Goal: Task Accomplishment & Management: Manage account settings

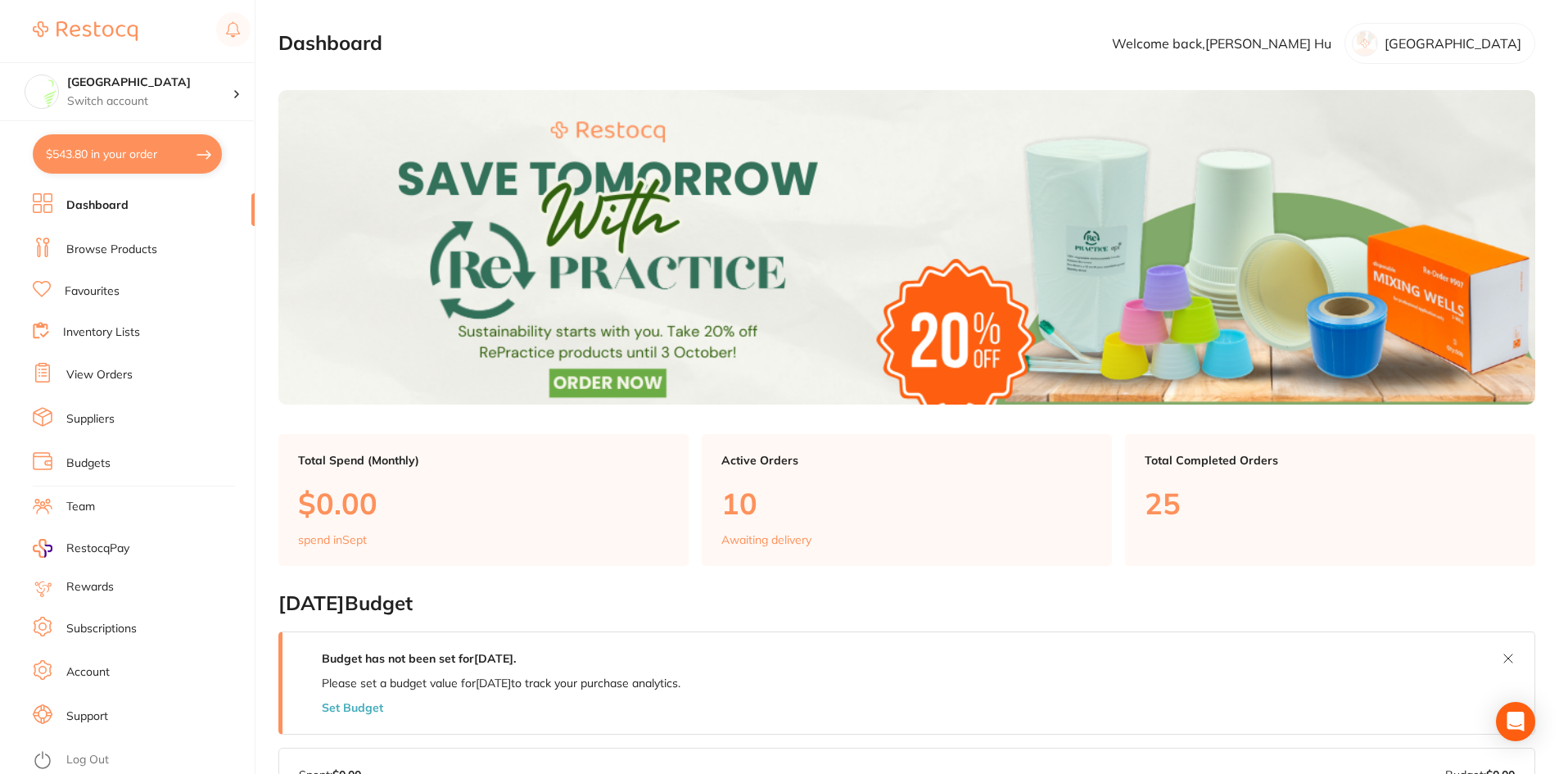
click at [136, 156] on button "$543.80 in your order" at bounding box center [128, 154] width 189 height 40
checkbox input "true"
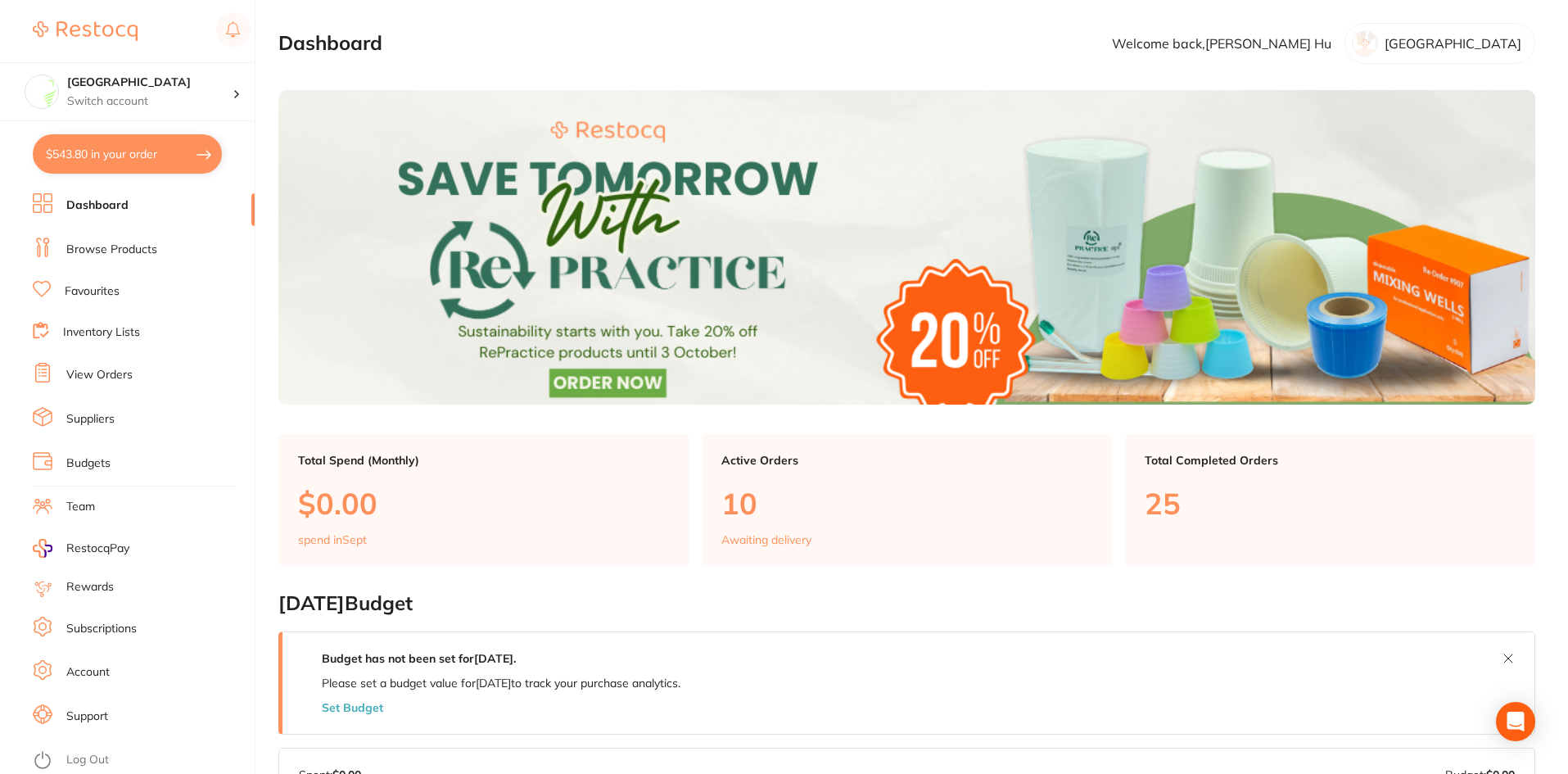
checkbox input "true"
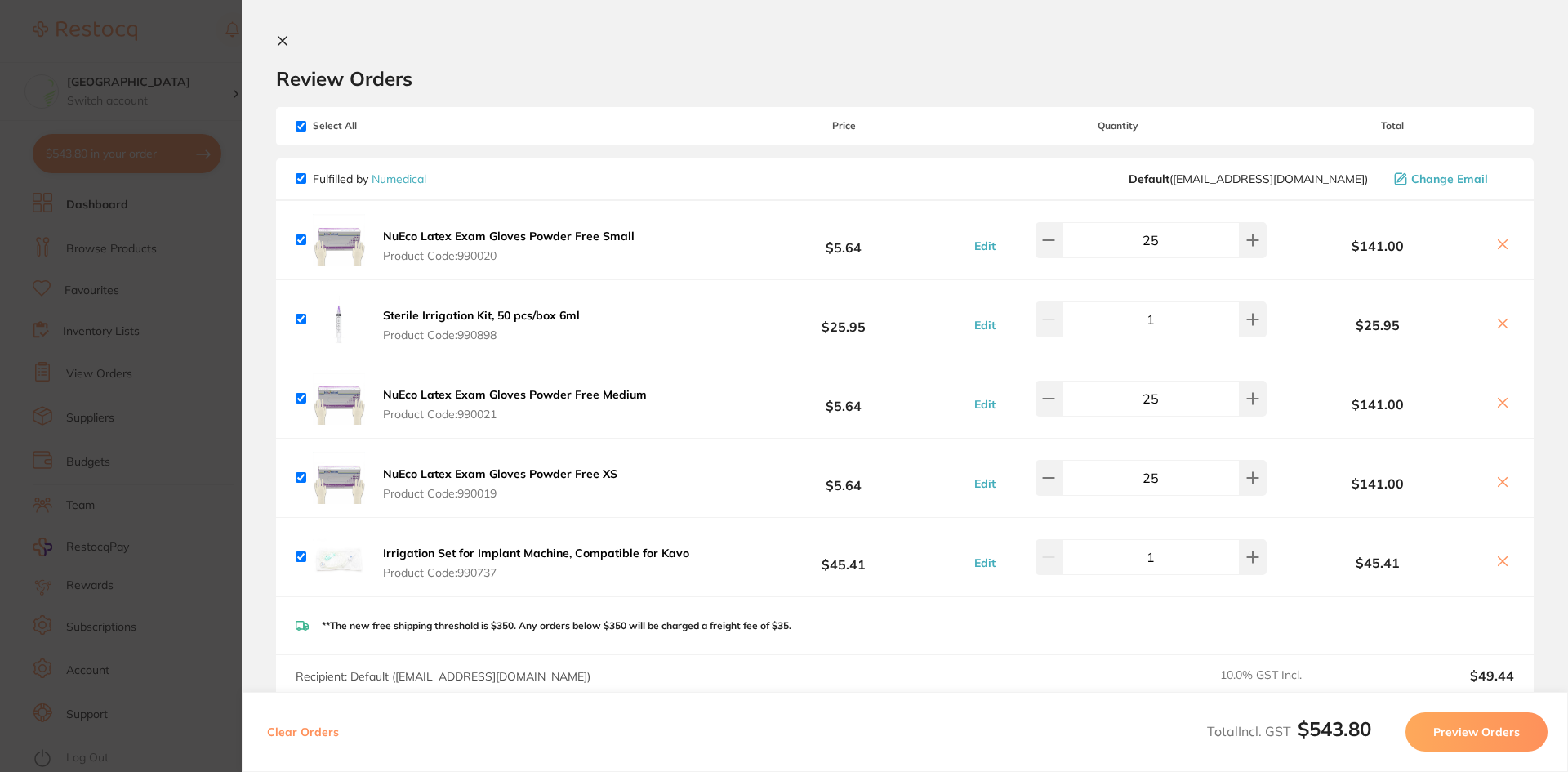
click at [418, 311] on b "Sterile Irrigation Kit, 50 pcs/box 6ml" at bounding box center [481, 316] width 197 height 15
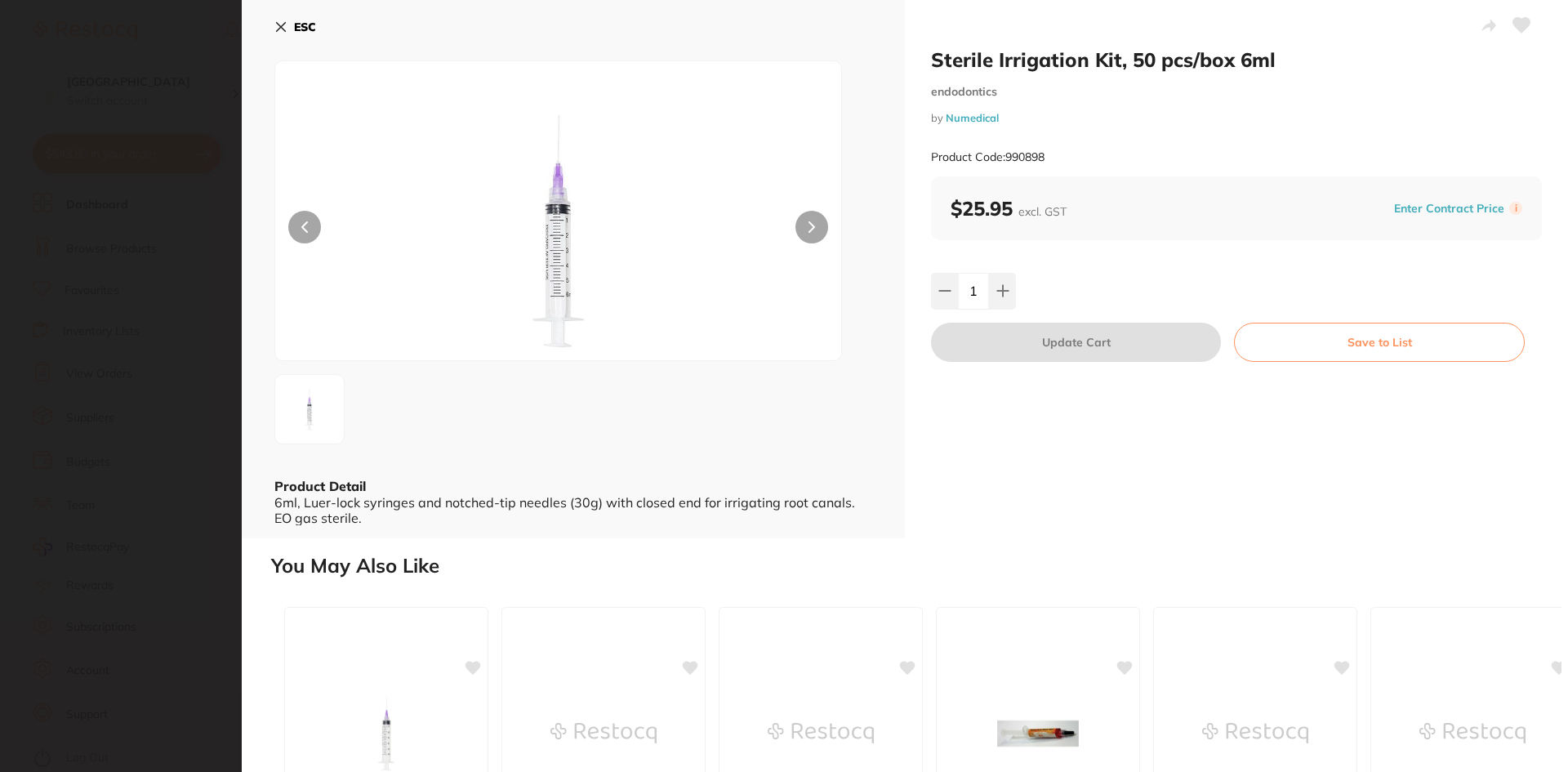
click at [105, 327] on section "Sterile Irrigation Kit, 50 pcs/box 6ml endodontics by Numedical Product Code: 9…" at bounding box center [784, 386] width 1568 height 772
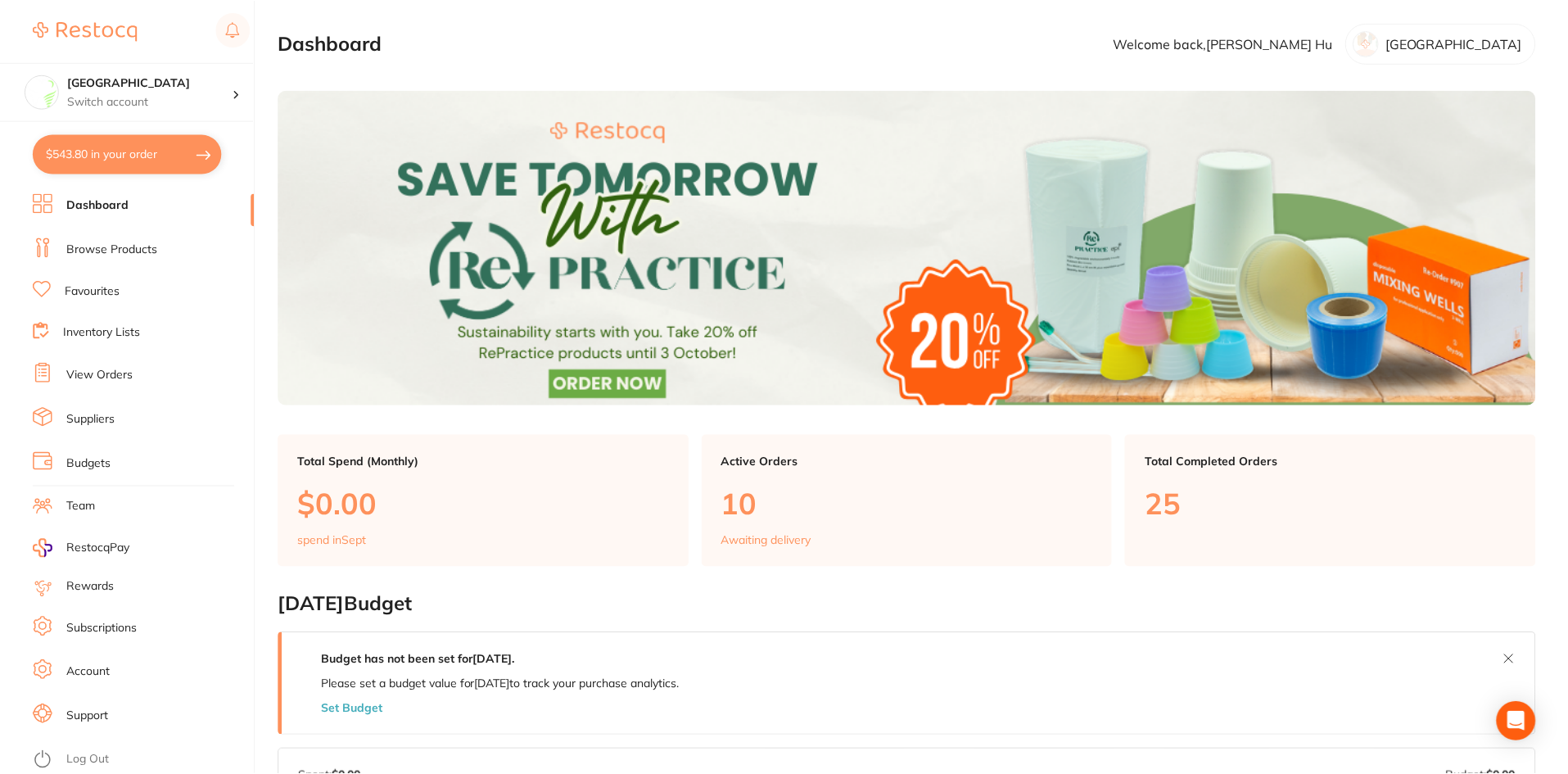
scroll to position [7, 0]
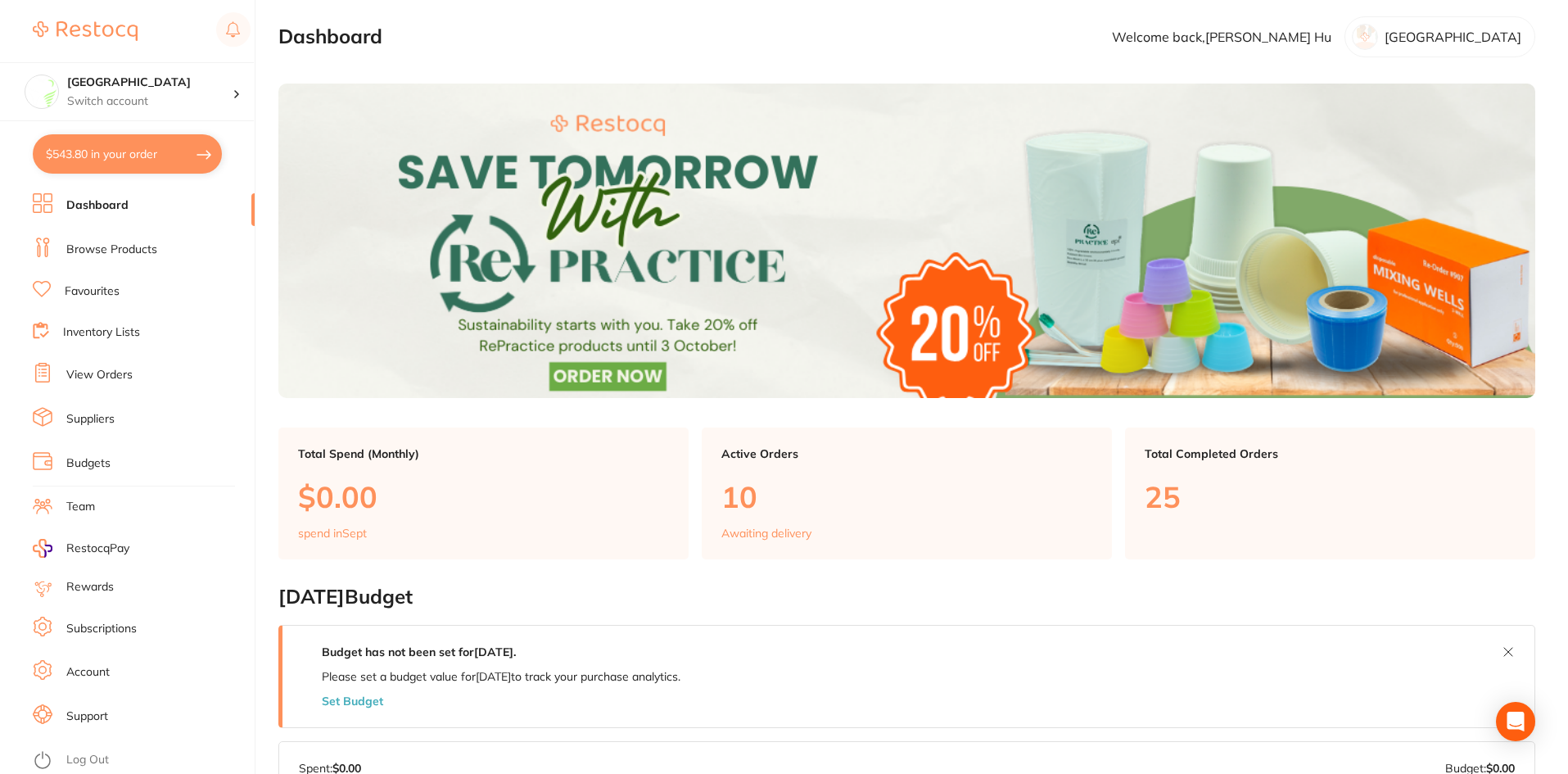
click at [78, 413] on link "Suppliers" at bounding box center [90, 419] width 48 height 16
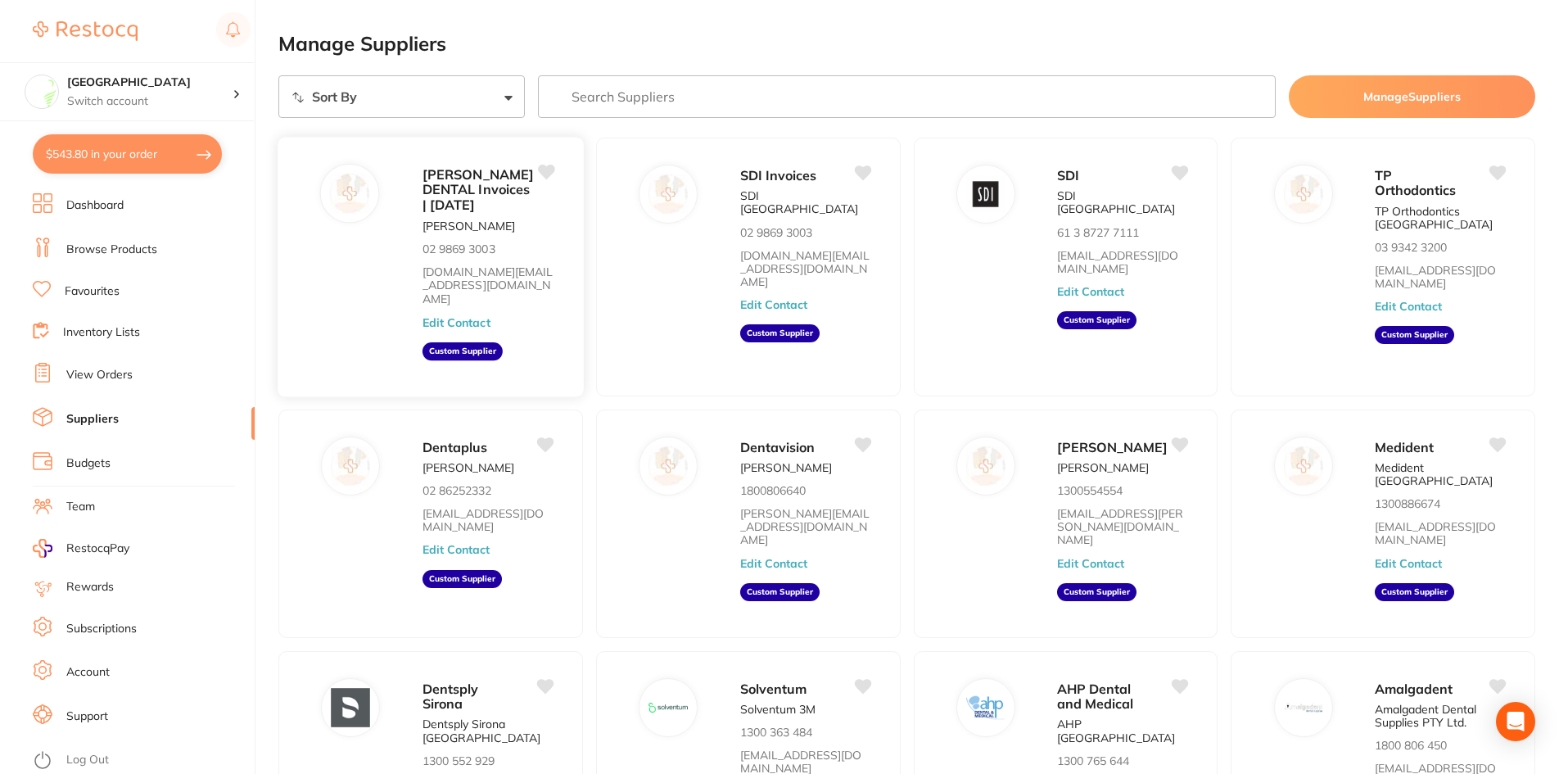
click at [453, 232] on p "[PERSON_NAME]" at bounding box center [469, 226] width 93 height 13
click at [451, 199] on span "[PERSON_NAME] DENTAL Invoices | [DATE]" at bounding box center [478, 189] width 112 height 46
click at [444, 196] on span "[PERSON_NAME] DENTAL Invoices | [DATE]" at bounding box center [478, 189] width 112 height 46
click at [364, 196] on img at bounding box center [350, 194] width 40 height 40
click at [462, 161] on div "[PERSON_NAME] DENTAL Invoices | [DATE] [PERSON_NAME] 02 9869 3003 [DOMAIN_NAME]…" at bounding box center [430, 267] width 307 height 261
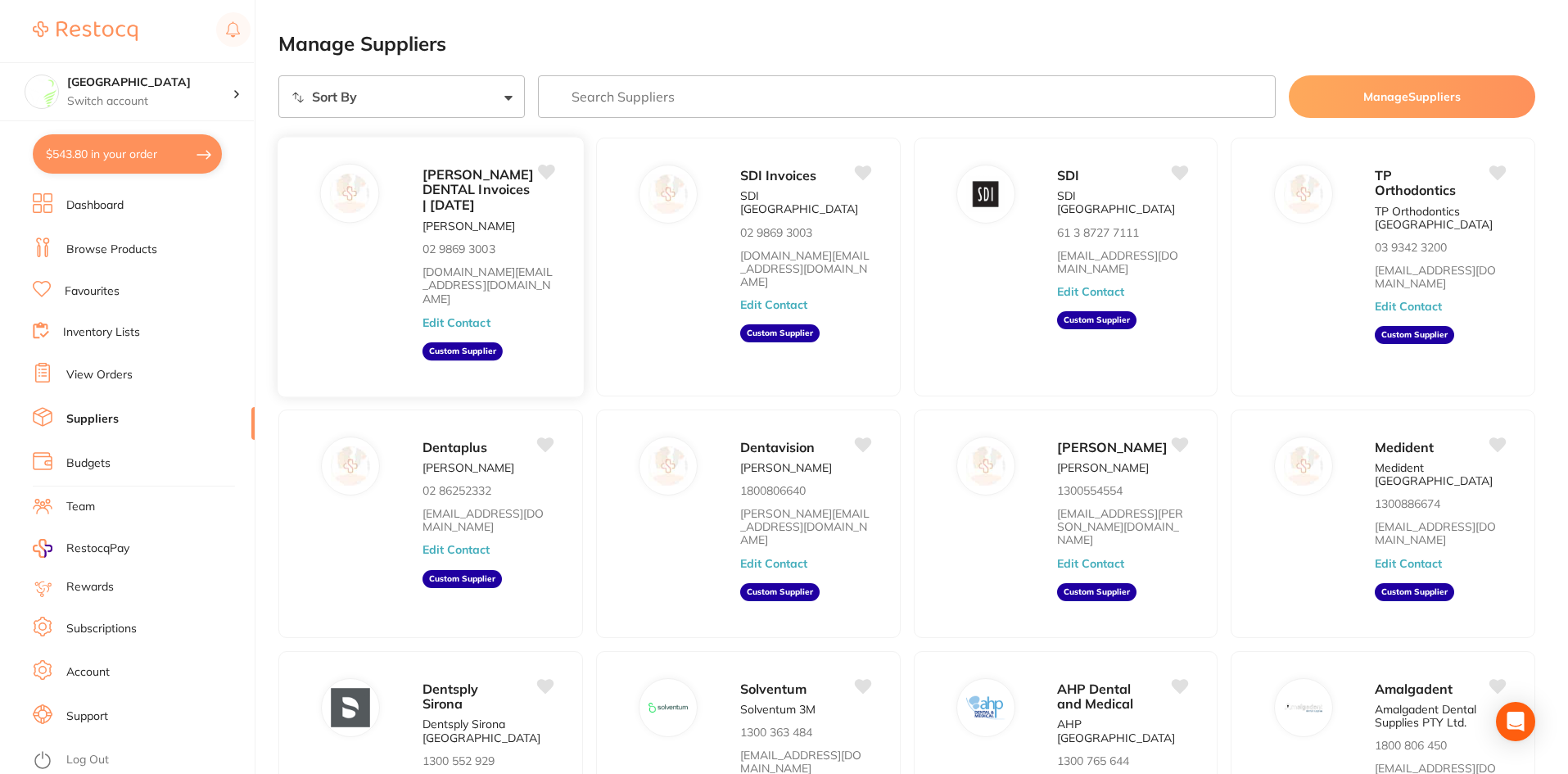
click at [439, 197] on span "[PERSON_NAME] DENTAL Invoices | [DATE]" at bounding box center [478, 189] width 112 height 46
click at [732, 196] on div "SDI Invoices SDI [GEOGRAPHIC_DATA] 02 9869 3003 [DOMAIN_NAME][EMAIL_ADDRESS][DO…" at bounding box center [748, 267] width 307 height 261
click at [469, 342] on aside "Custom Supplier" at bounding box center [462, 351] width 80 height 18
click at [467, 342] on aside "Custom Supplier" at bounding box center [462, 351] width 80 height 18
click at [444, 204] on span "[PERSON_NAME] DENTAL Invoices | [DATE]" at bounding box center [478, 189] width 112 height 46
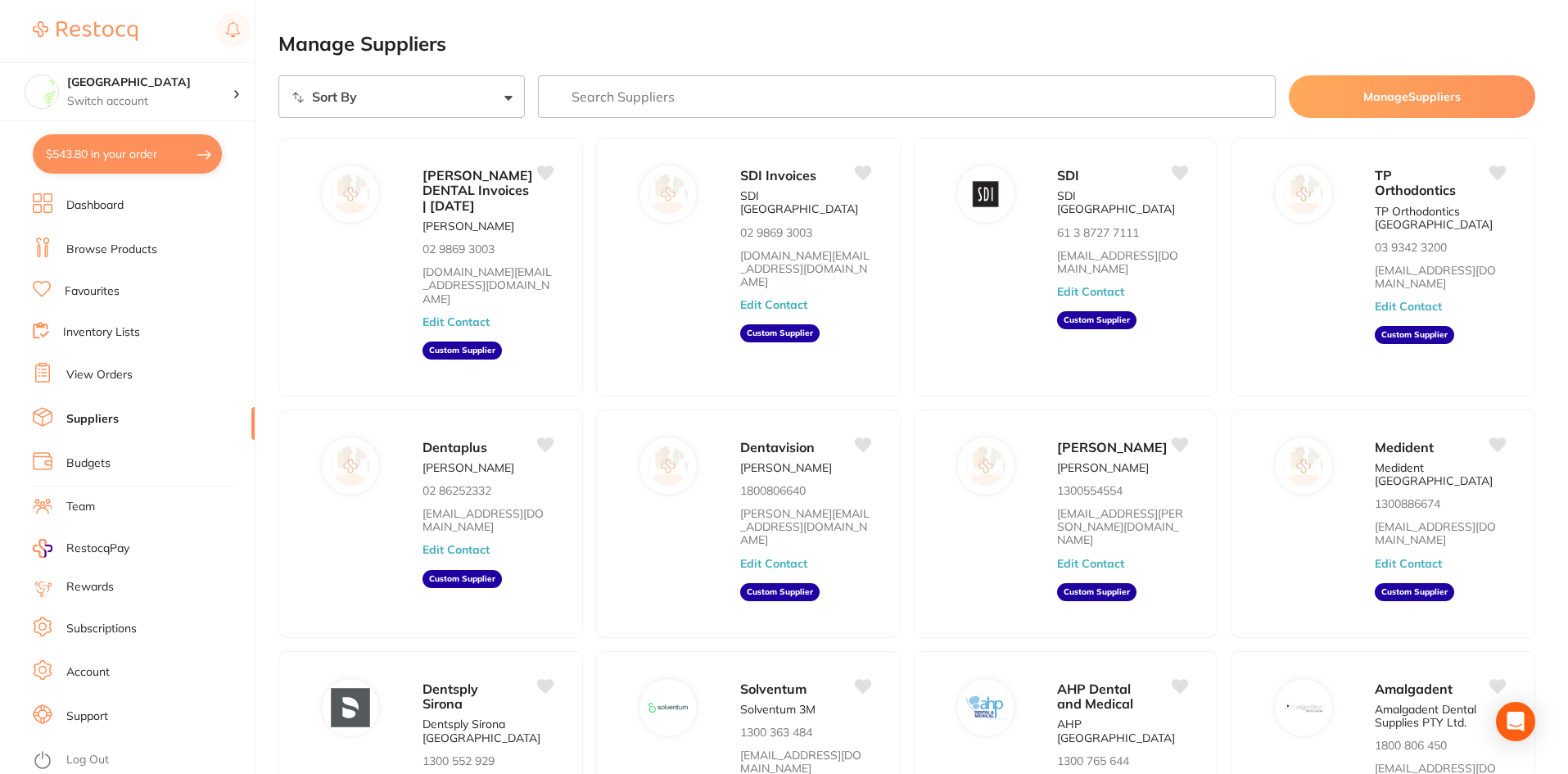
click at [446, 135] on section "Sort By A-Z Z-A Manage Suppliers [PERSON_NAME] DENTAL Invoices | [DATE] [PERSON…" at bounding box center [907, 548] width 1257 height 946
click at [496, 275] on div "[PERSON_NAME] DENTAL Invoices | [DATE] [PERSON_NAME] 02 9869 3003 [DOMAIN_NAME]…" at bounding box center [494, 271] width 145 height 216
click at [738, 202] on div "SDI Invoices SDI [GEOGRAPHIC_DATA] 02 9869 3003 [DOMAIN_NAME][EMAIL_ADDRESS][DO…" at bounding box center [748, 267] width 307 height 261
click at [782, 160] on div "SDI Invoices SDI [GEOGRAPHIC_DATA] 02 9869 3003 [DOMAIN_NAME][EMAIL_ADDRESS][DO…" at bounding box center [748, 267] width 307 height 261
click at [767, 200] on p "SDI [GEOGRAPHIC_DATA]" at bounding box center [805, 201] width 131 height 27
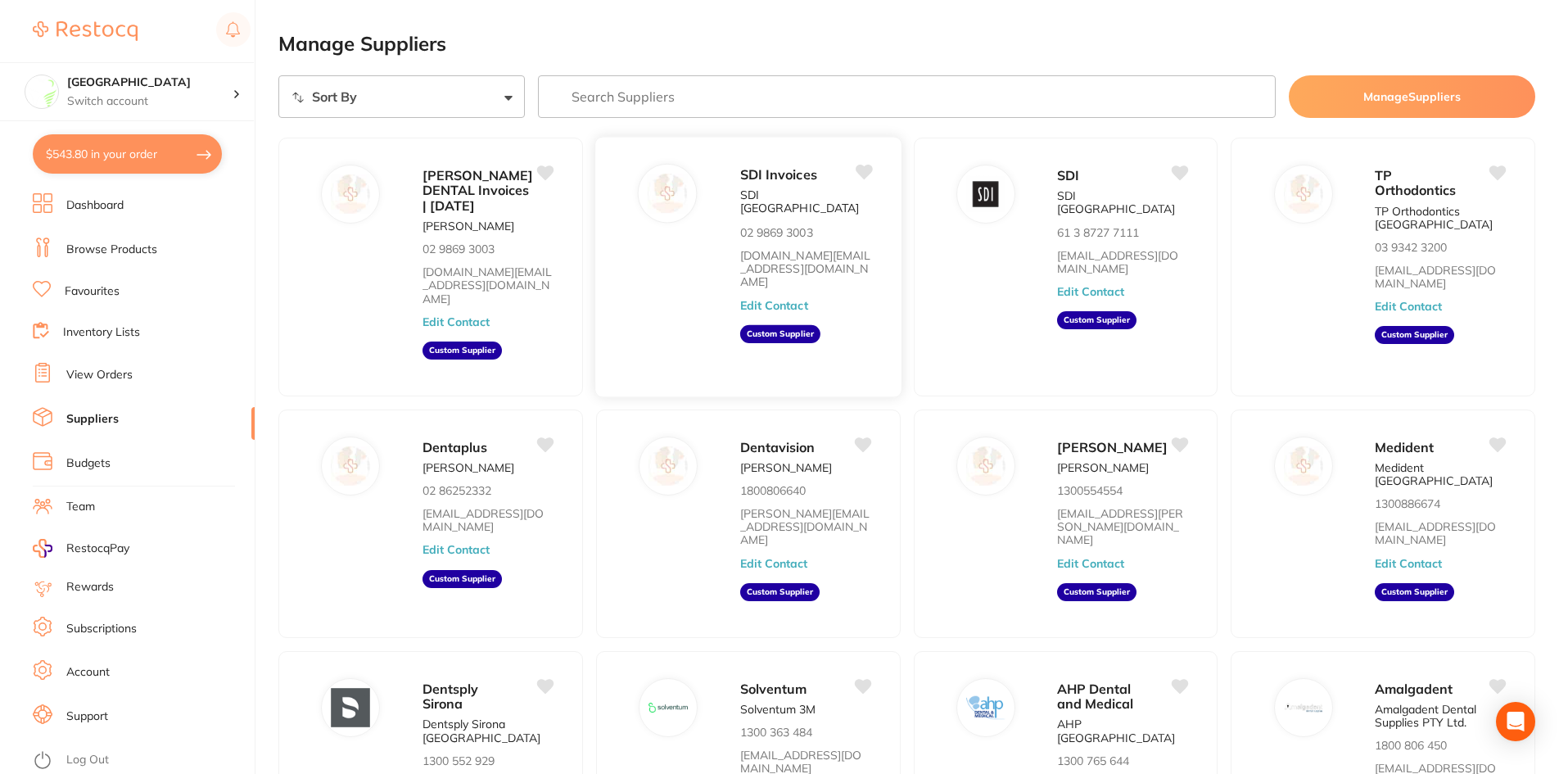
click at [808, 325] on aside "Custom Supplier" at bounding box center [780, 334] width 80 height 18
click at [791, 298] on button "Edit Contact" at bounding box center [774, 304] width 68 height 13
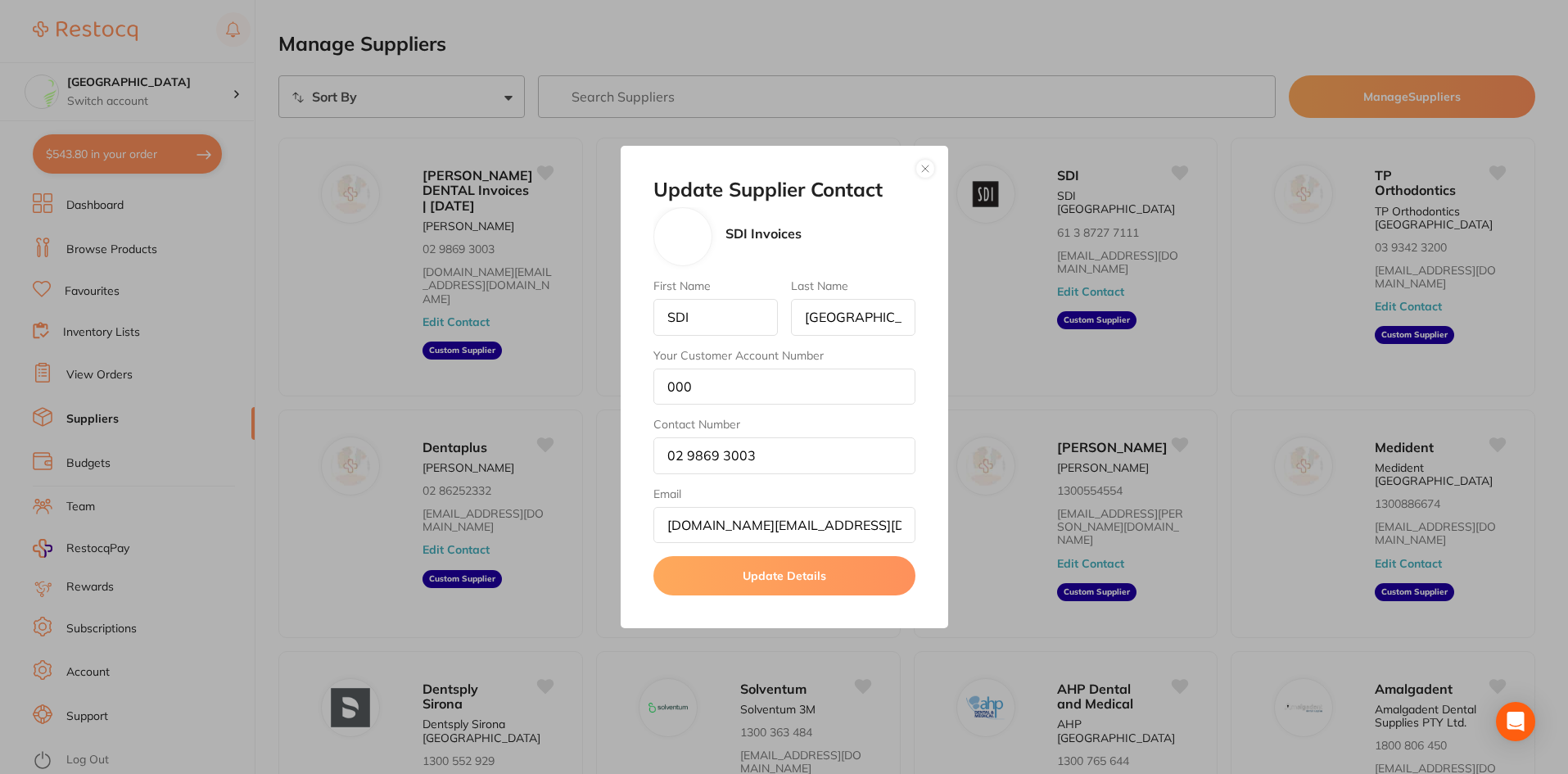
click at [921, 170] on button "button" at bounding box center [924, 168] width 20 height 20
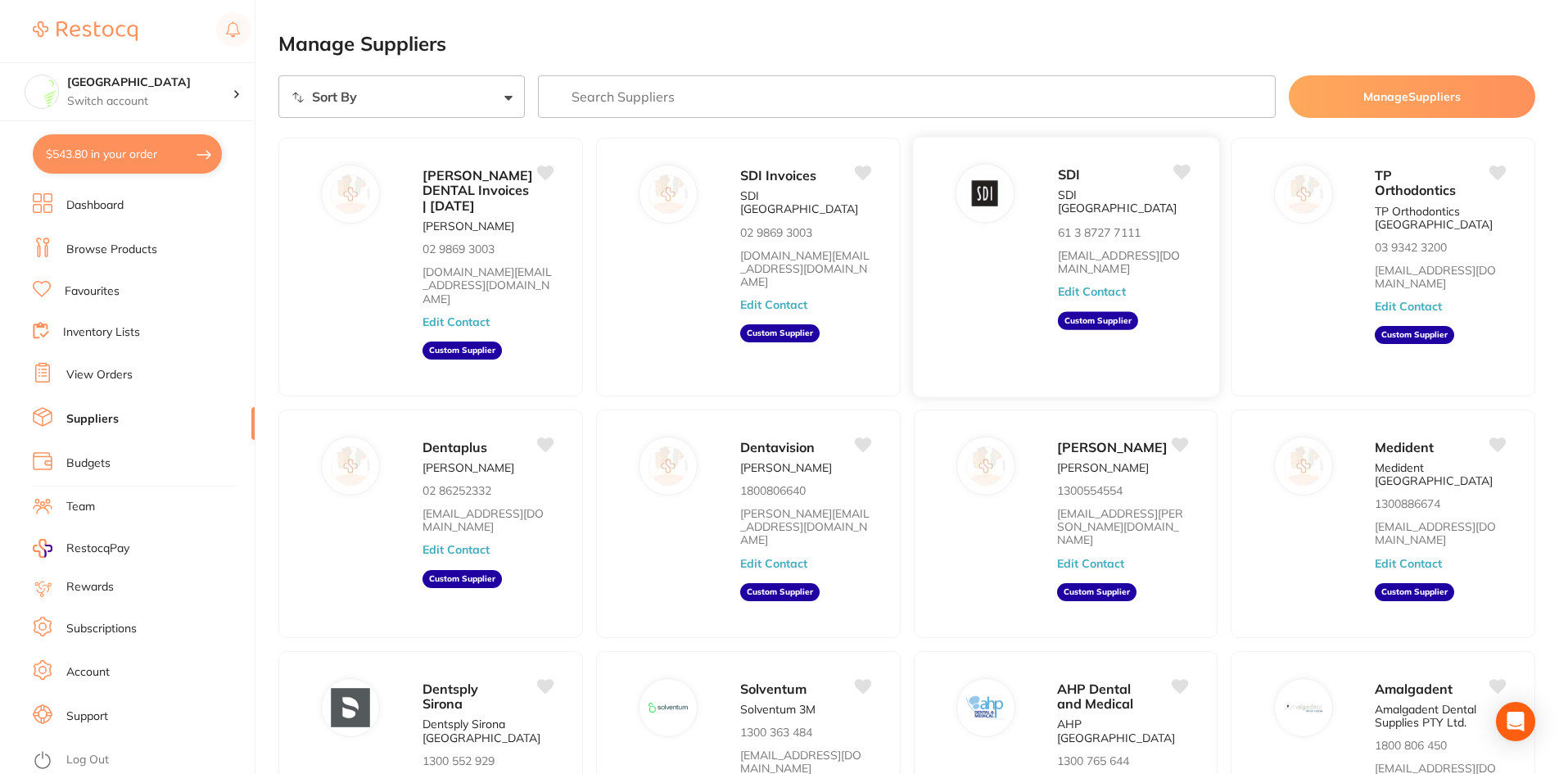
click at [1090, 248] on link "[EMAIL_ADDRESS][DOMAIN_NAME]" at bounding box center [1122, 261] width 131 height 27
click at [966, 101] on input "search" at bounding box center [906, 96] width 738 height 43
drag, startPoint x: 767, startPoint y: 207, endPoint x: 839, endPoint y: 226, distance: 74.5
click at [839, 226] on div "SDI Invoices SDI [GEOGRAPHIC_DATA] 02 9869 3003 [DOMAIN_NAME][EMAIL_ADDRESS][DO…" at bounding box center [812, 271] width 145 height 216
drag, startPoint x: 1062, startPoint y: 224, endPoint x: 1129, endPoint y: 222, distance: 67.0
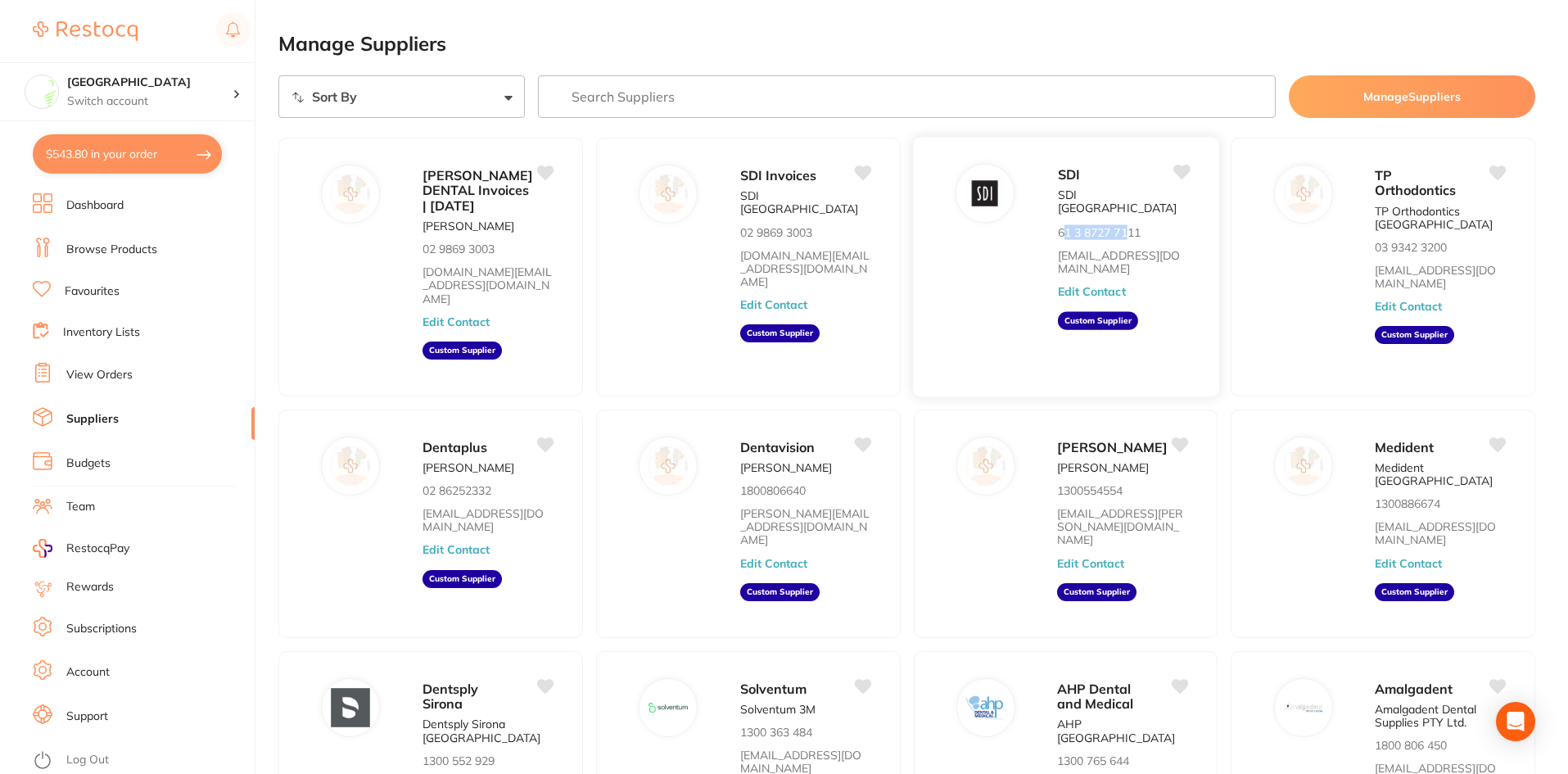
click at [1129, 225] on p "61 3 8727 7111" at bounding box center [1097, 232] width 82 height 13
click at [1433, 301] on button "Edit Contact" at bounding box center [1408, 307] width 68 height 13
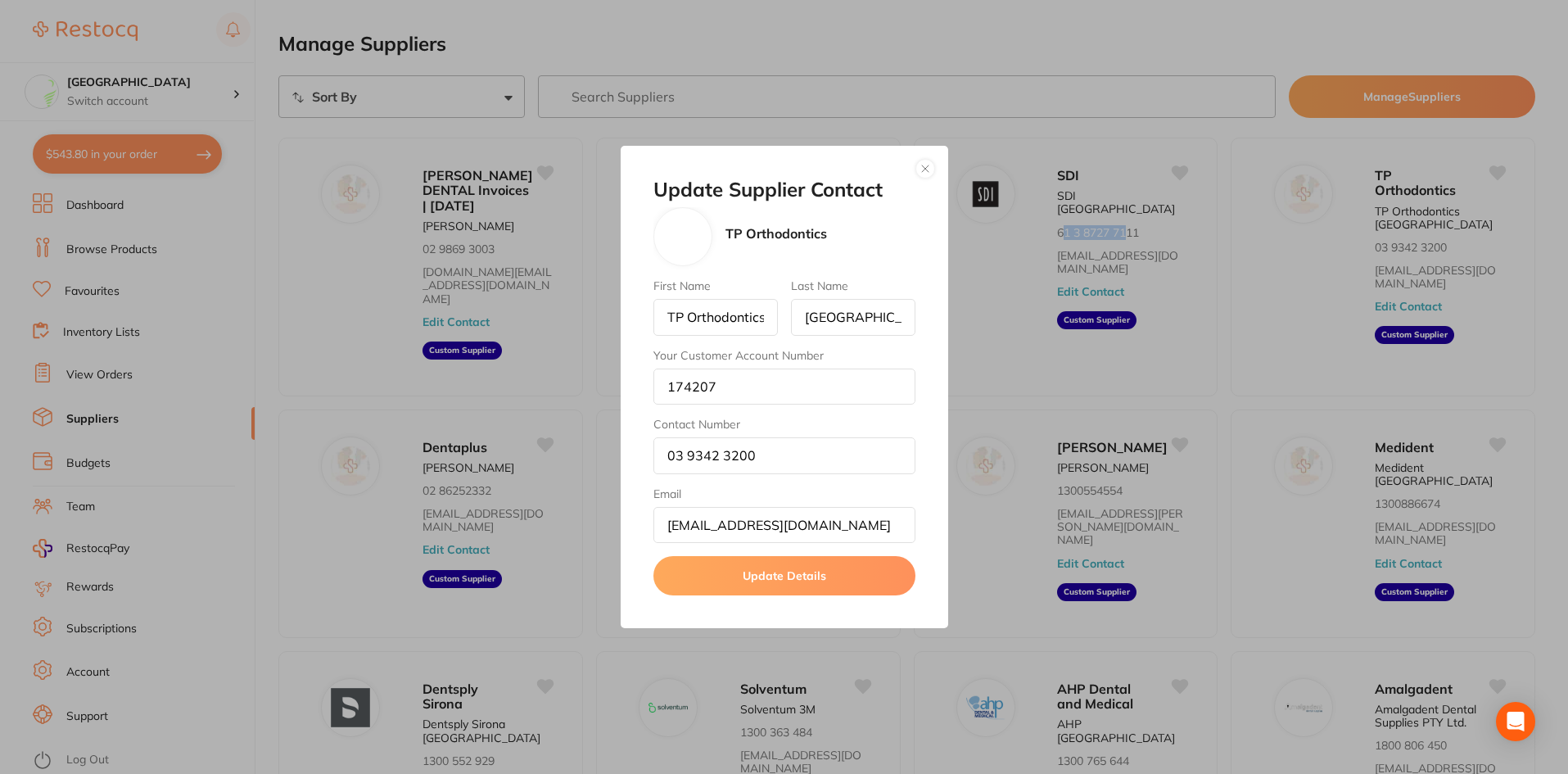
click at [927, 170] on button "button" at bounding box center [924, 168] width 20 height 20
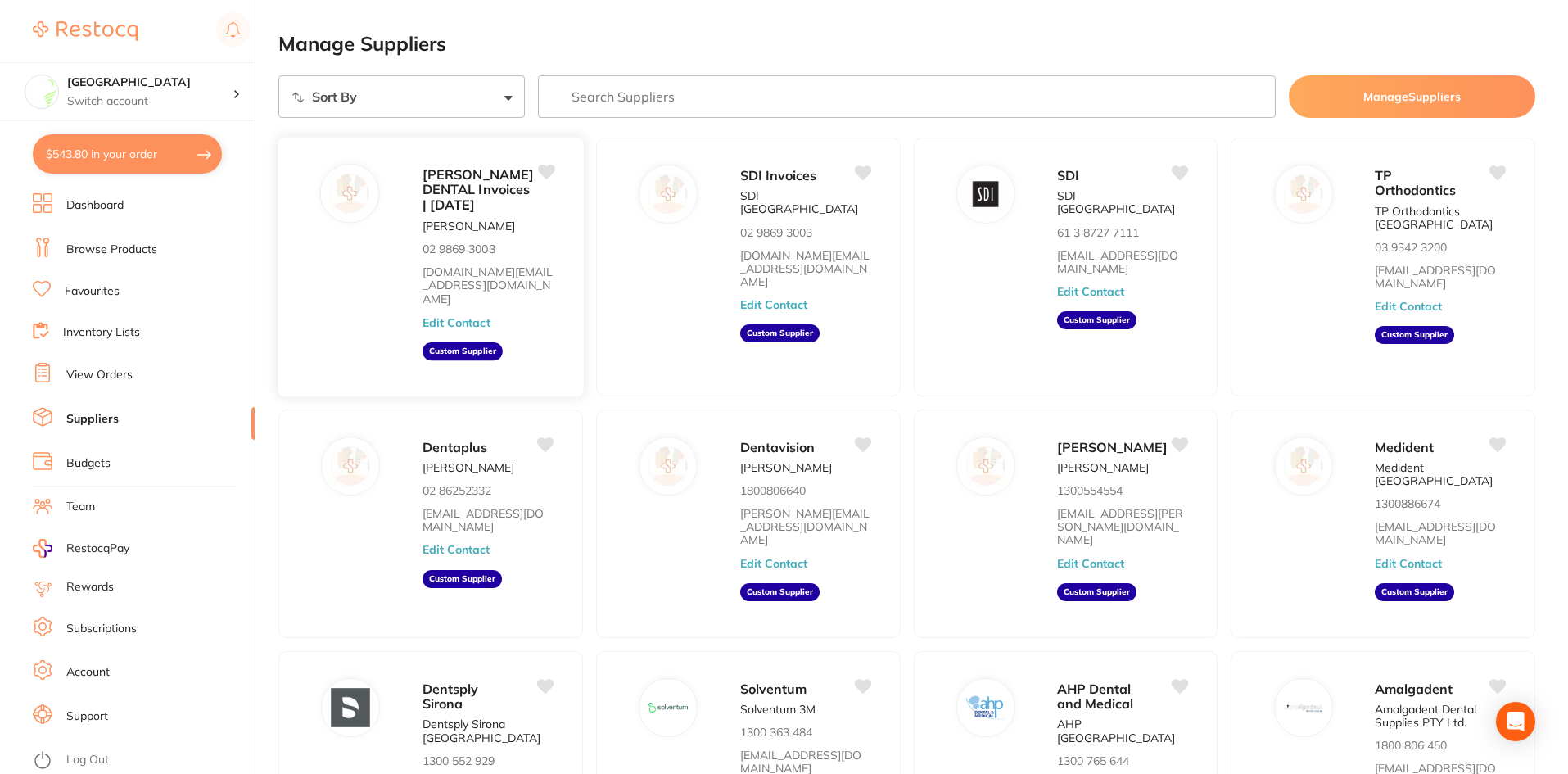
click at [496, 213] on span "[PERSON_NAME] DENTAL Invoices | [DATE]" at bounding box center [478, 189] width 112 height 46
click at [463, 316] on button "Edit Contact" at bounding box center [457, 322] width 68 height 13
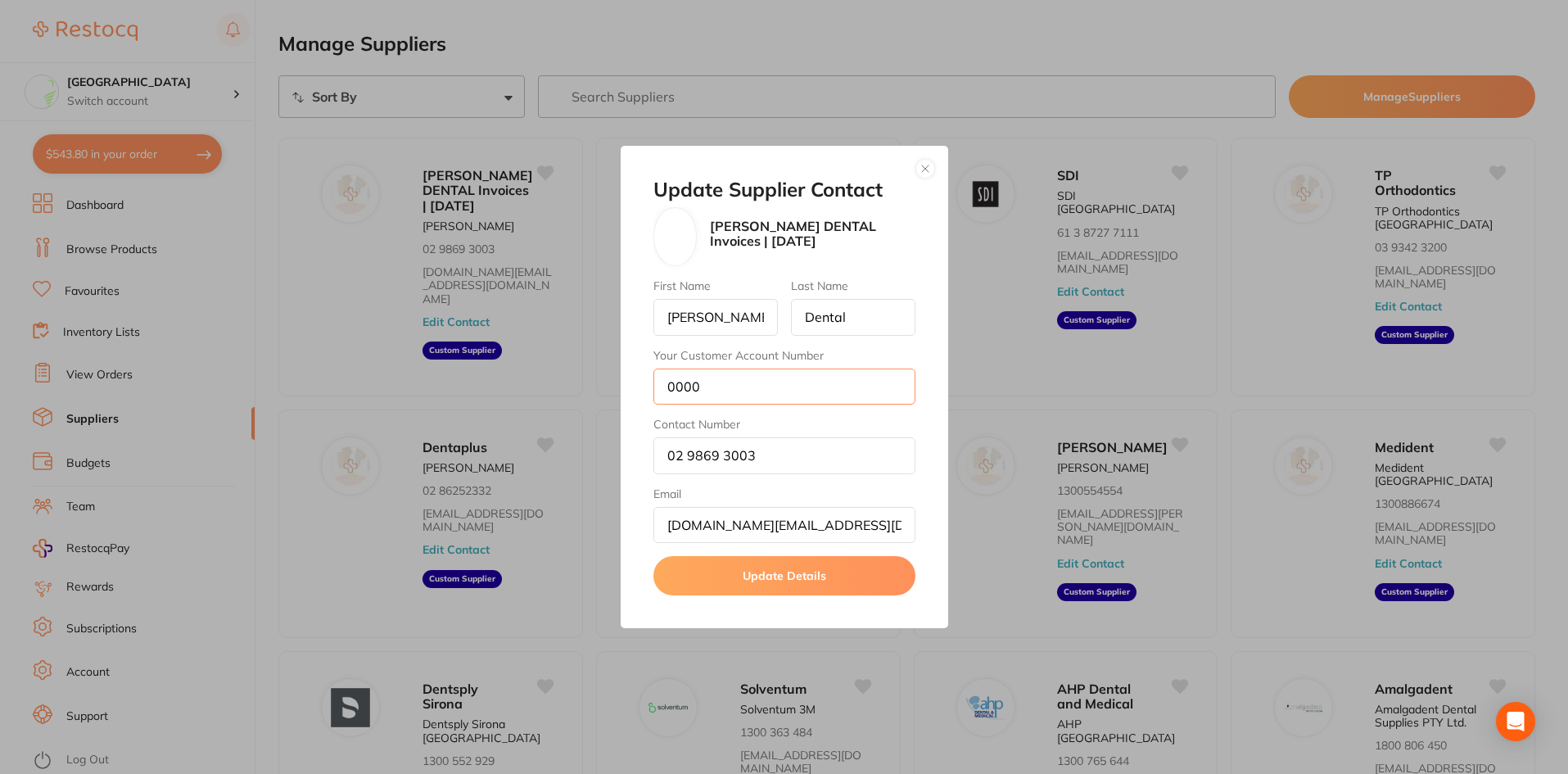
drag, startPoint x: 748, startPoint y: 380, endPoint x: 29, endPoint y: 371, distance: 719.1
click at [60, 373] on div "Update Supplier Contact [PERSON_NAME] DENTAL Invoices | [DATE] First Name [PERS…" at bounding box center [784, 387] width 1568 height 774
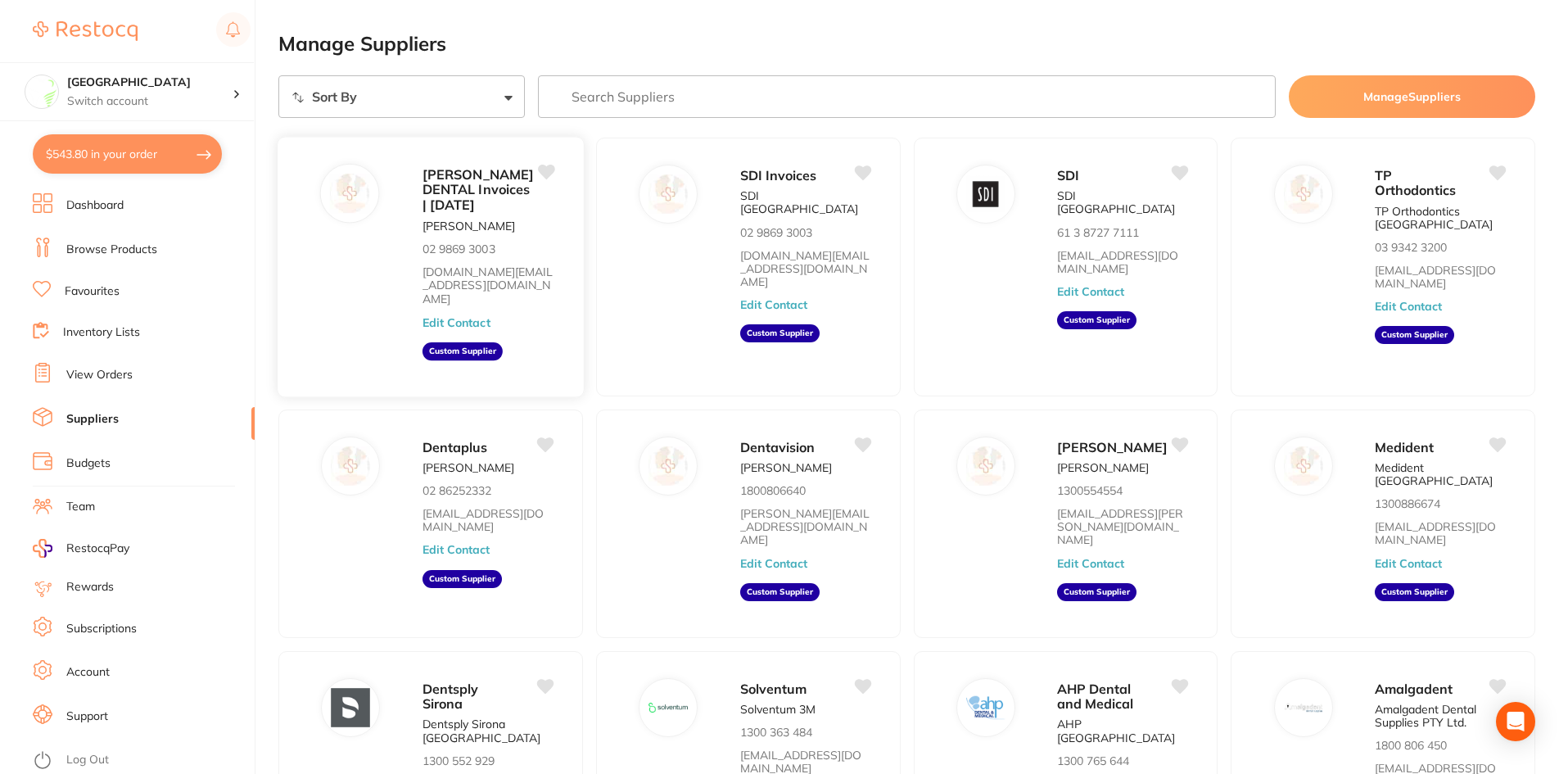
click at [474, 316] on button "Edit Contact" at bounding box center [457, 322] width 68 height 13
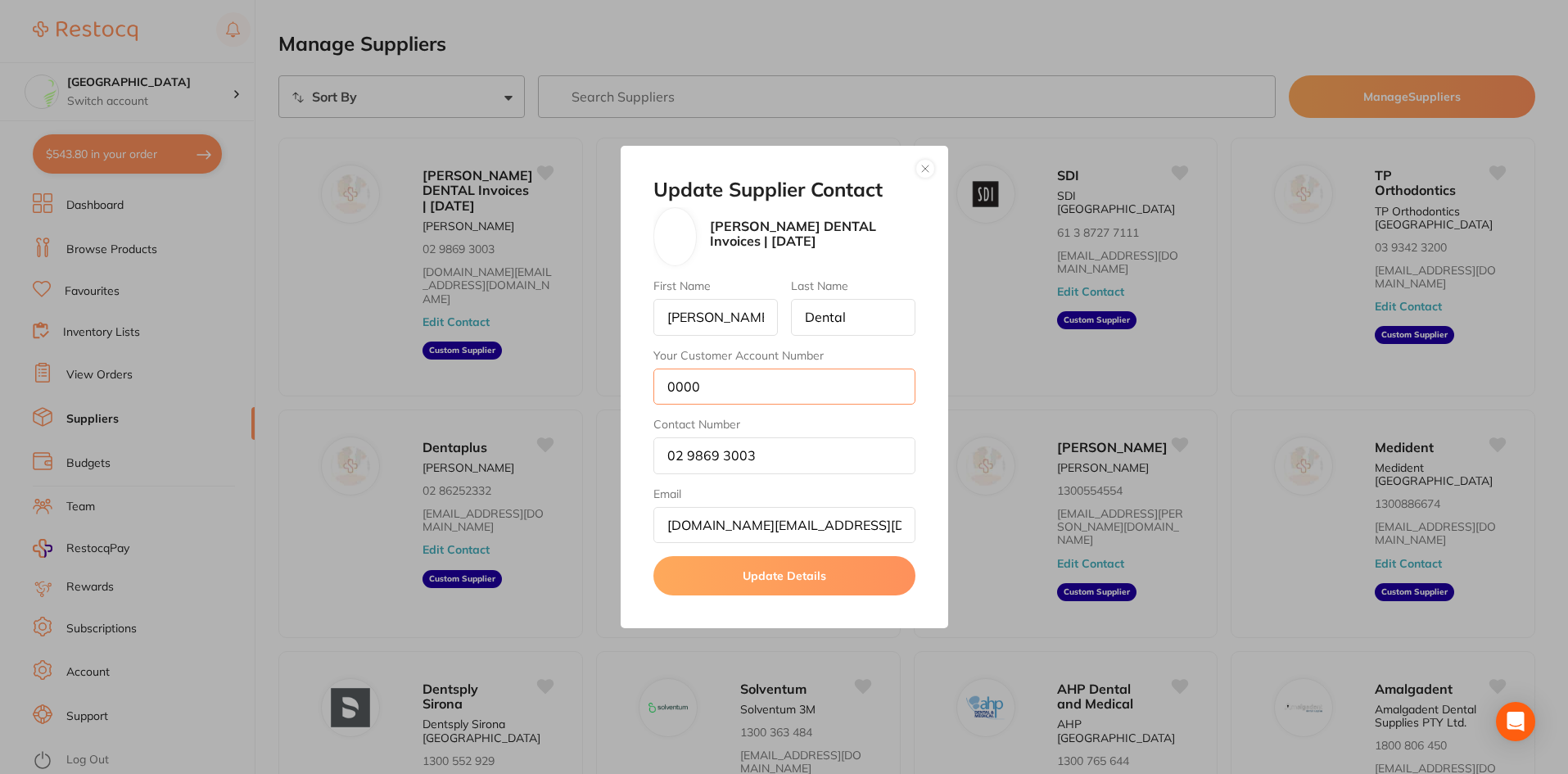
click at [744, 383] on input "0000" at bounding box center [784, 387] width 262 height 36
paste input "420307628"
type input "0420307628"
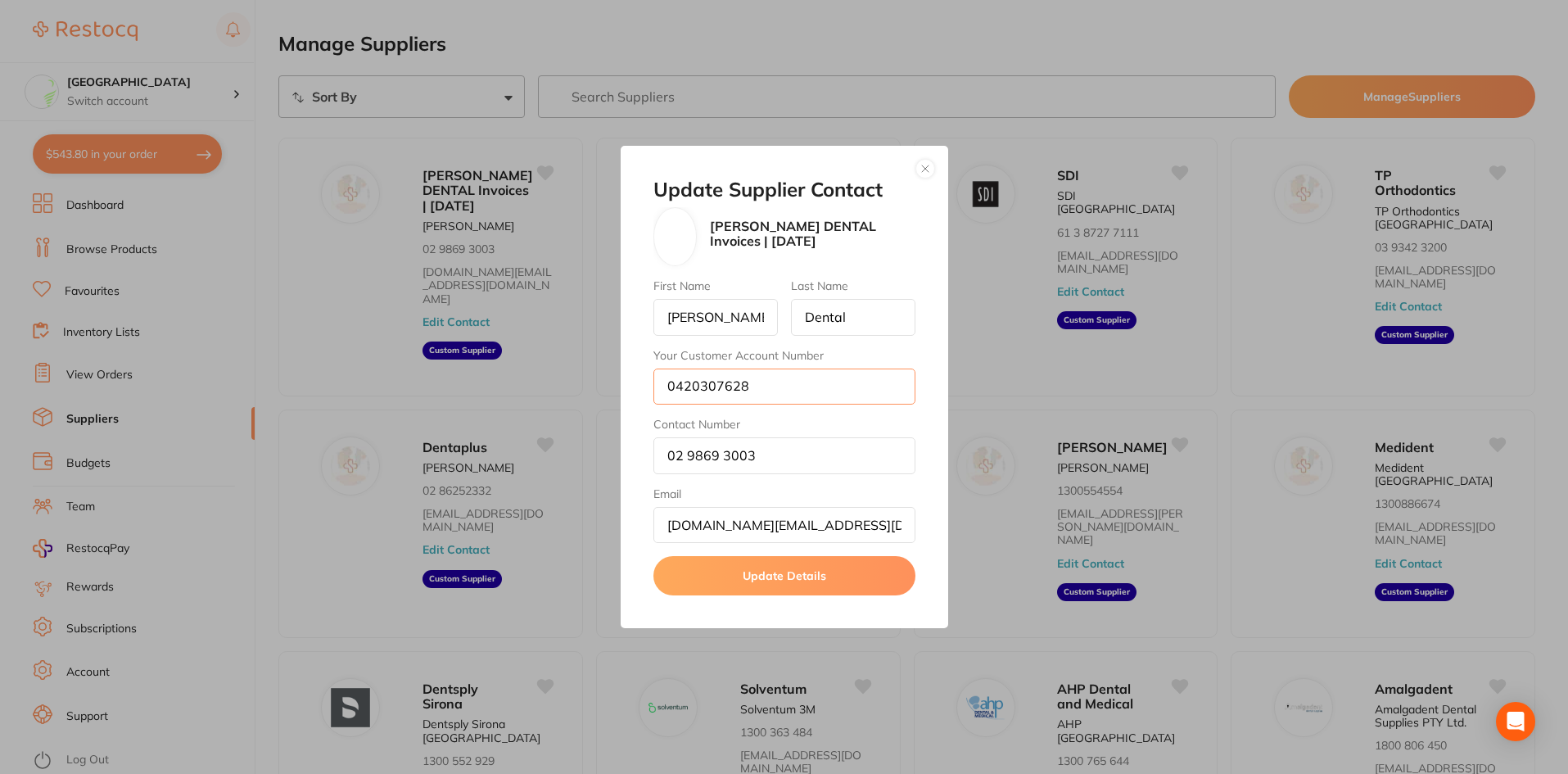
drag, startPoint x: 820, startPoint y: 373, endPoint x: 591, endPoint y: 403, distance: 231.0
click at [591, 403] on div "Update Supplier Contact [PERSON_NAME] DENTAL Invoices | [DATE] First Name [PERS…" at bounding box center [784, 387] width 1568 height 774
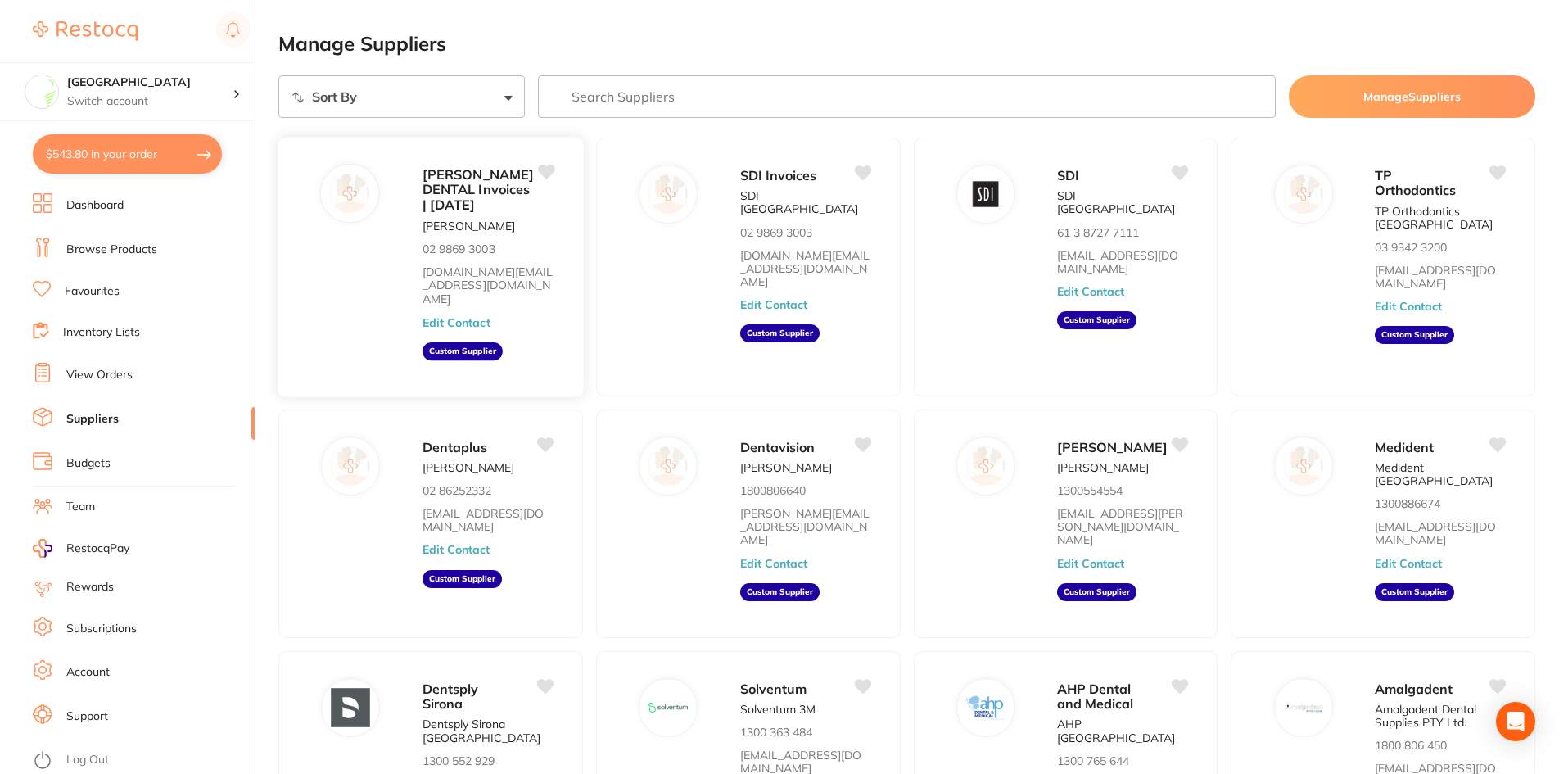
click at [474, 316] on button "Edit Contact" at bounding box center [457, 322] width 68 height 13
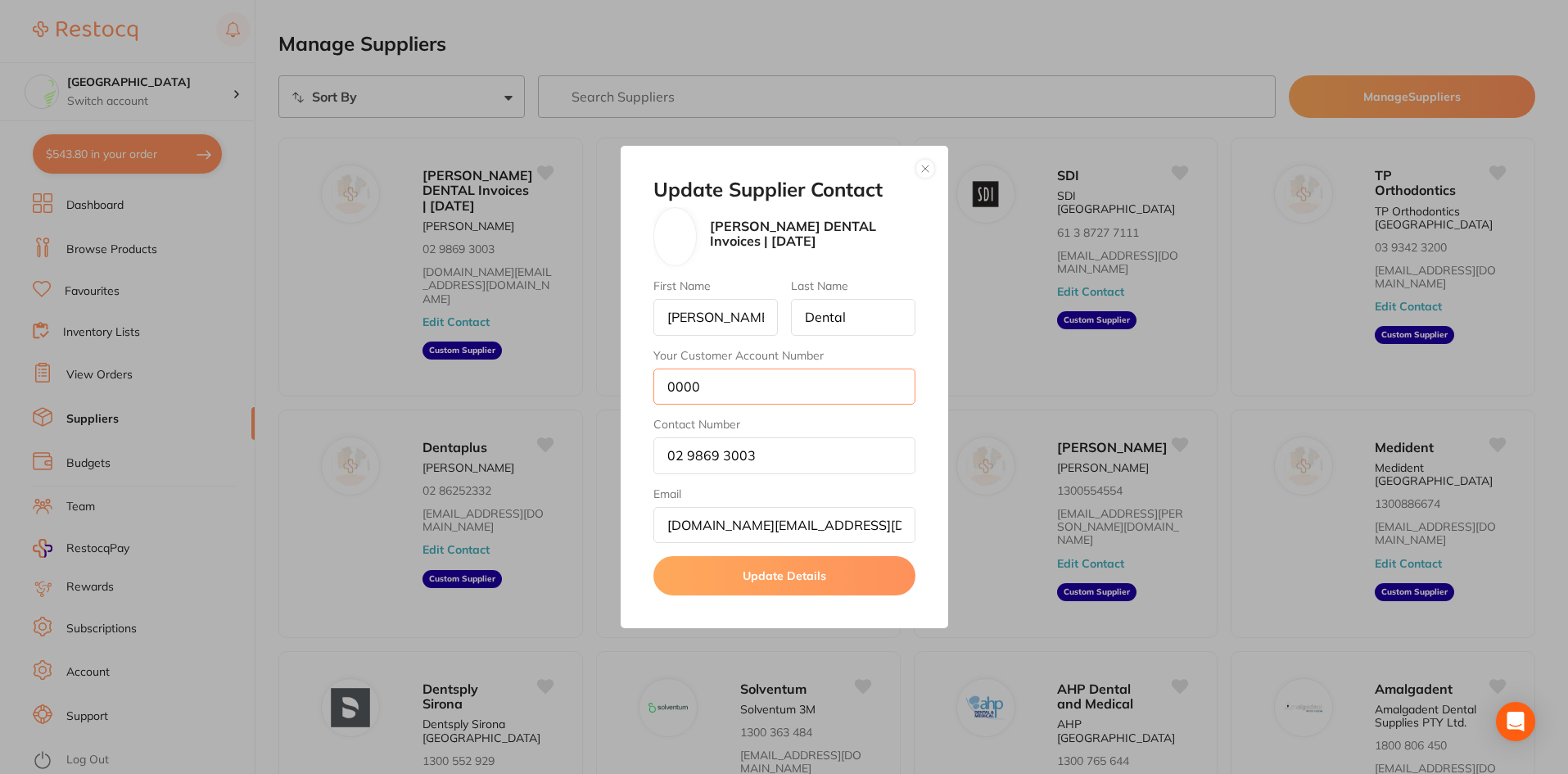
click at [818, 392] on input "0000" at bounding box center [784, 387] width 262 height 36
type input "AD14715"
click at [814, 578] on button "Update Details" at bounding box center [784, 576] width 262 height 40
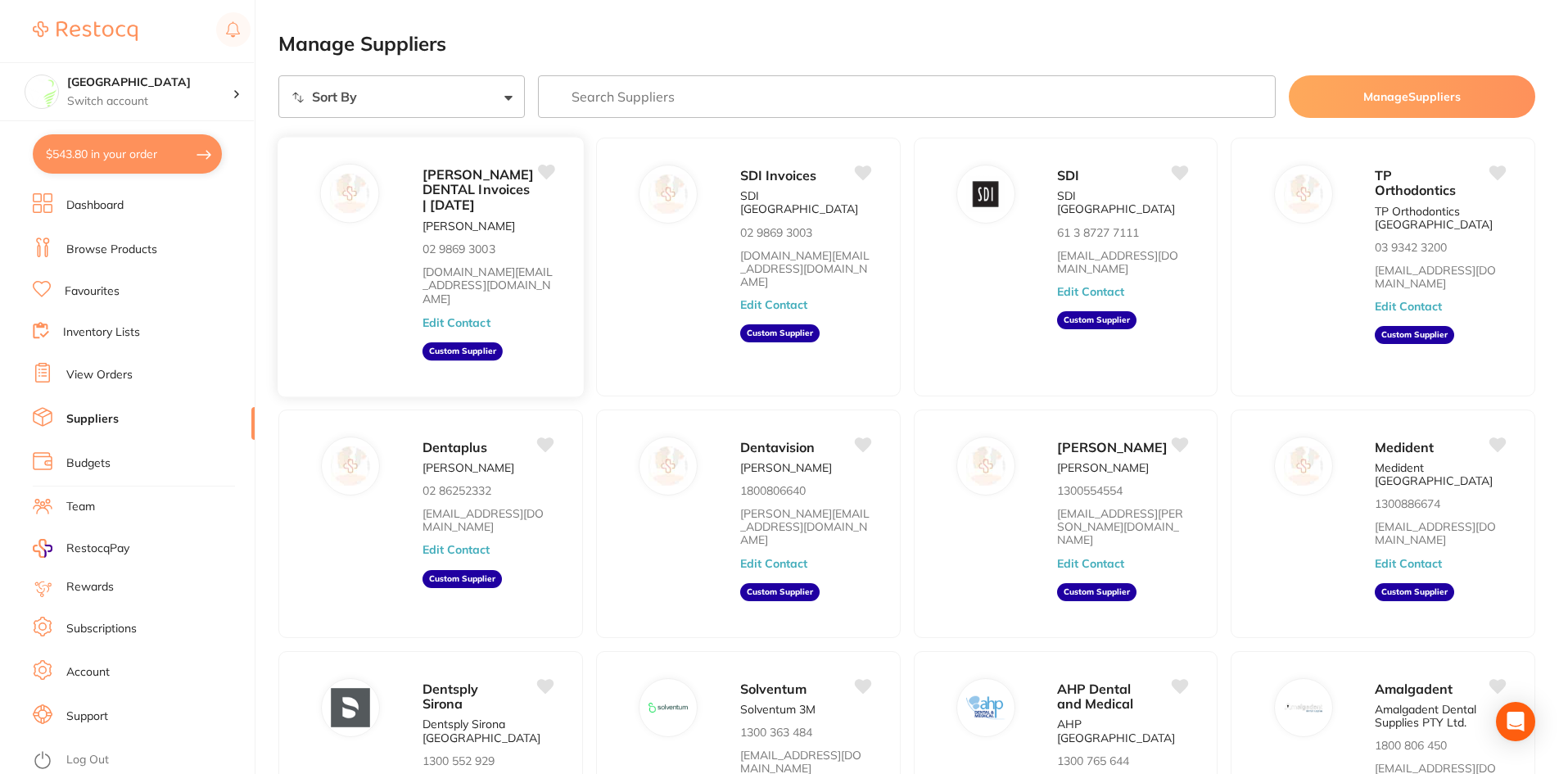
click at [502, 268] on div "[PERSON_NAME] DENTAL Invoices | [DATE] [PERSON_NAME] 02 9869 3003 [DOMAIN_NAME]…" at bounding box center [494, 271] width 145 height 216
click at [468, 316] on button "Edit Contact" at bounding box center [457, 322] width 68 height 13
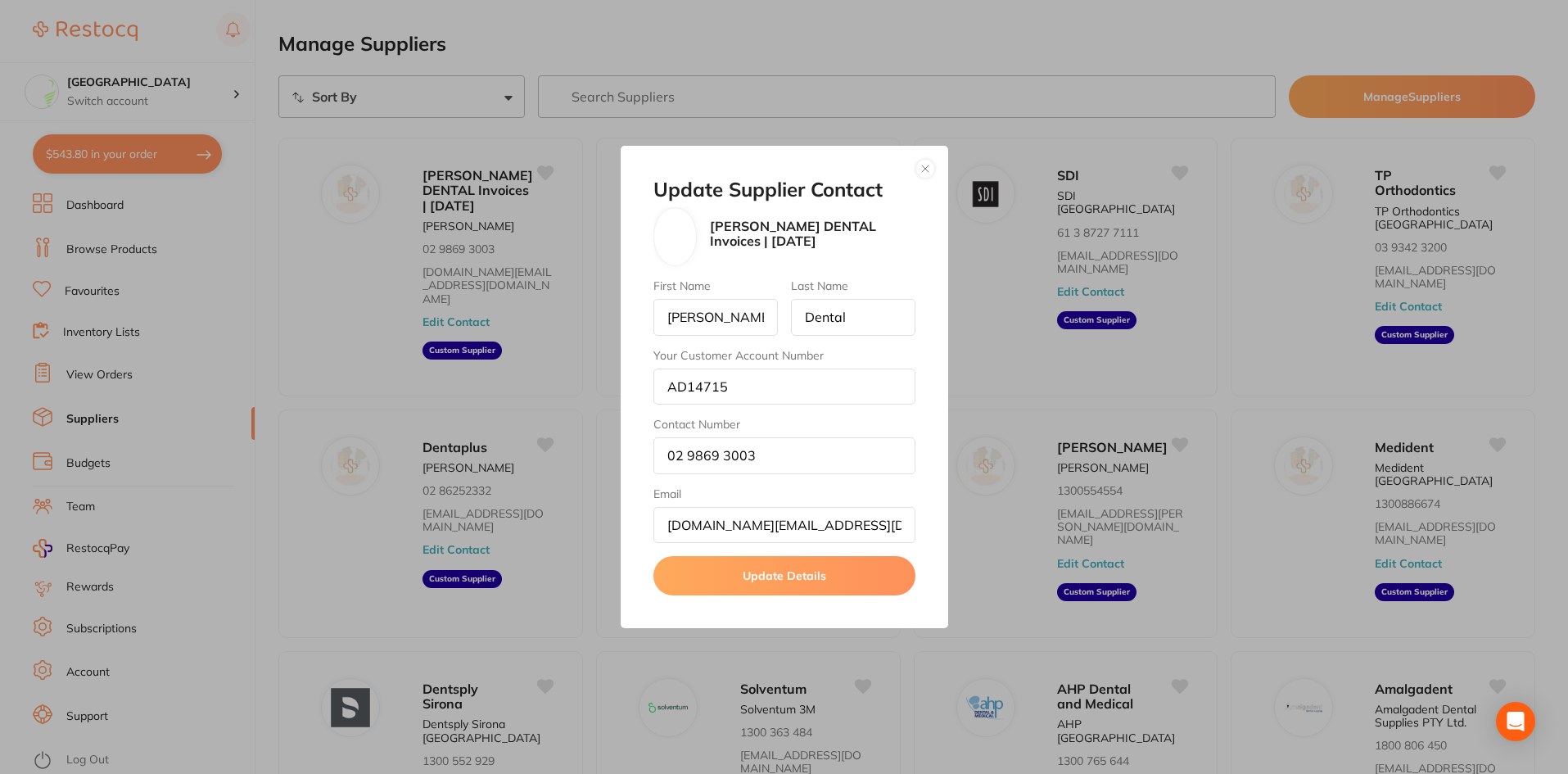
click at [925, 174] on button "button" at bounding box center [924, 168] width 20 height 20
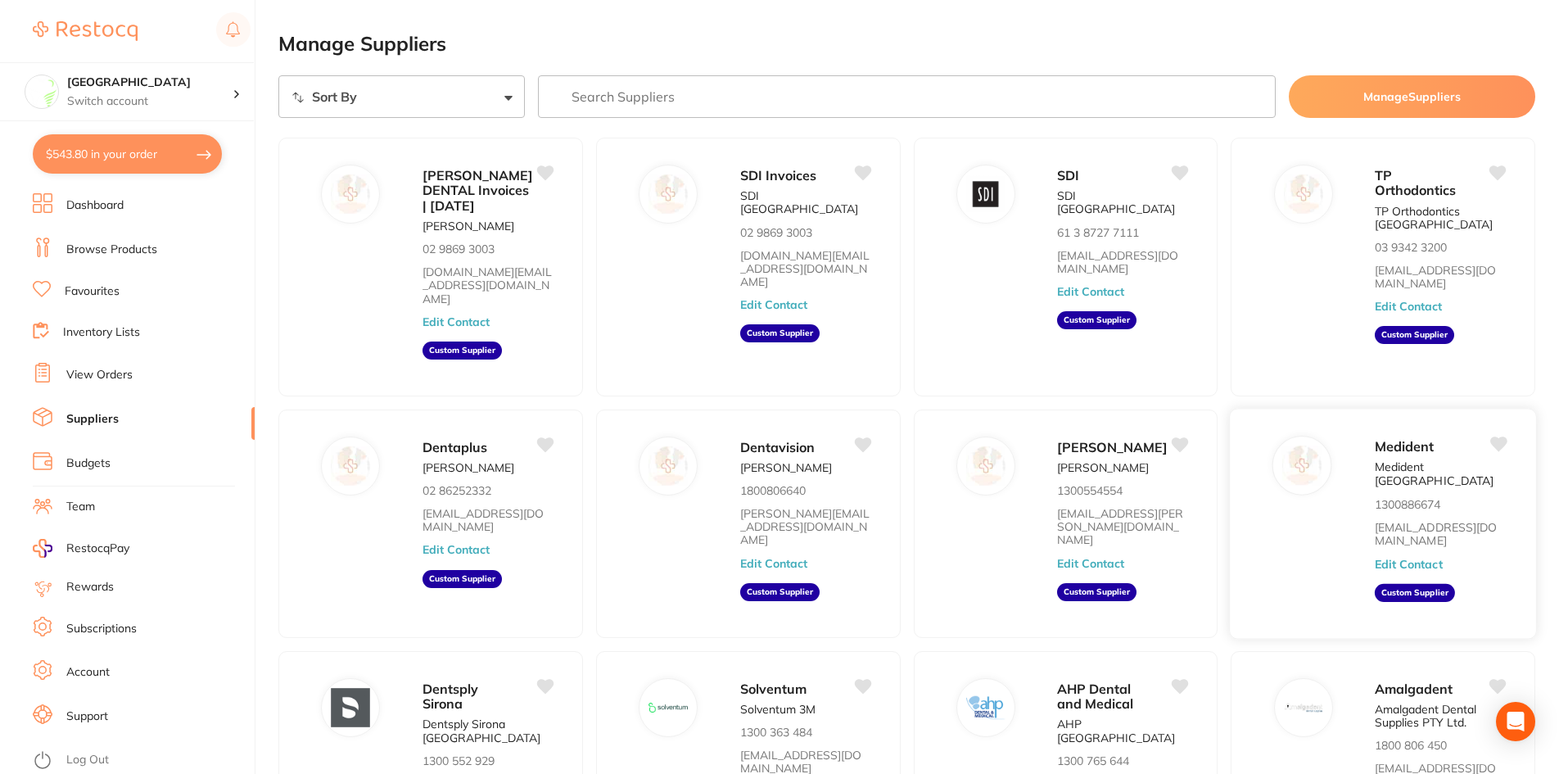
click at [1406, 488] on div "Medident Medident Australia 1300886674 [EMAIL_ADDRESS][DOMAIN_NAME] Edit Contac…" at bounding box center [1446, 528] width 145 height 186
click at [1409, 531] on div "Medident Medident Australia 1300886674 [EMAIL_ADDRESS][DOMAIN_NAME] Edit Contac…" at bounding box center [1446, 528] width 145 height 186
click at [1402, 557] on button "Edit Contact" at bounding box center [1408, 563] width 68 height 13
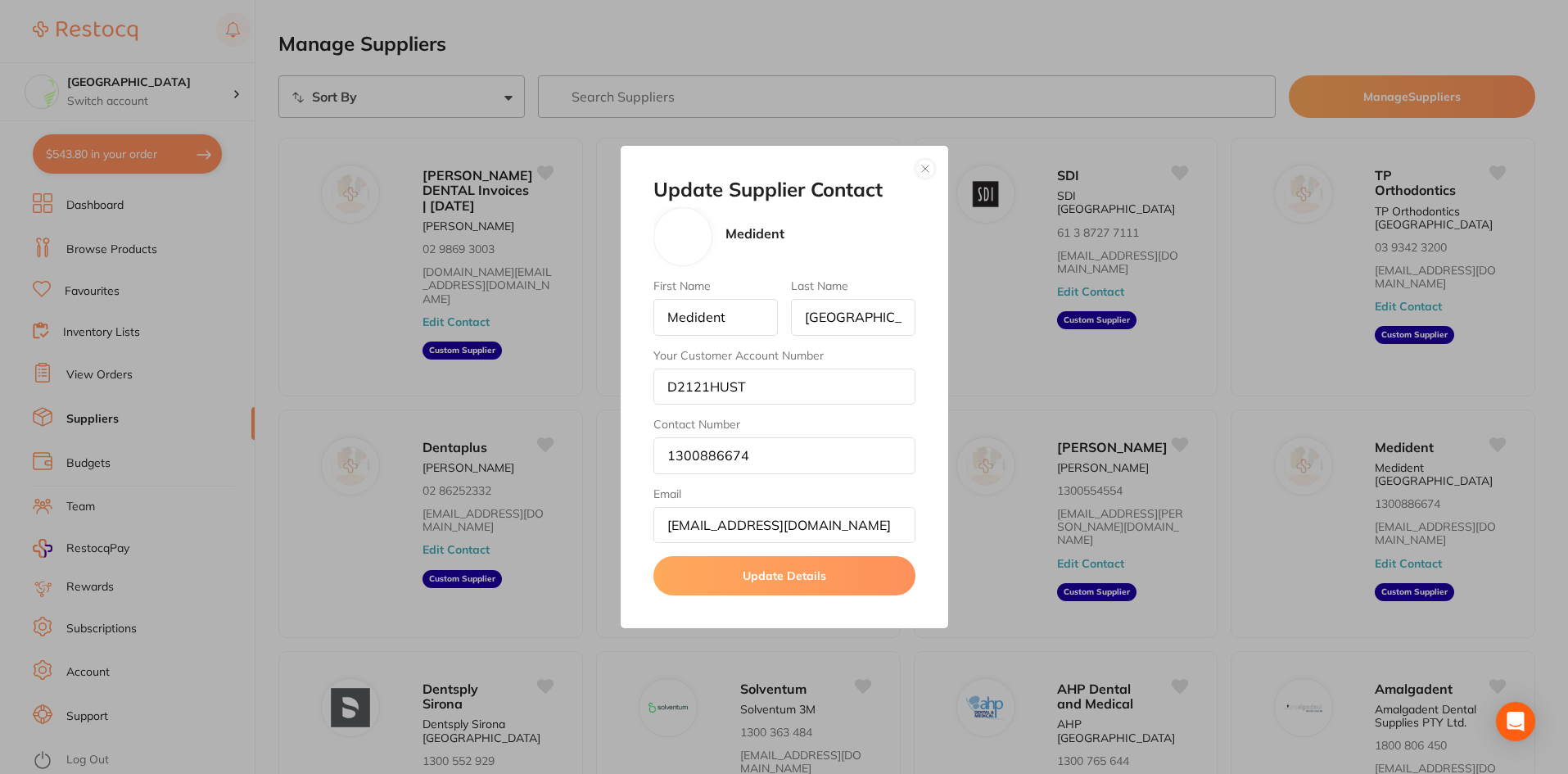
click at [922, 172] on button "button" at bounding box center [924, 168] width 20 height 20
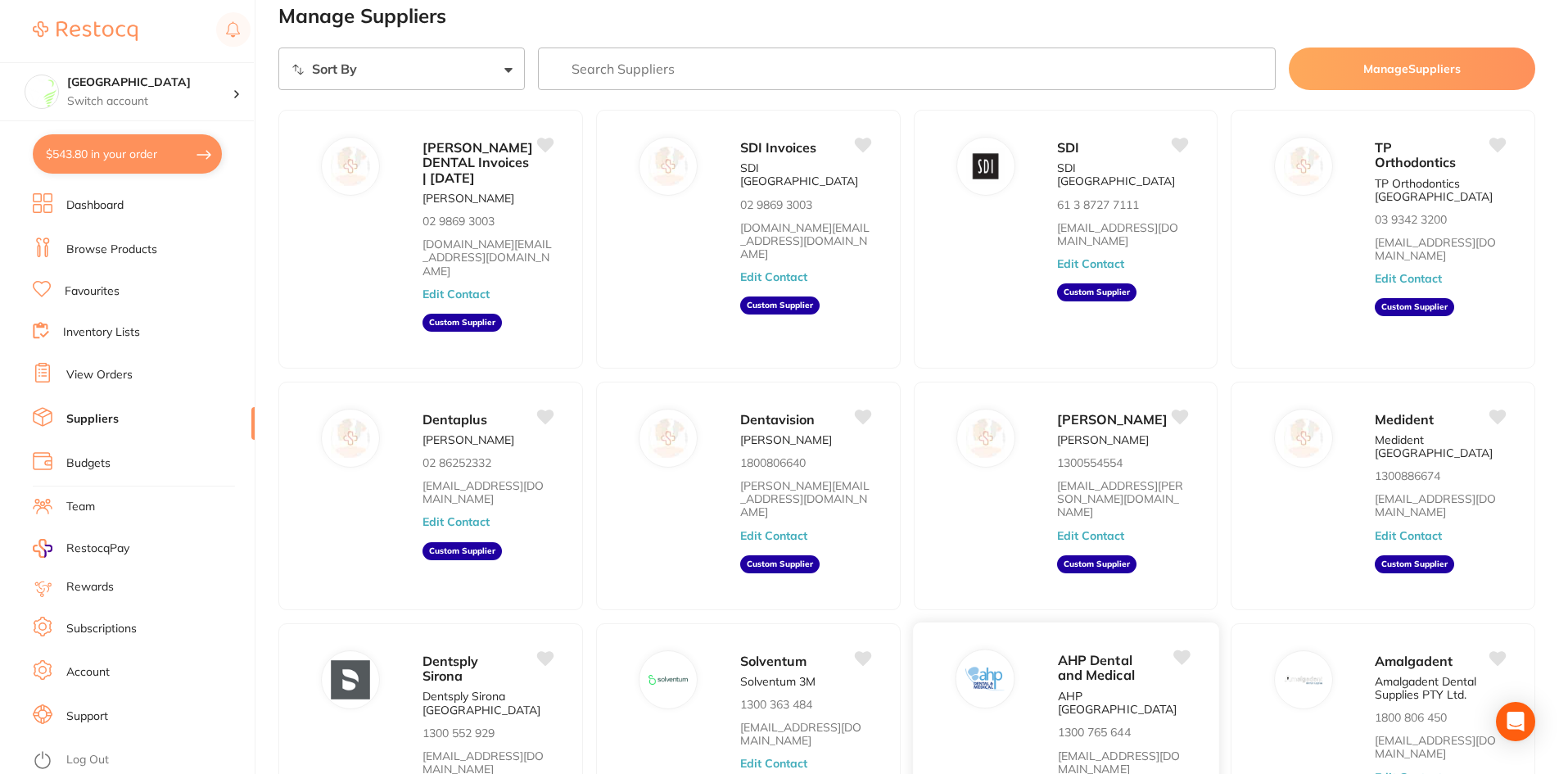
scroll to position [0, 0]
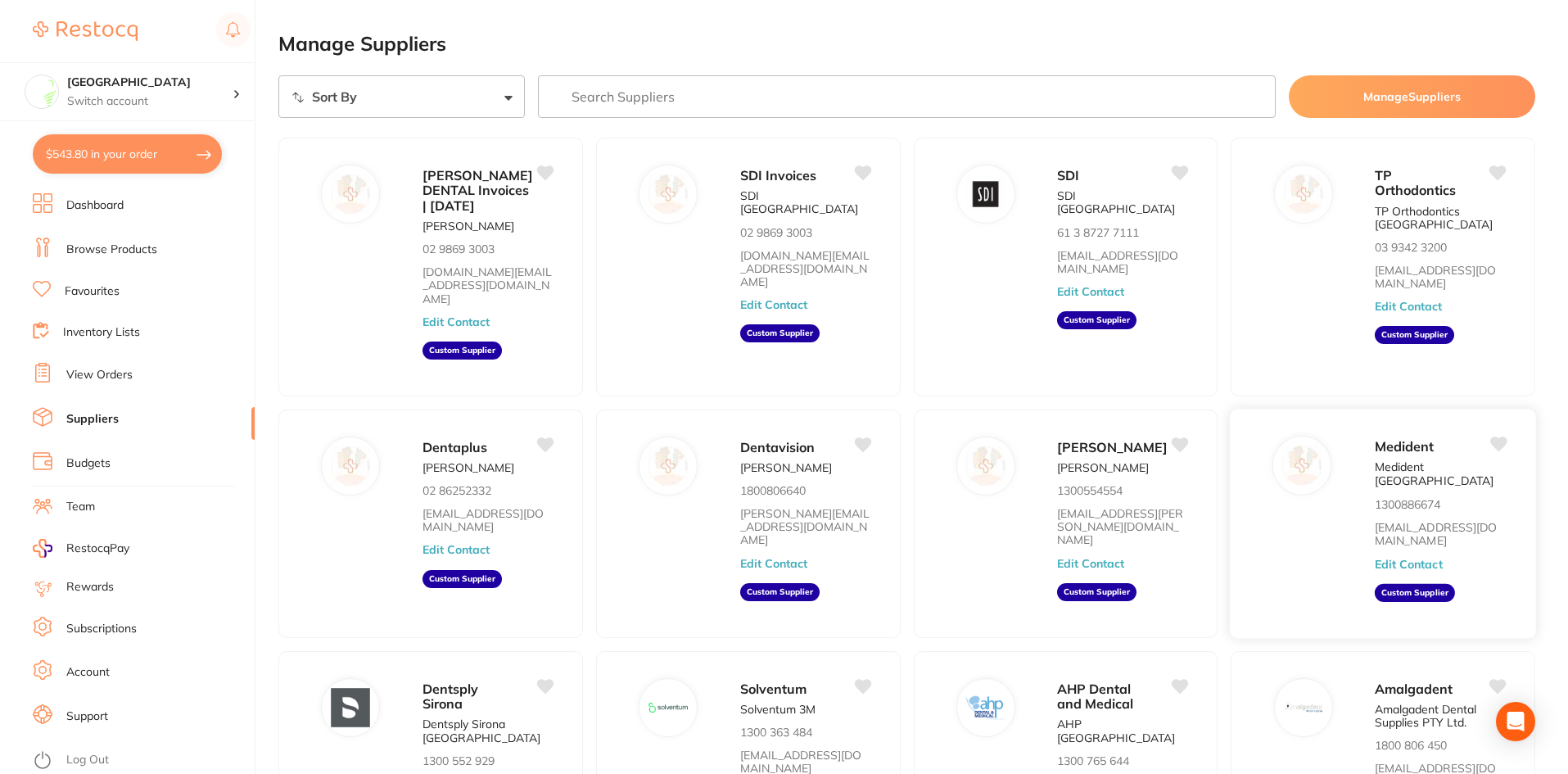
click at [1290, 502] on div "Medident Medident Australia 1300886674 [EMAIL_ADDRESS][DOMAIN_NAME] Edit Contac…" at bounding box center [1382, 523] width 307 height 231
click at [1406, 557] on button "Edit Contact" at bounding box center [1408, 563] width 68 height 13
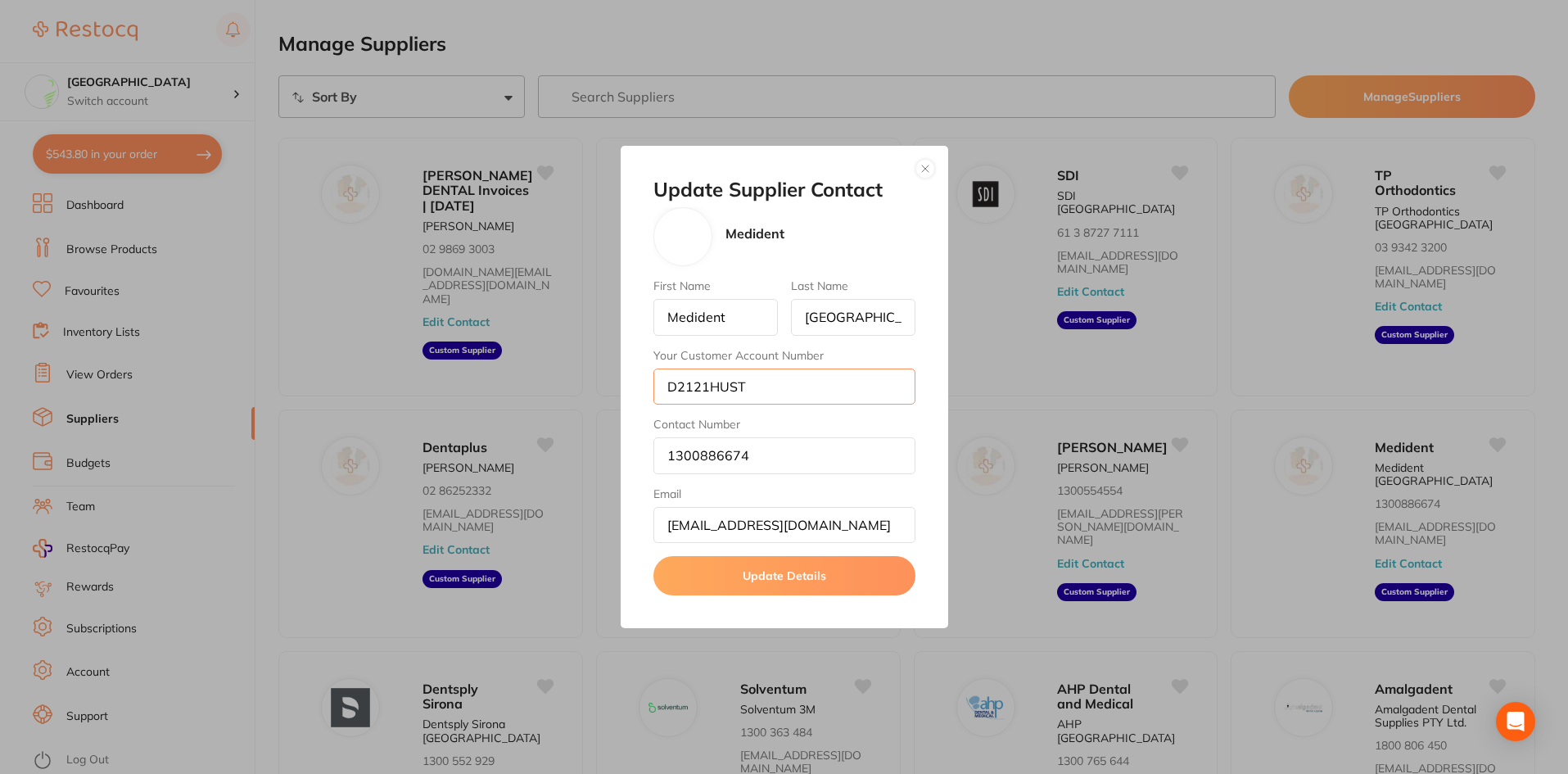
drag, startPoint x: 830, startPoint y: 383, endPoint x: 591, endPoint y: 383, distance: 239.0
click at [591, 383] on div "Update Supplier Contact Medident First Name Medident Last Name [GEOGRAPHIC_DATA…" at bounding box center [784, 387] width 1568 height 774
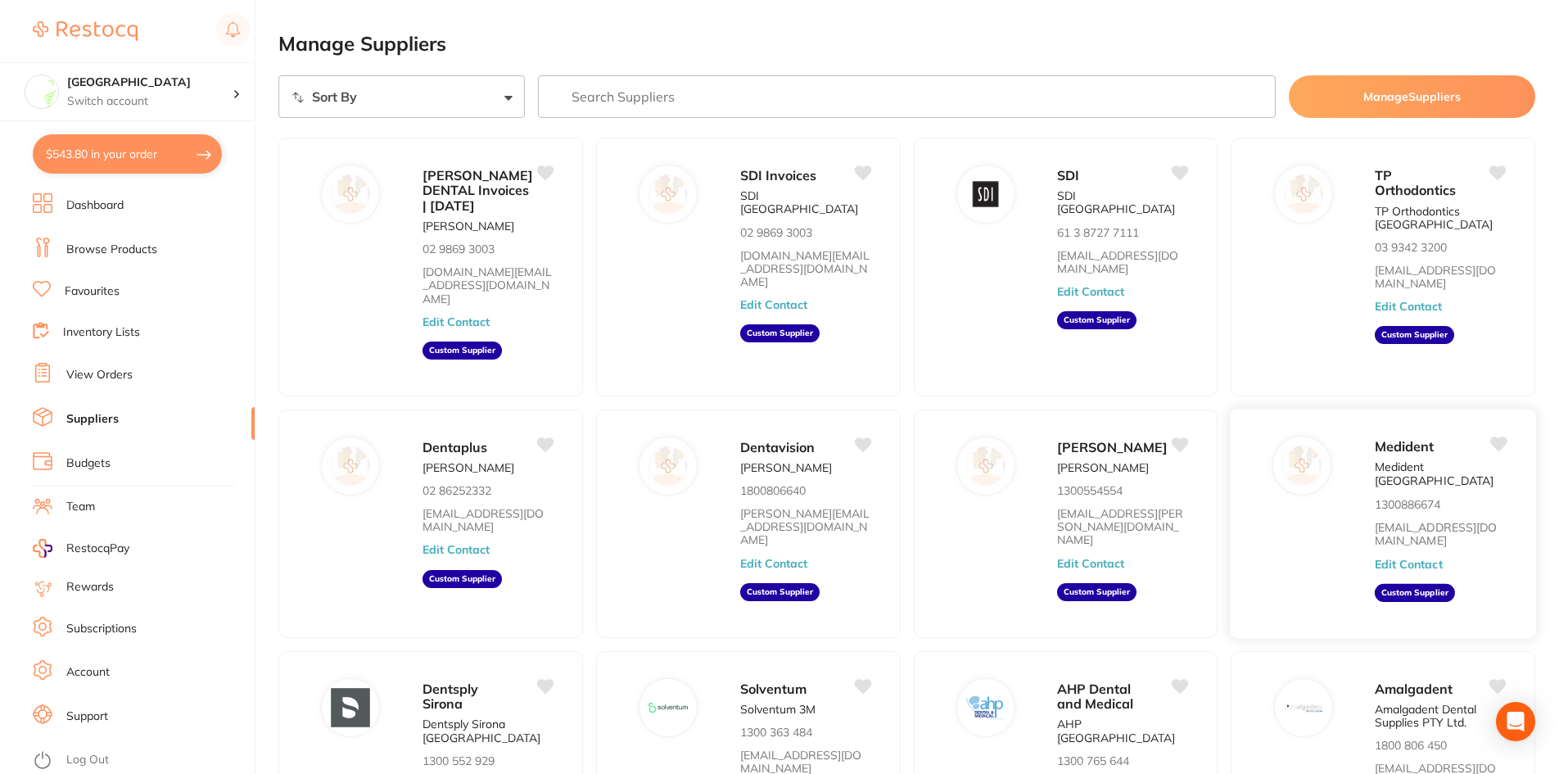
click at [1410, 557] on button "Edit Contact" at bounding box center [1408, 563] width 68 height 13
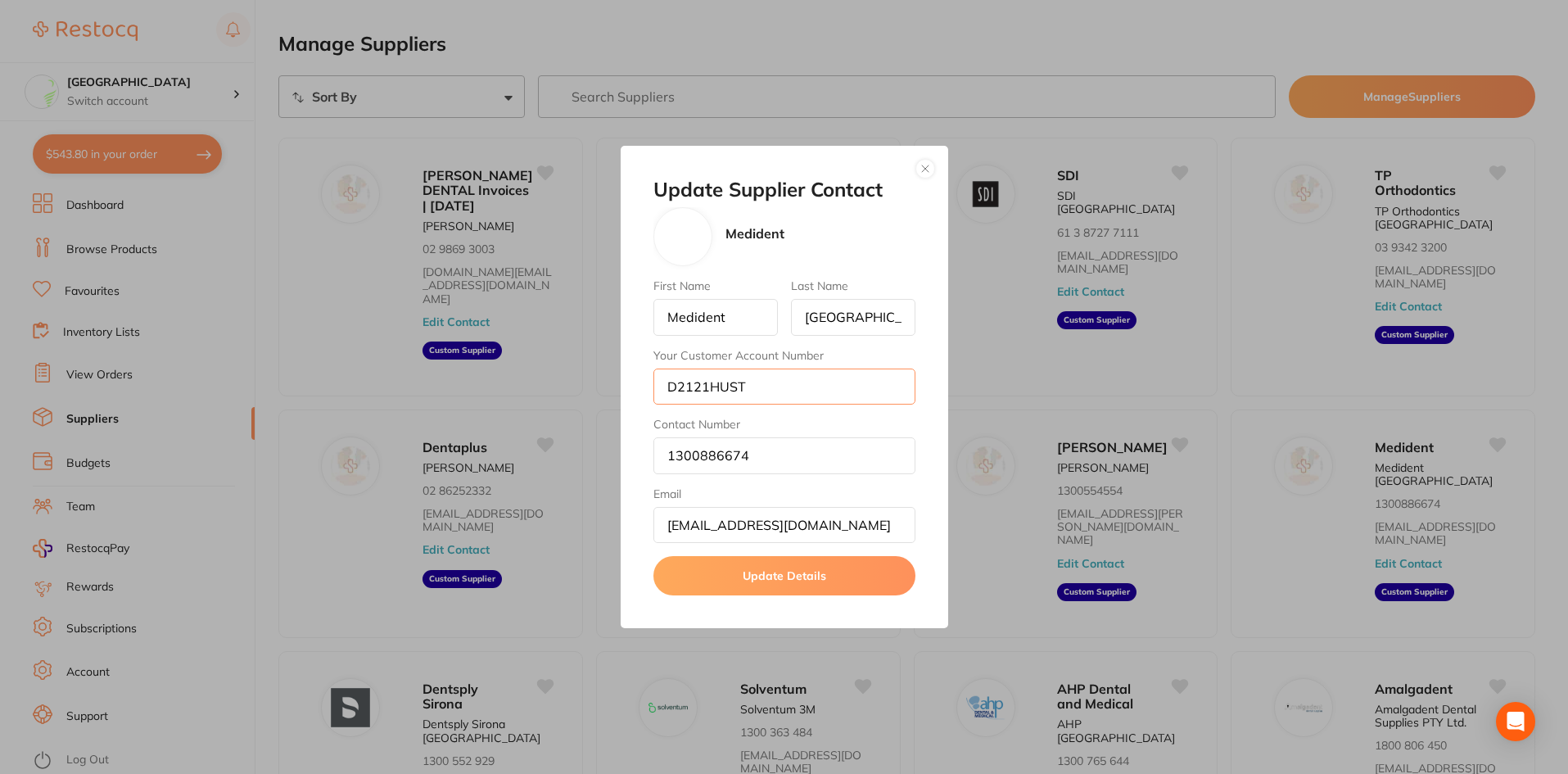
click at [728, 383] on input "D2121HUST" at bounding box center [784, 387] width 262 height 36
click at [917, 172] on button "button" at bounding box center [924, 168] width 20 height 20
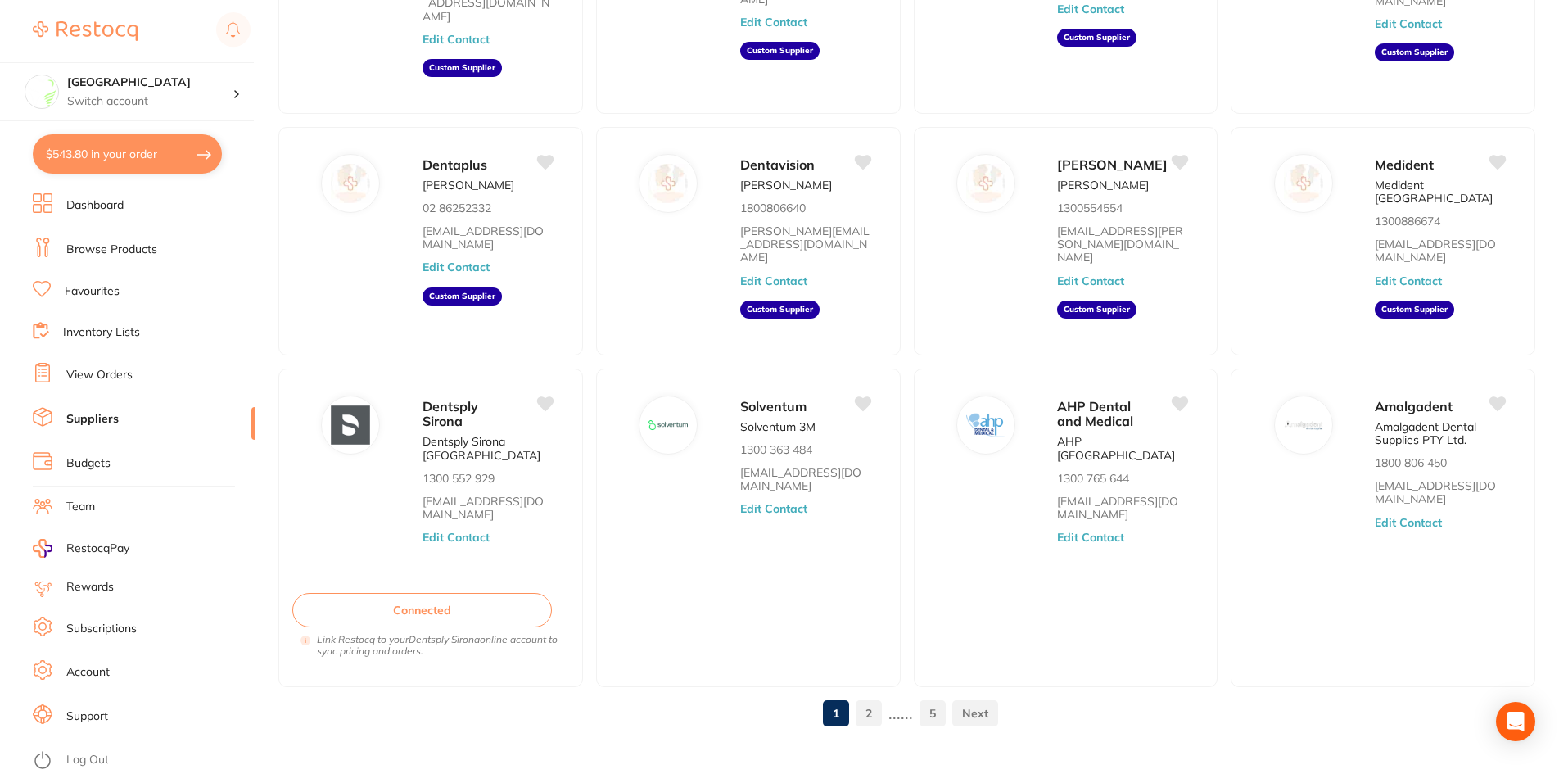
click at [922, 697] on link "5" at bounding box center [933, 713] width 26 height 33
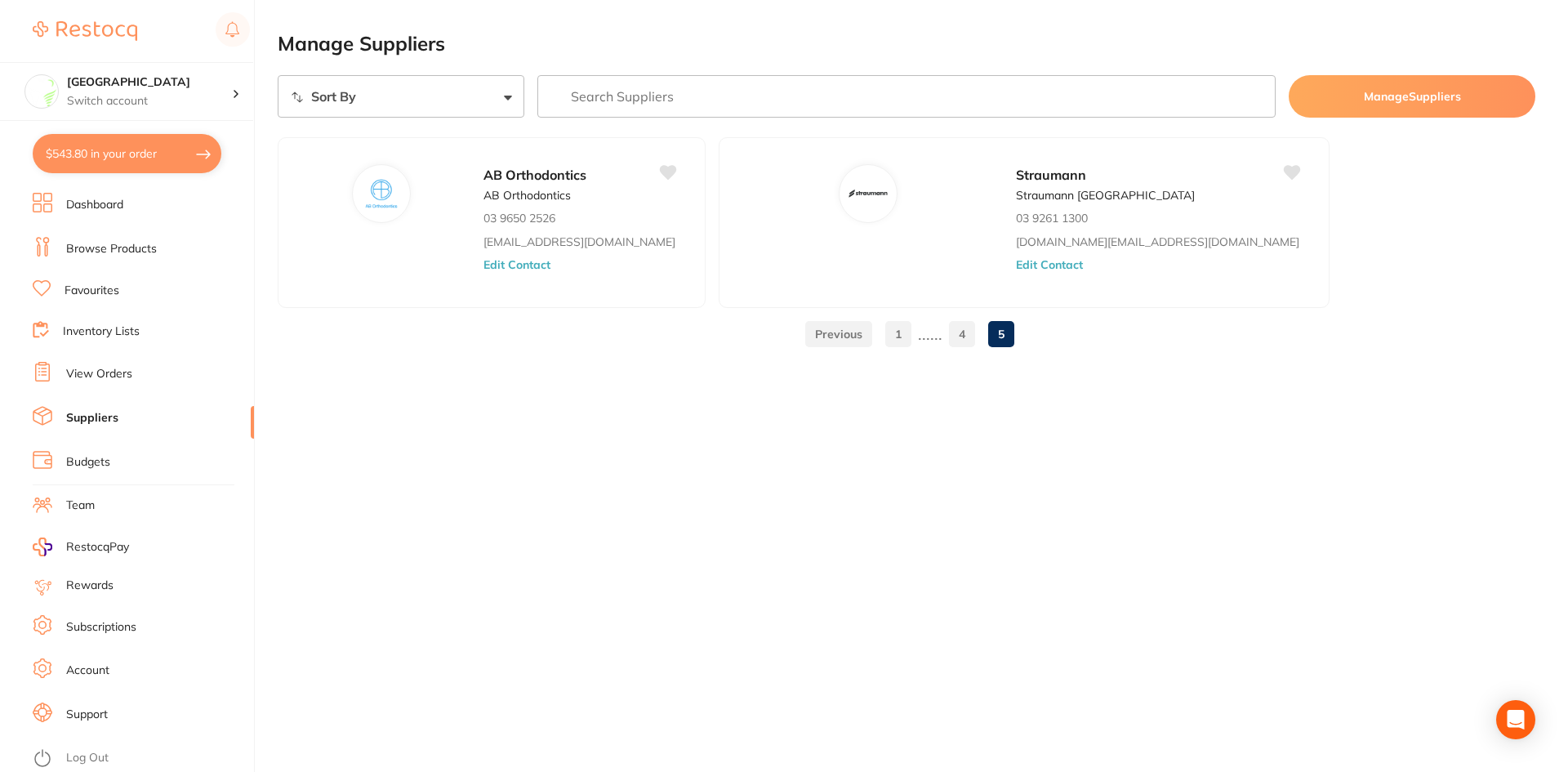
click at [959, 340] on link "4" at bounding box center [963, 334] width 26 height 33
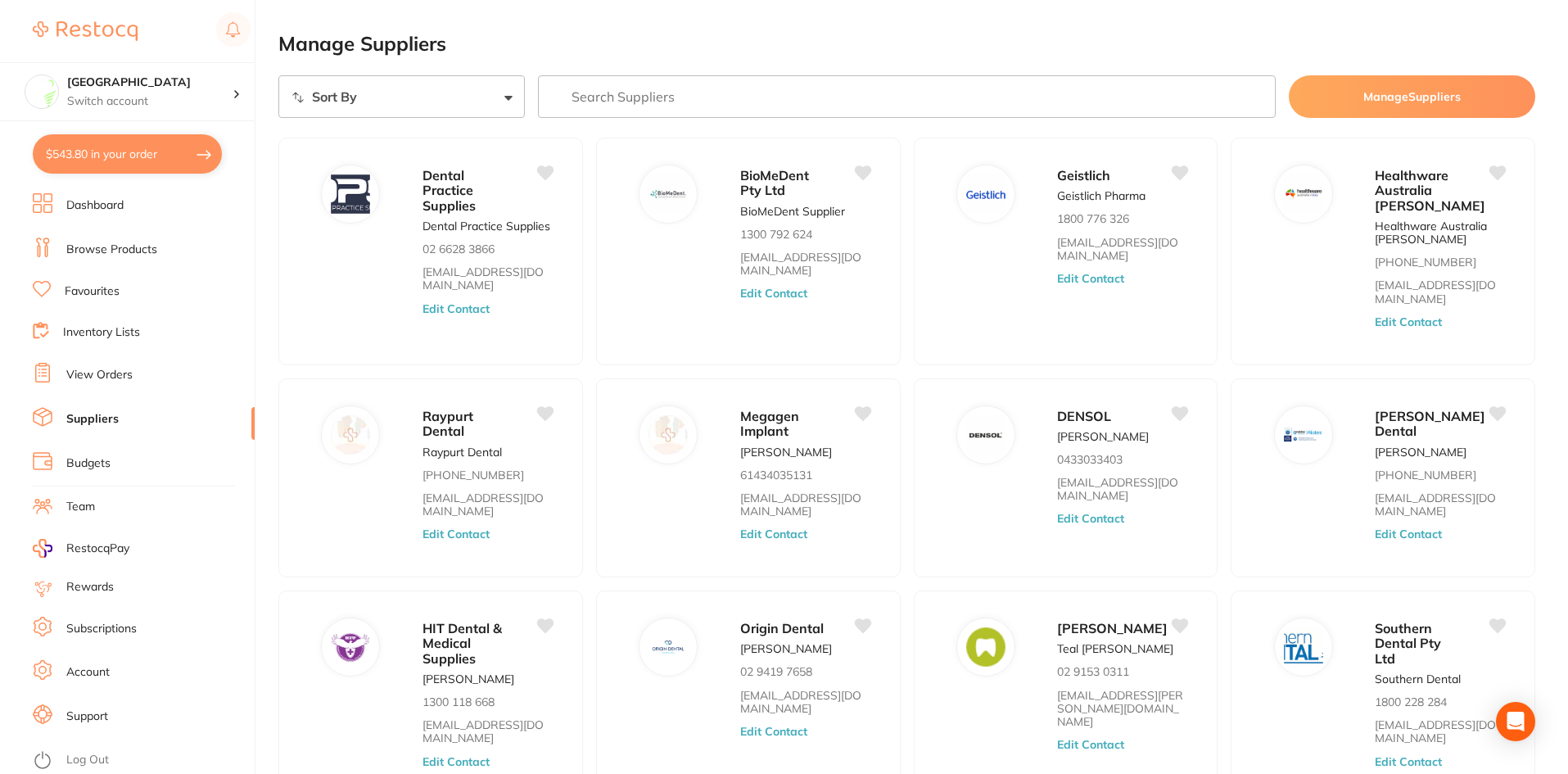
click at [716, 96] on input "search" at bounding box center [906, 96] width 738 height 43
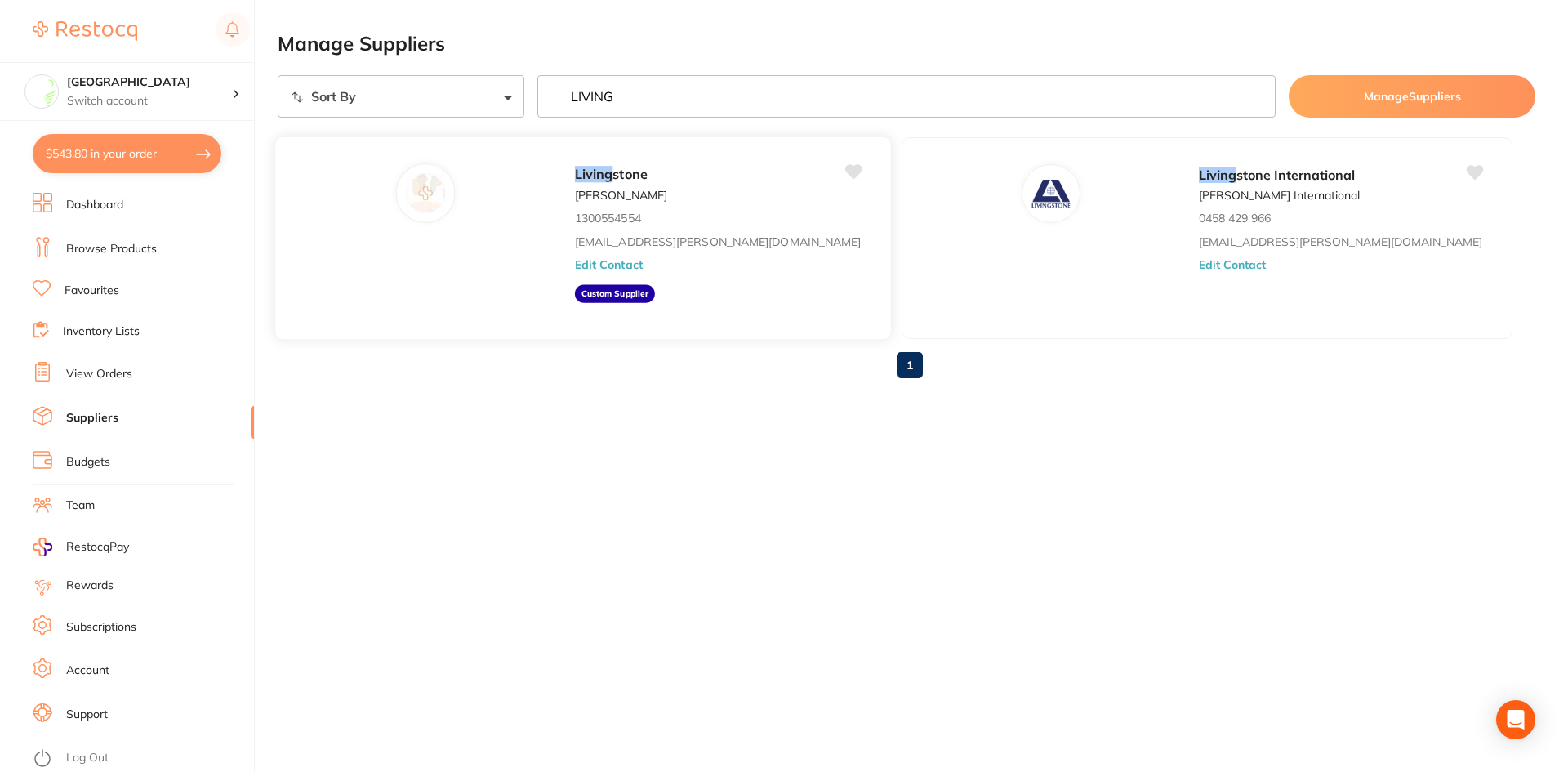
type input "LIVING"
click at [575, 268] on button "Edit Contact" at bounding box center [609, 265] width 68 height 13
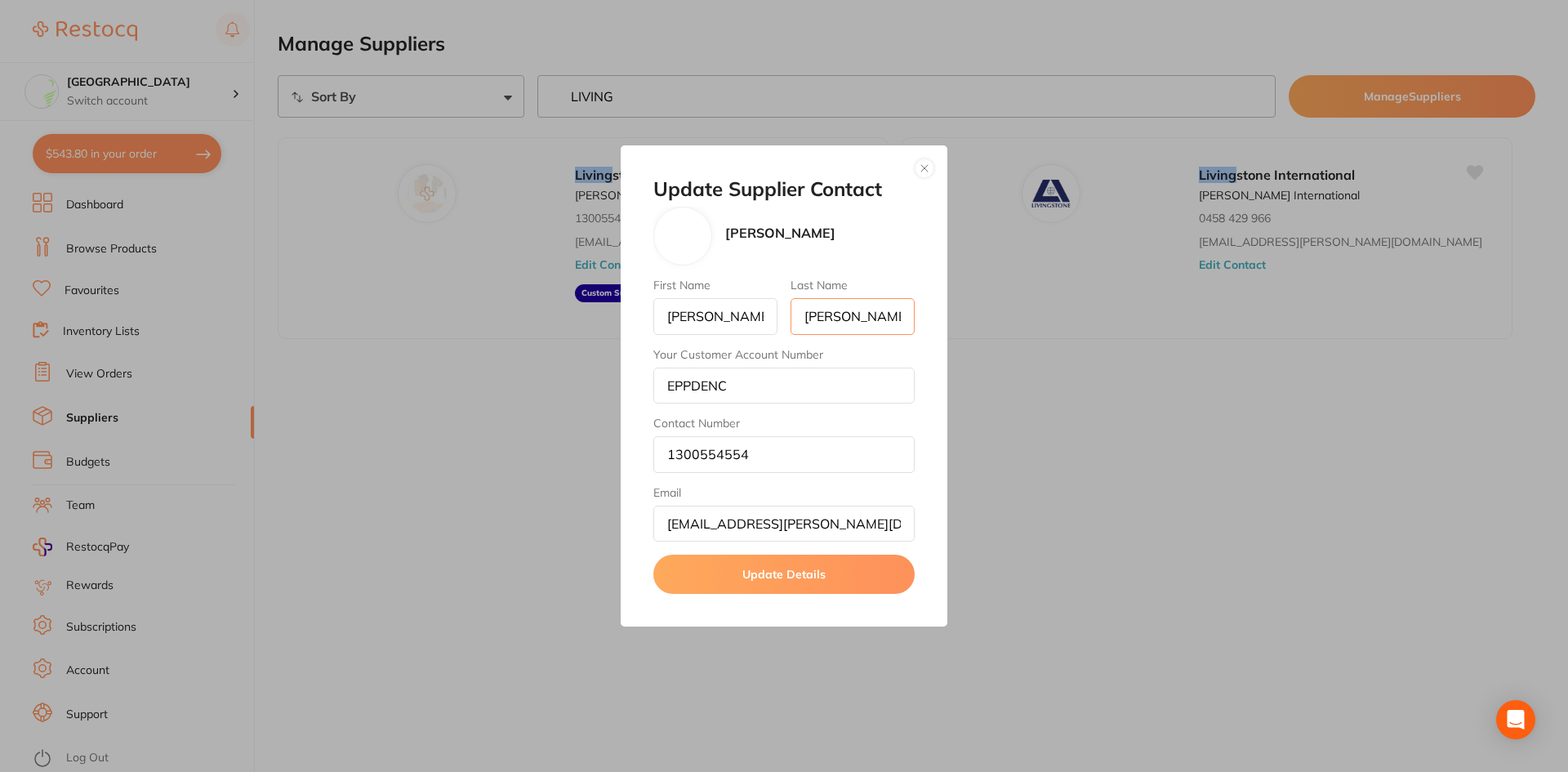
click at [834, 324] on input "[PERSON_NAME]" at bounding box center [853, 316] width 124 height 36
click at [824, 516] on input "[EMAIL_ADDRESS][PERSON_NAME][DOMAIN_NAME]" at bounding box center [784, 523] width 261 height 36
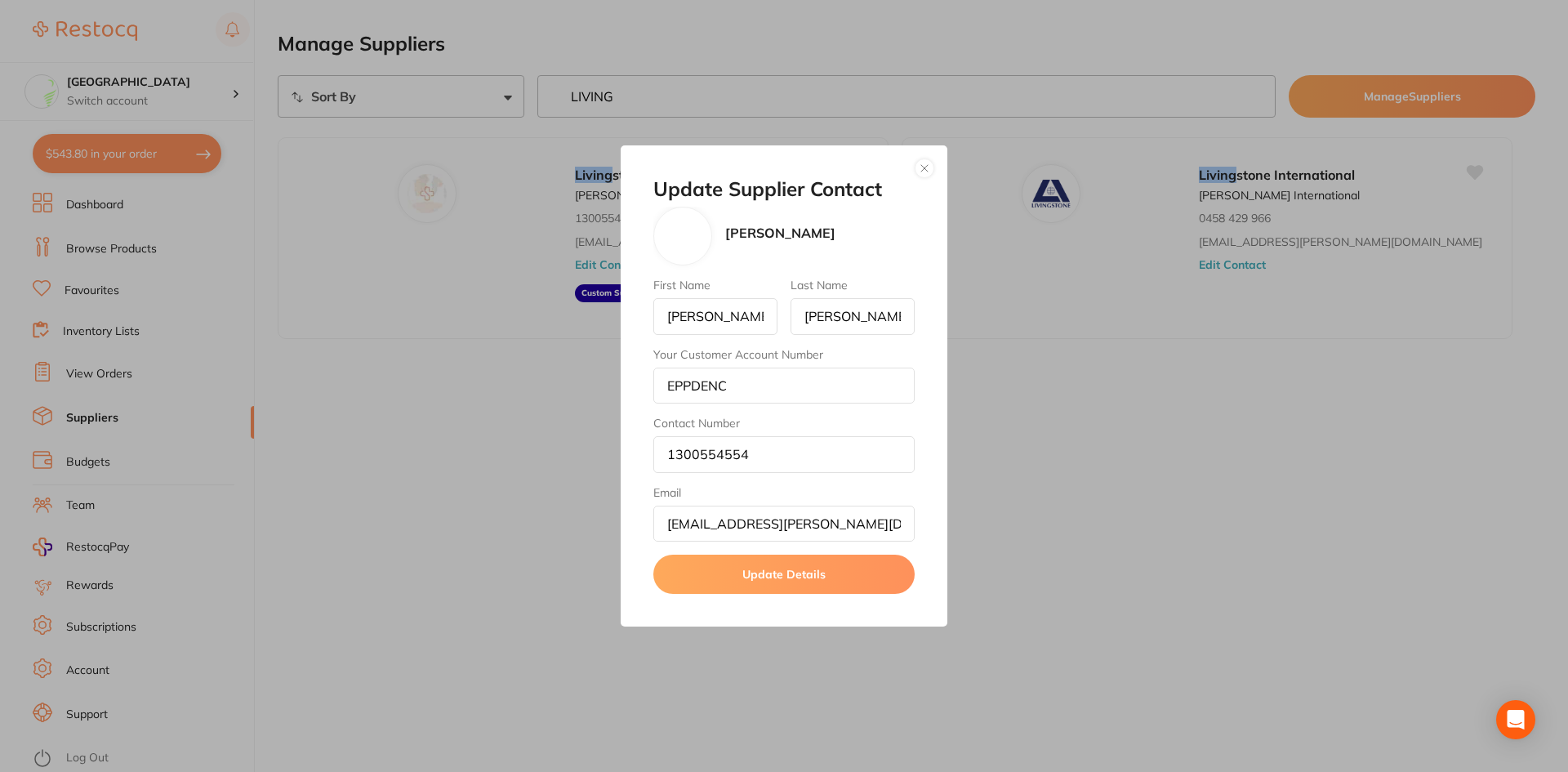
click at [431, 473] on div "Update Supplier Contact [PERSON_NAME] First Name [PERSON_NAME] Last Name [PERSO…" at bounding box center [784, 386] width 1568 height 772
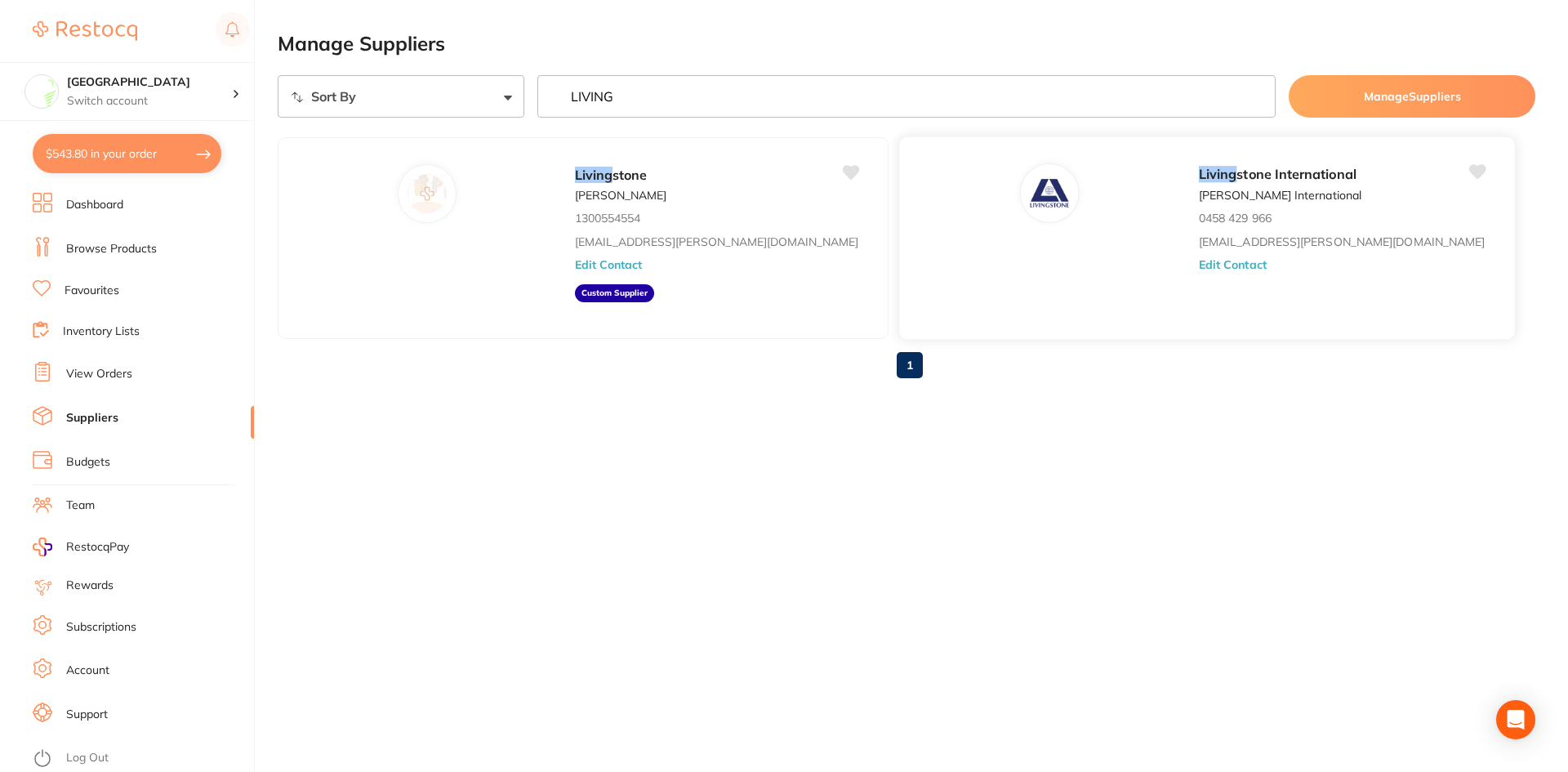
click at [1199, 222] on p "0458 429 966" at bounding box center [1235, 218] width 73 height 13
click at [1199, 261] on button "Edit Contact" at bounding box center [1233, 265] width 68 height 13
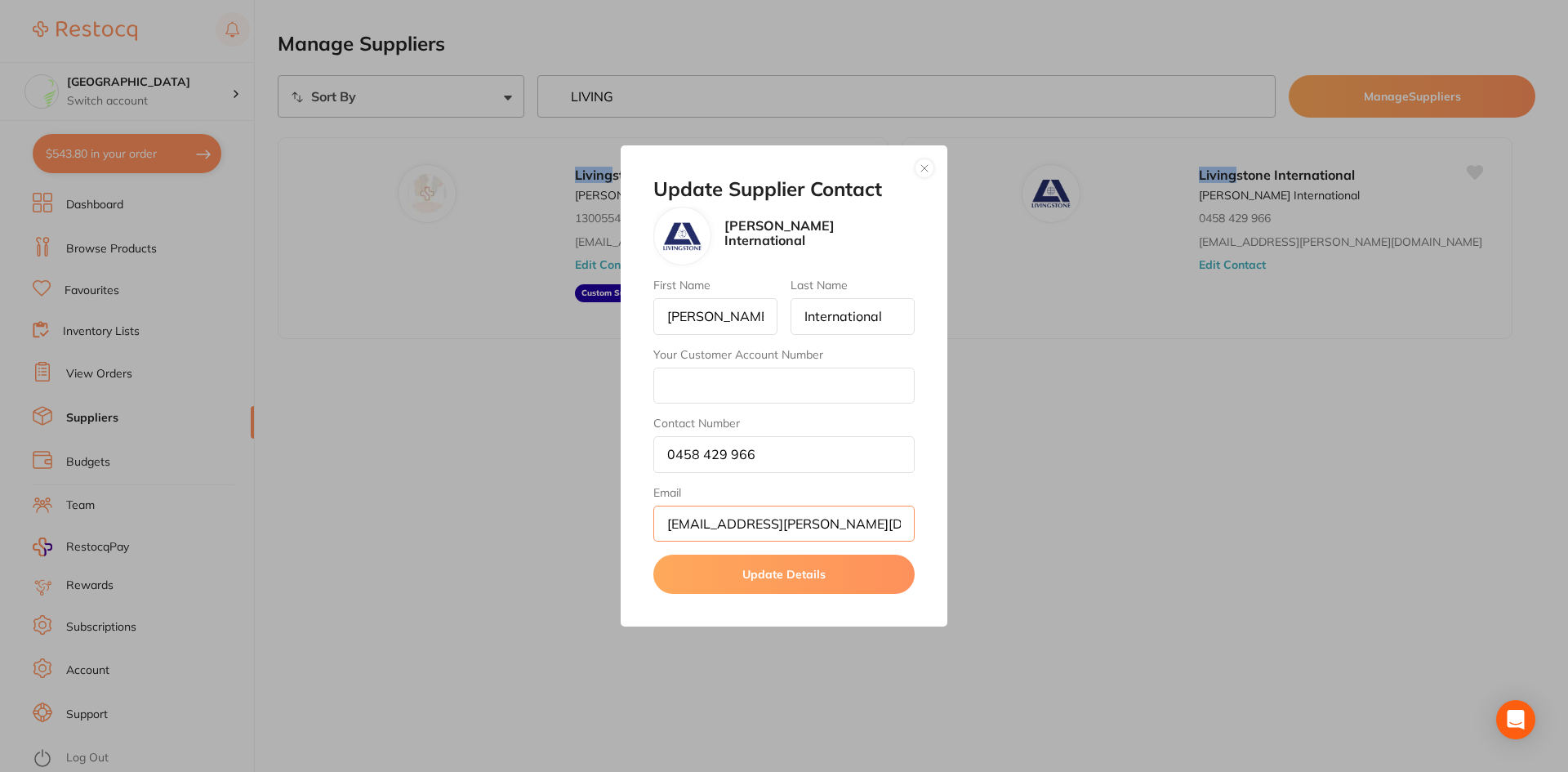
click at [849, 521] on input "[EMAIL_ADDRESS][PERSON_NAME][DOMAIN_NAME]" at bounding box center [784, 523] width 261 height 36
drag, startPoint x: 784, startPoint y: 452, endPoint x: 488, endPoint y: 455, distance: 296.0
click at [473, 460] on div "Update Supplier Contact [PERSON_NAME] International First Name [PERSON_NAME] La…" at bounding box center [784, 386] width 1568 height 772
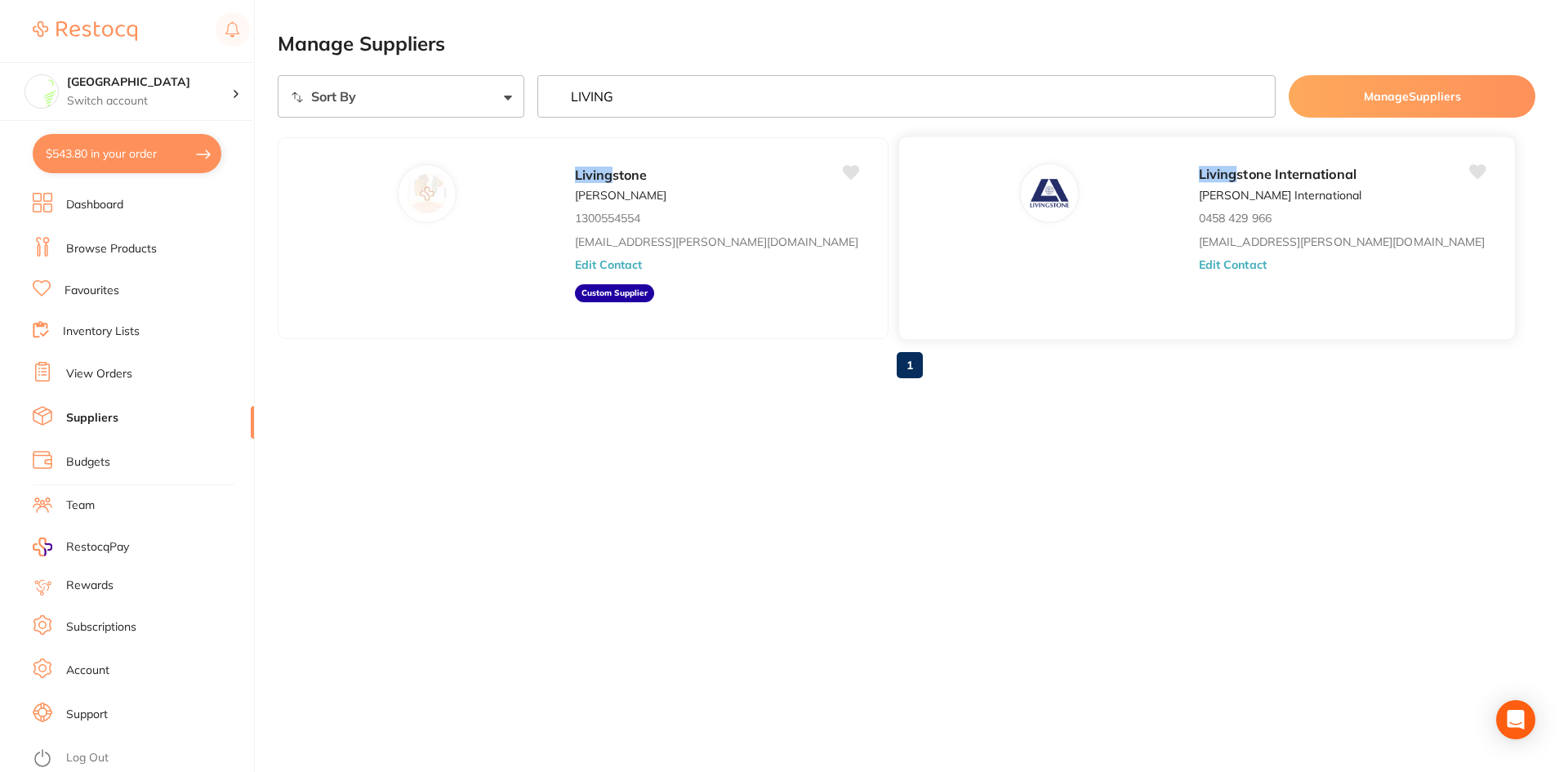
click at [1199, 268] on button "Edit Contact" at bounding box center [1233, 265] width 68 height 13
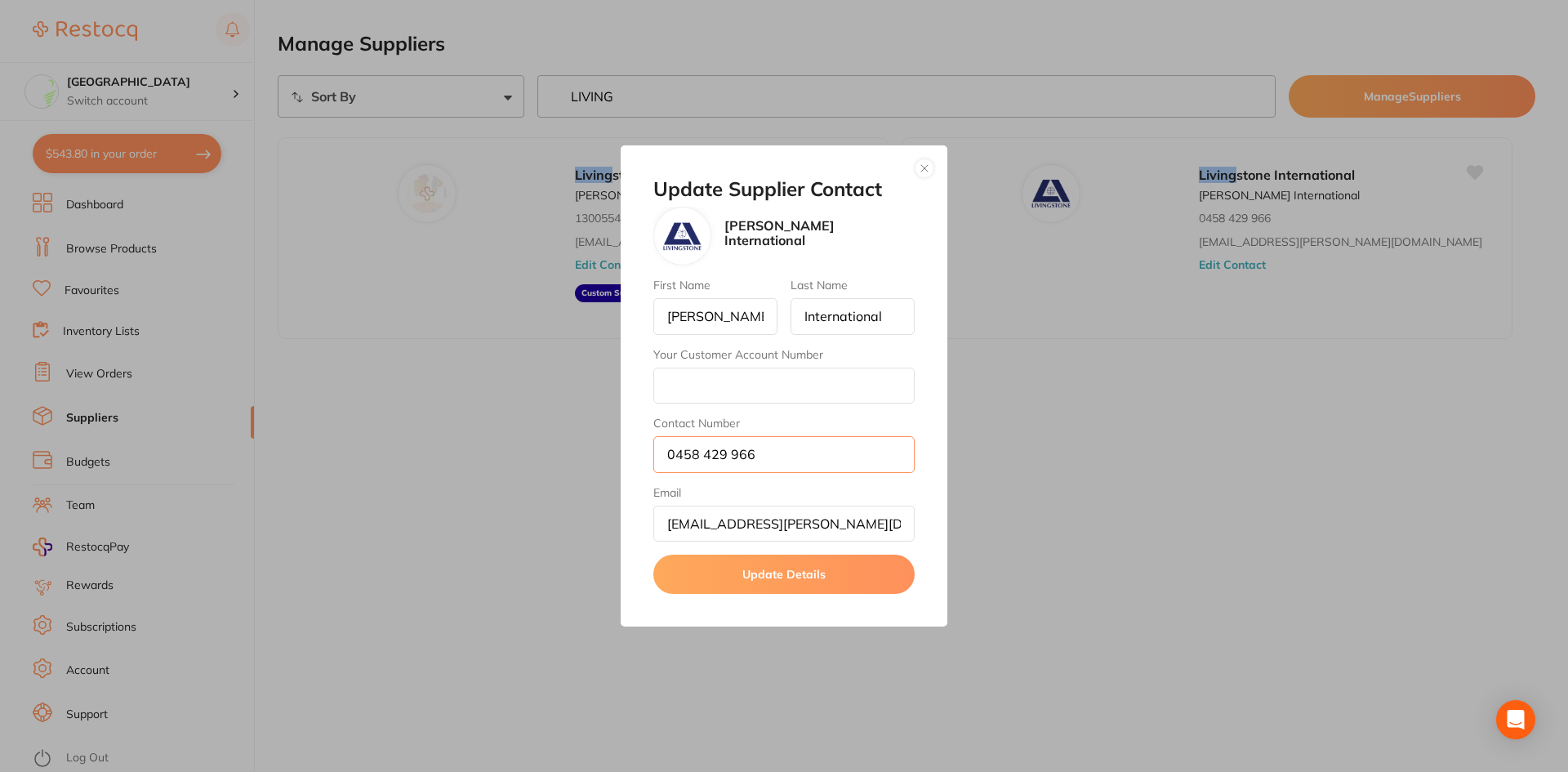
click at [766, 441] on input "0458 429 966" at bounding box center [784, 454] width 261 height 36
click at [920, 174] on button "button" at bounding box center [924, 168] width 20 height 20
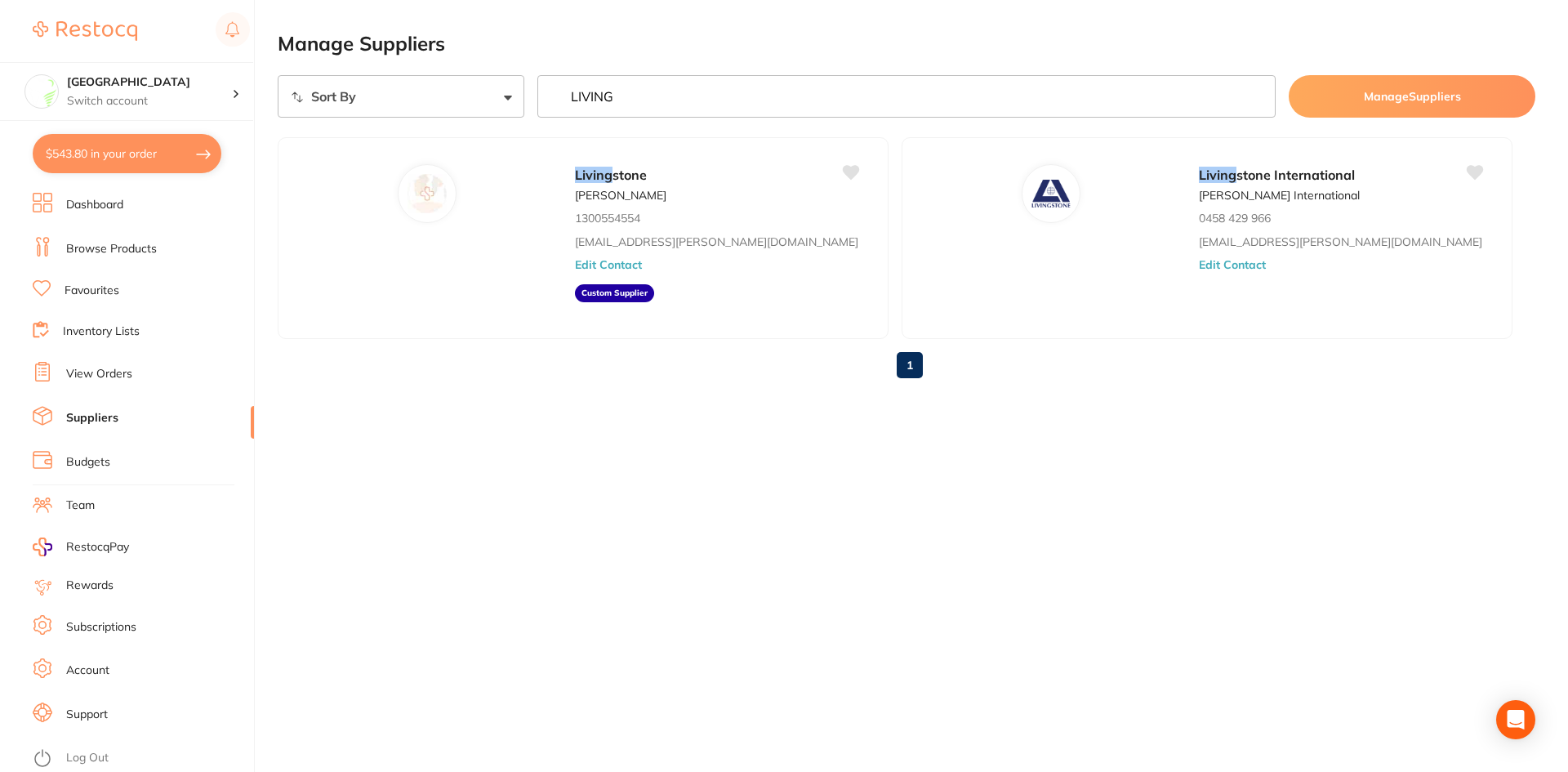
click at [625, 94] on input "LIVING" at bounding box center [907, 96] width 739 height 42
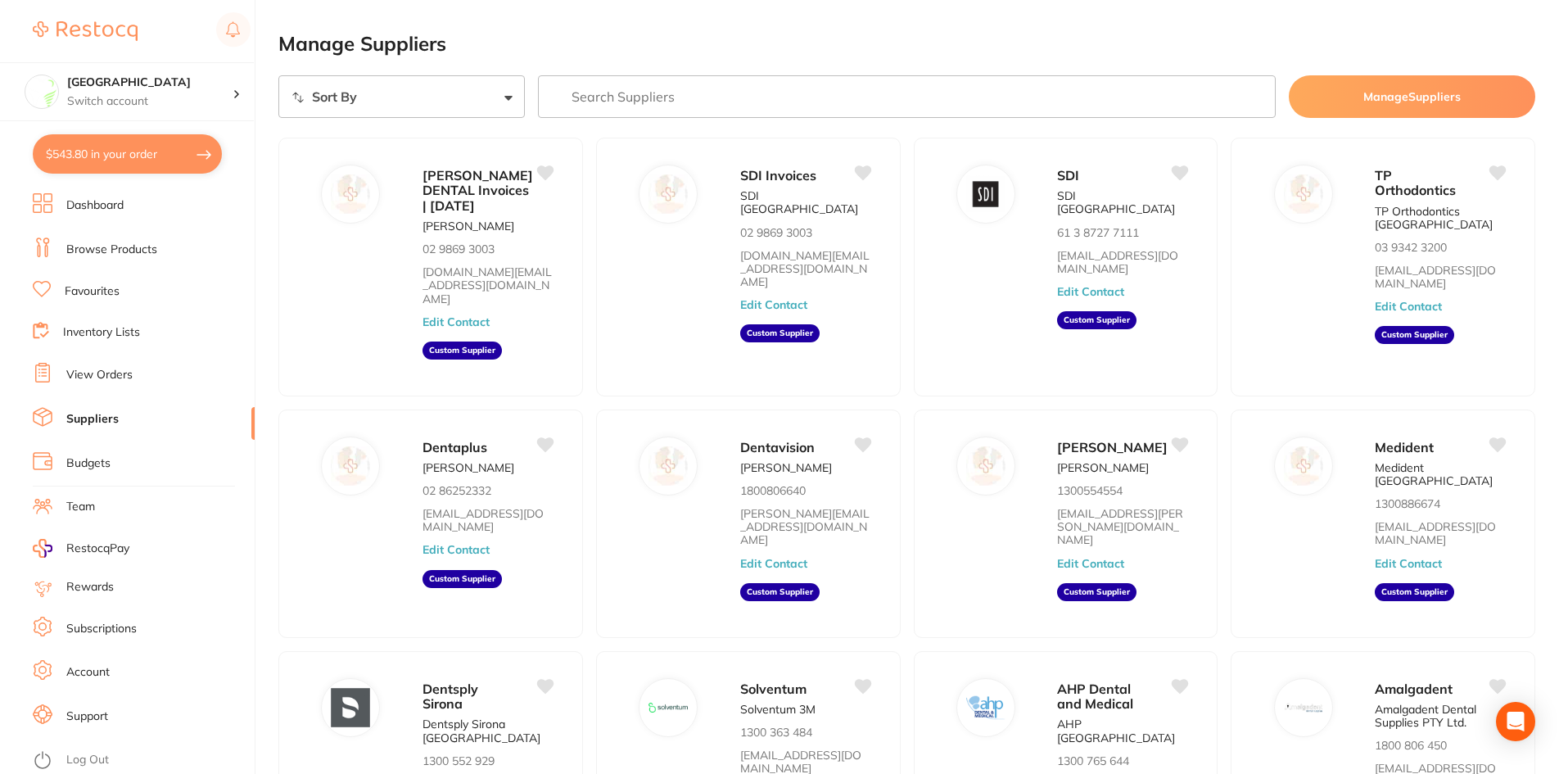
click at [578, 43] on h2 "Manage Suppliers" at bounding box center [907, 44] width 1257 height 23
click at [504, 91] on select "Sort By A-Z Z-A" at bounding box center [402, 96] width 247 height 43
select select "searchable_suppliers/sort/name:asc"
click at [279, 76] on select "Sort By A-Z Z-A" at bounding box center [402, 96] width 247 height 43
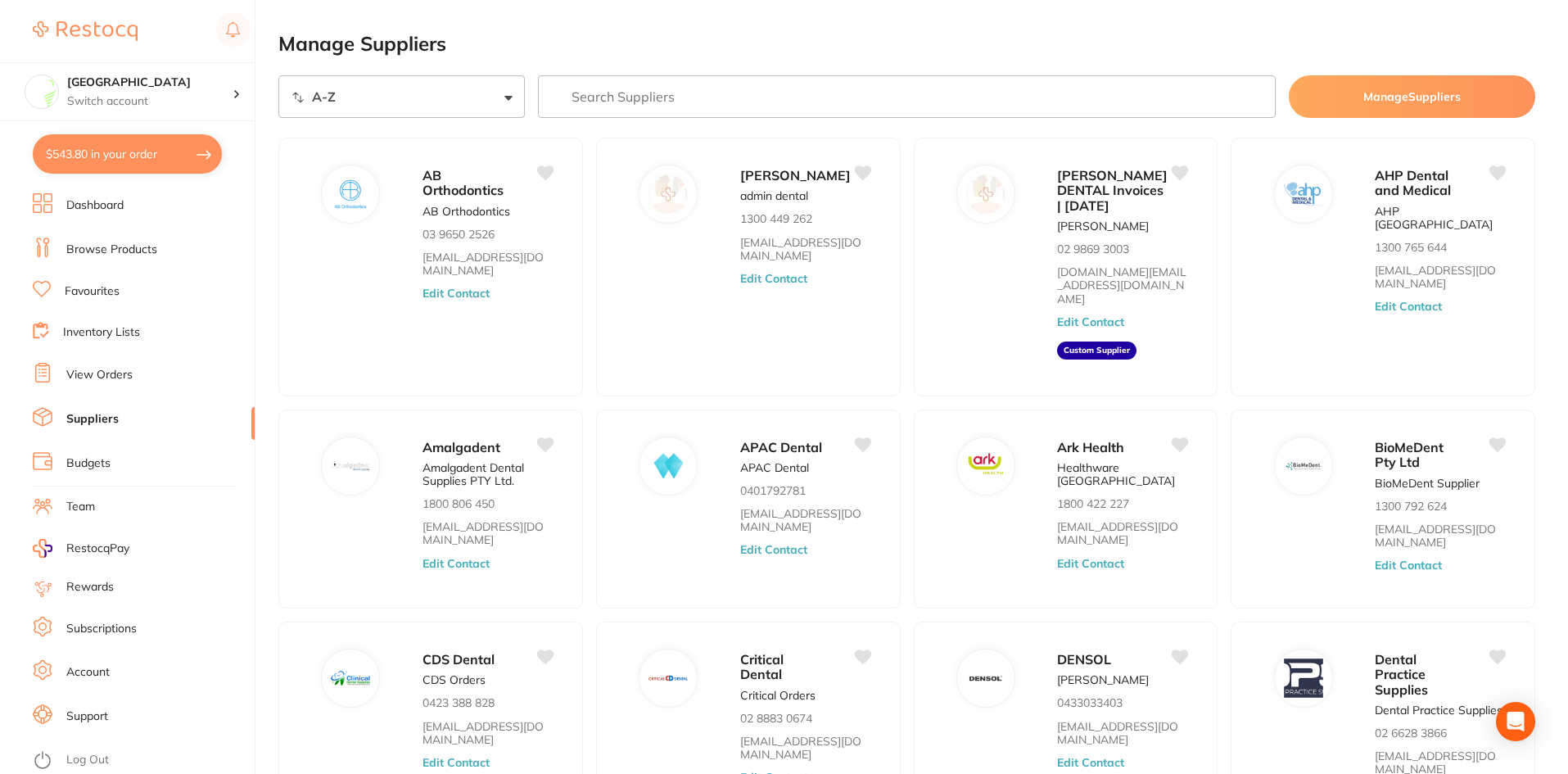
click at [516, 105] on select "Sort By A-Z Z-A" at bounding box center [402, 96] width 247 height 43
click at [496, 194] on span "AB Orthodontics" at bounding box center [463, 182] width 82 height 32
click at [462, 286] on button "Edit Contact" at bounding box center [457, 293] width 68 height 13
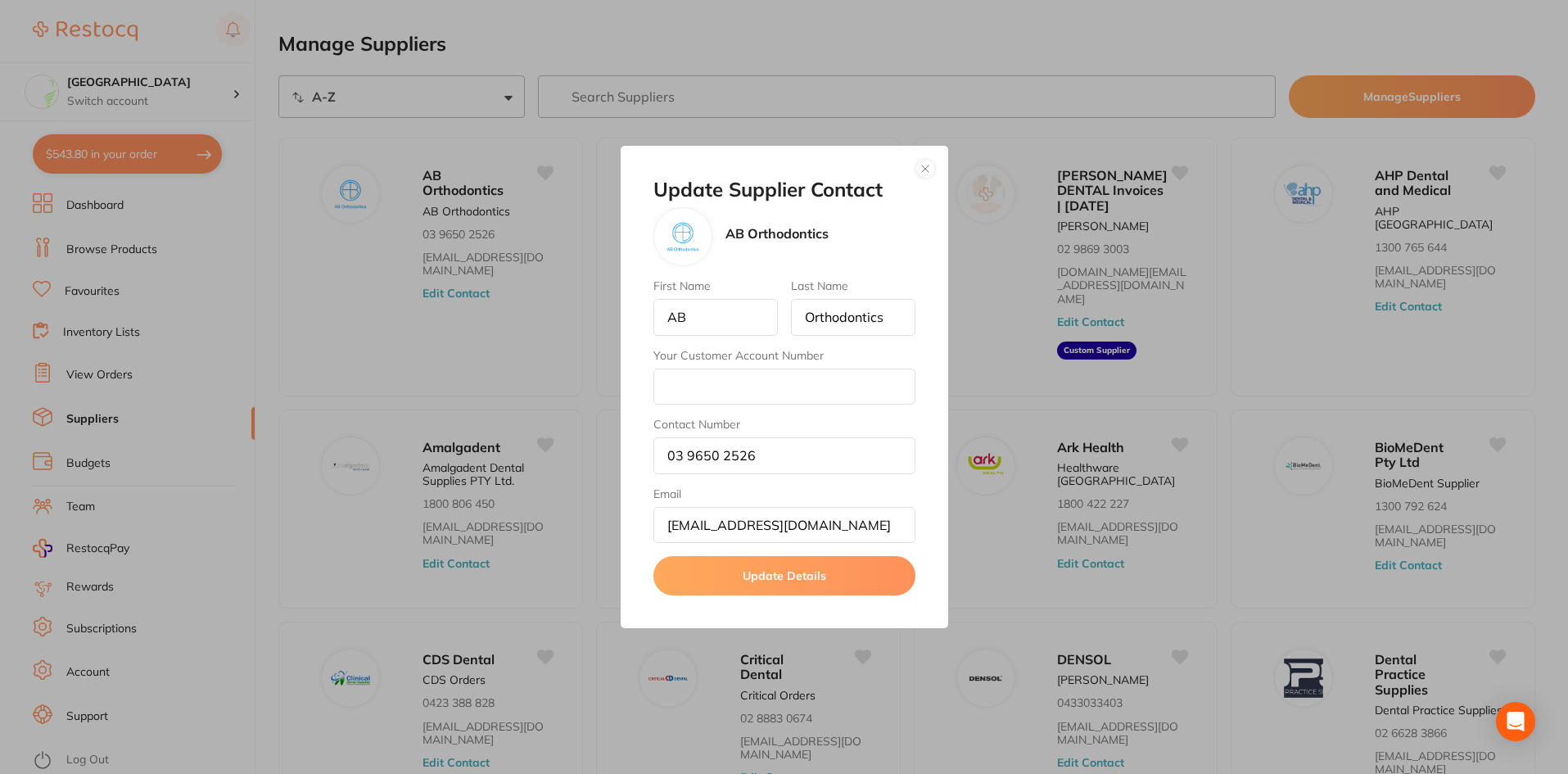
click at [922, 165] on button "button" at bounding box center [924, 168] width 20 height 20
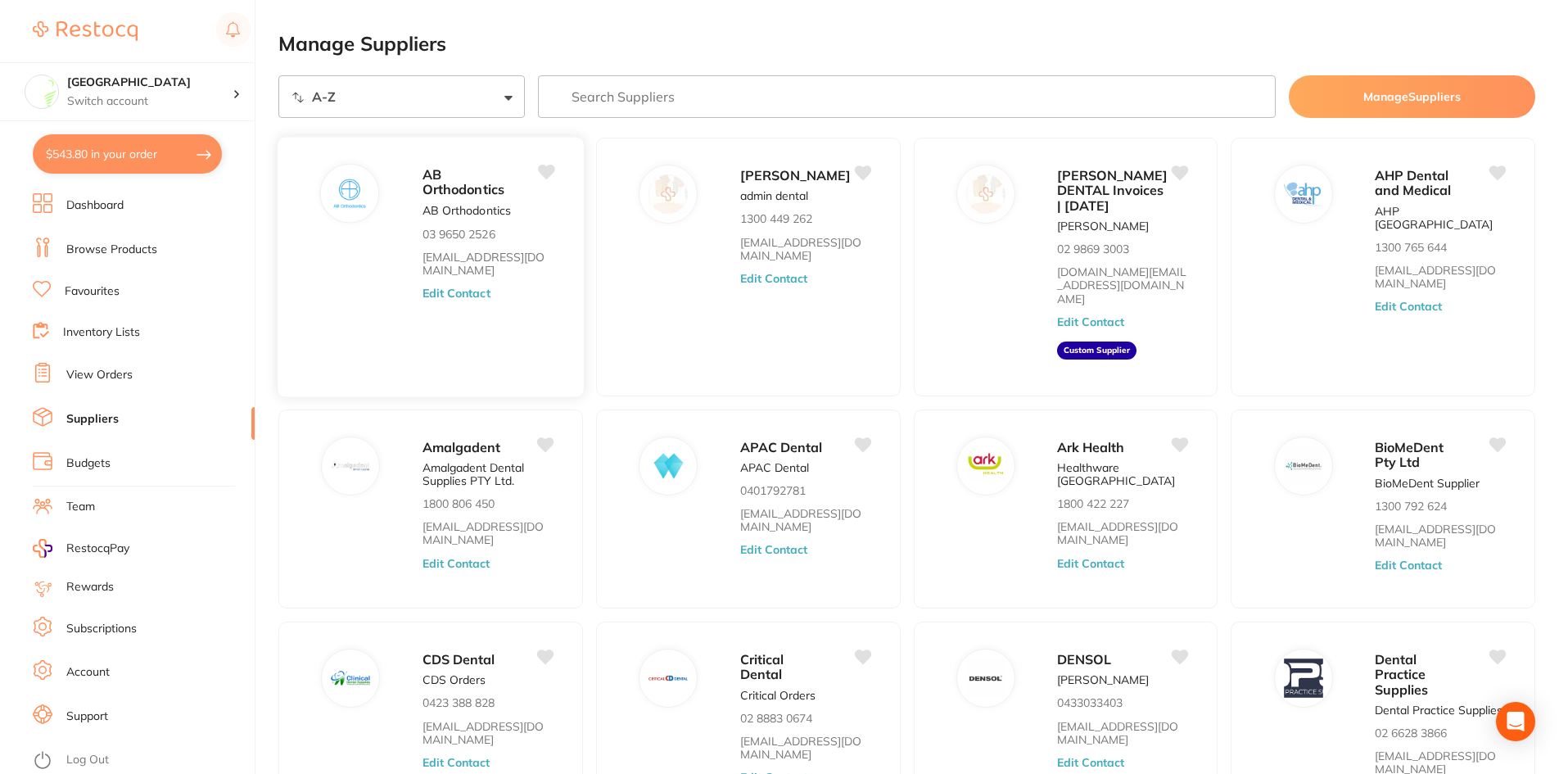
click at [482, 188] on span "AB Orthodontics" at bounding box center [463, 182] width 82 height 32
click at [461, 286] on button "Edit Contact" at bounding box center [457, 293] width 68 height 13
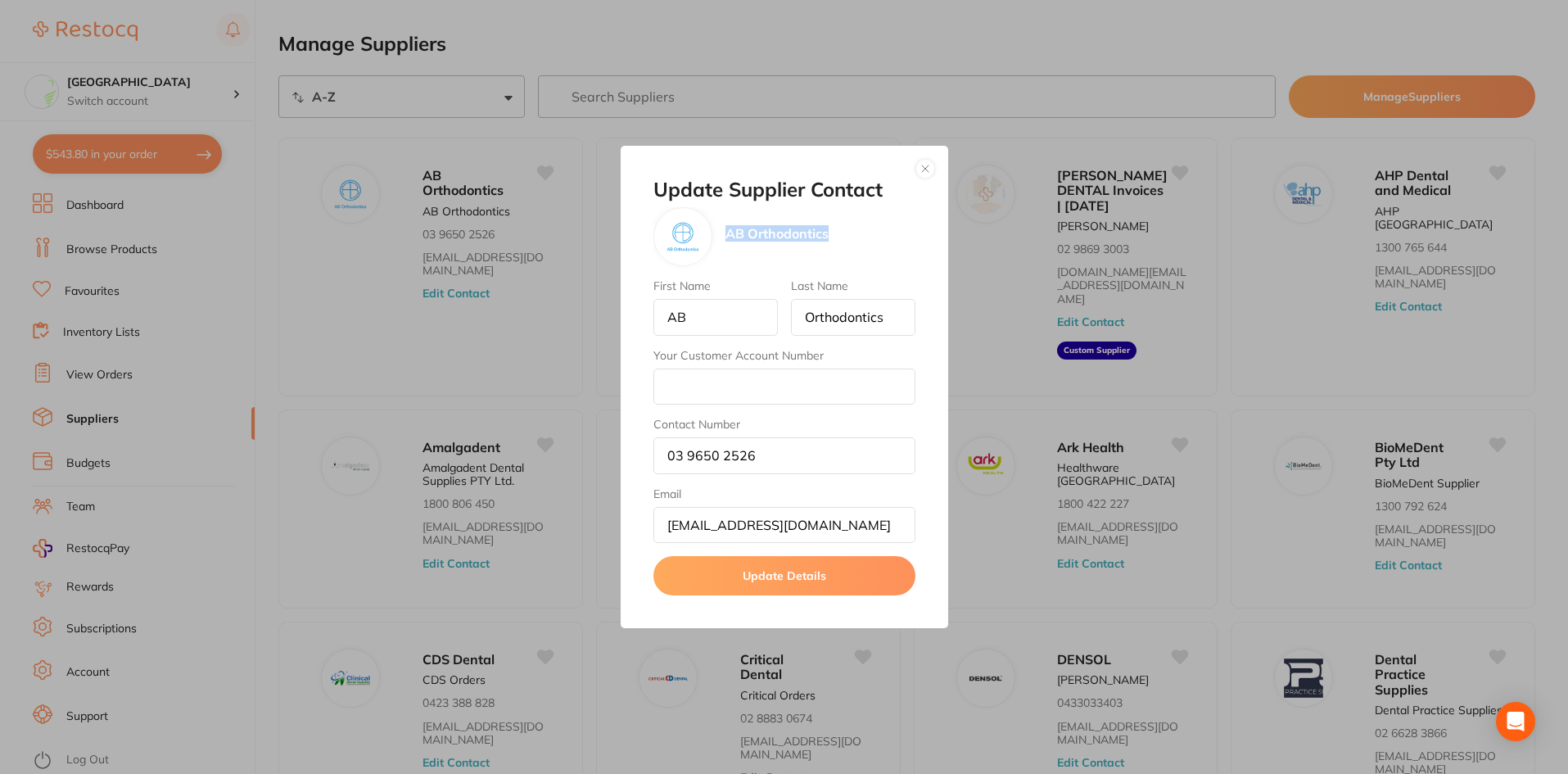
drag, startPoint x: 727, startPoint y: 240, endPoint x: 838, endPoint y: 240, distance: 111.0
click at [838, 240] on div "AB Orthodontics" at bounding box center [784, 236] width 262 height 59
copy p "AB Orthodontics"
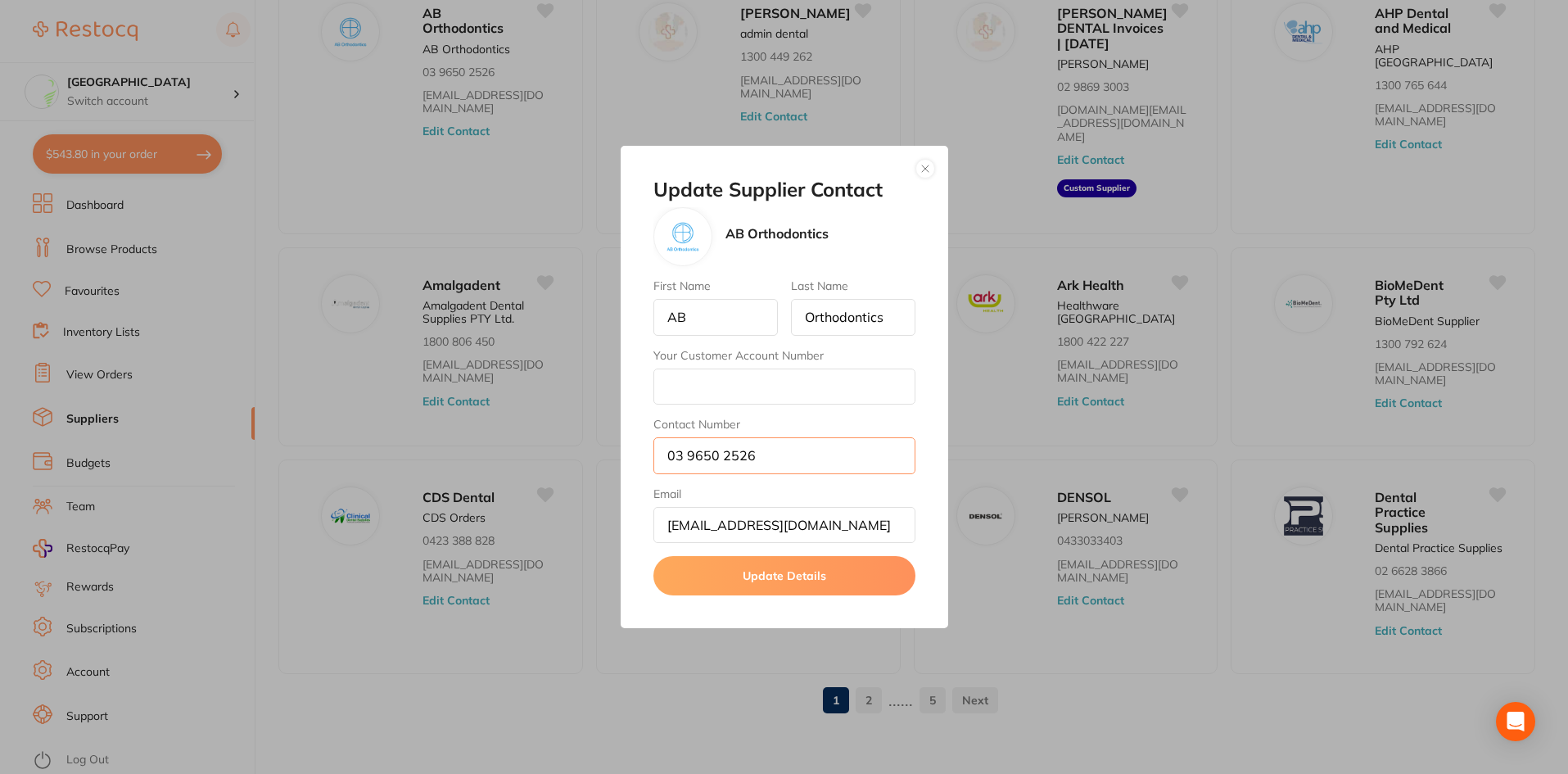
drag, startPoint x: 794, startPoint y: 458, endPoint x: 639, endPoint y: 458, distance: 155.0
click at [639, 458] on div "Update Supplier Contact AB Orthodontics First Name AB Last Name Orthodontics Yo…" at bounding box center [784, 387] width 328 height 483
drag, startPoint x: 806, startPoint y: 529, endPoint x: 639, endPoint y: 529, distance: 167.0
click at [639, 529] on div "Update Supplier Contact AB Orthodontics First Name AB Last Name Orthodontics Yo…" at bounding box center [784, 387] width 328 height 483
drag, startPoint x: 803, startPoint y: 461, endPoint x: 514, endPoint y: 461, distance: 289.0
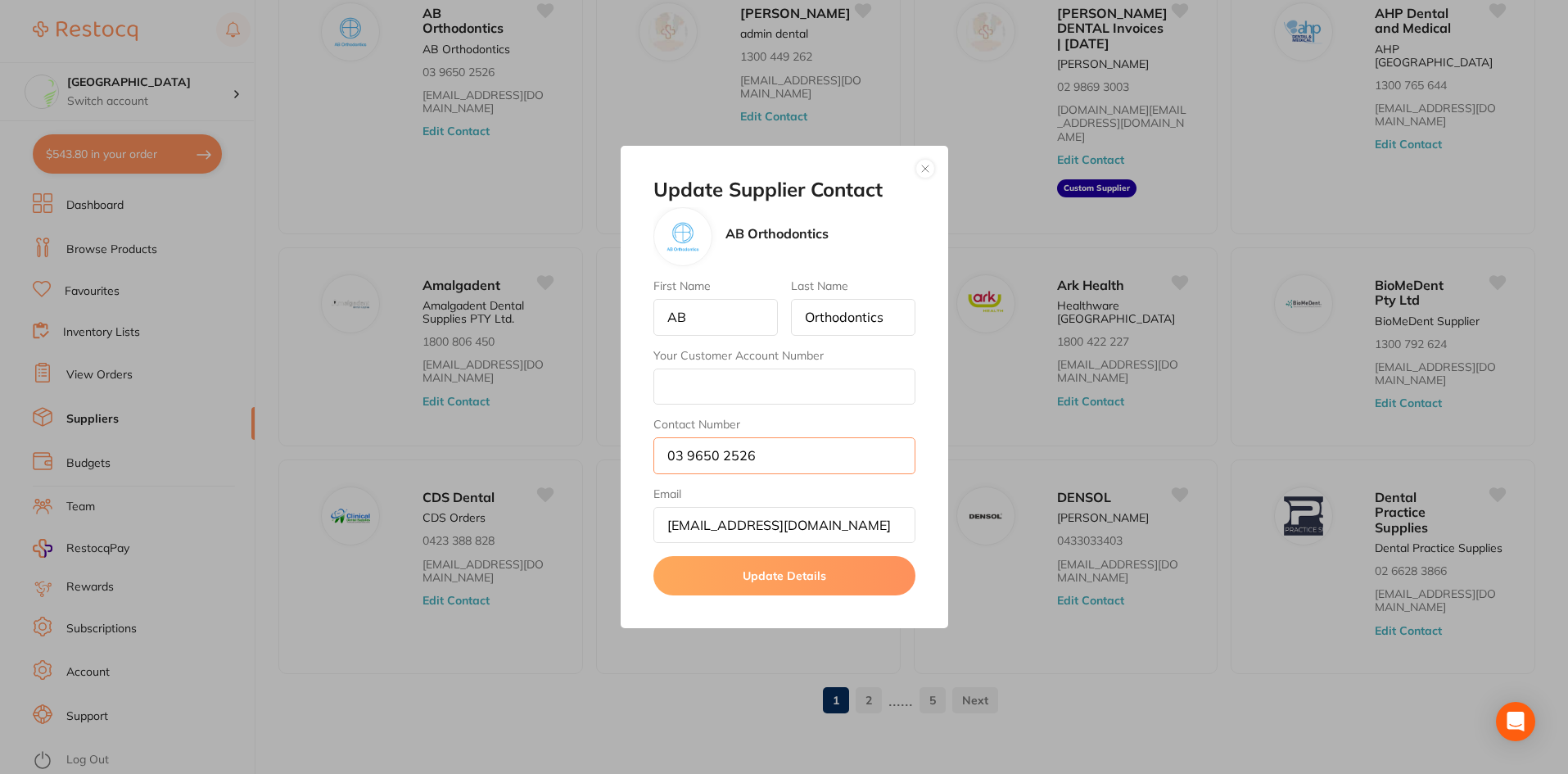
click at [514, 461] on div "Update Supplier Contact AB Orthodontics First Name AB Last Name Orthodontics Yo…" at bounding box center [784, 387] width 1568 height 774
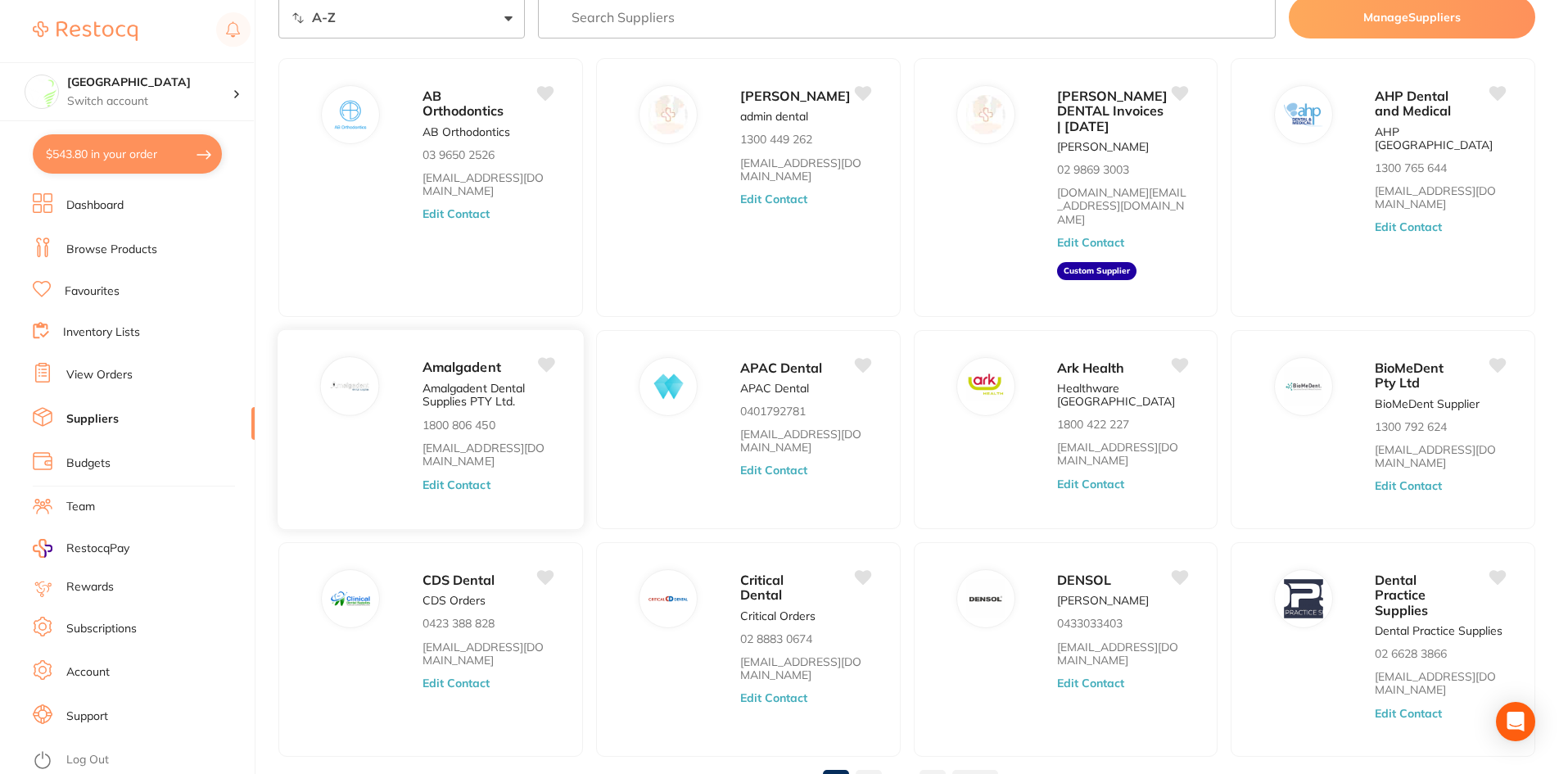
scroll to position [0, 0]
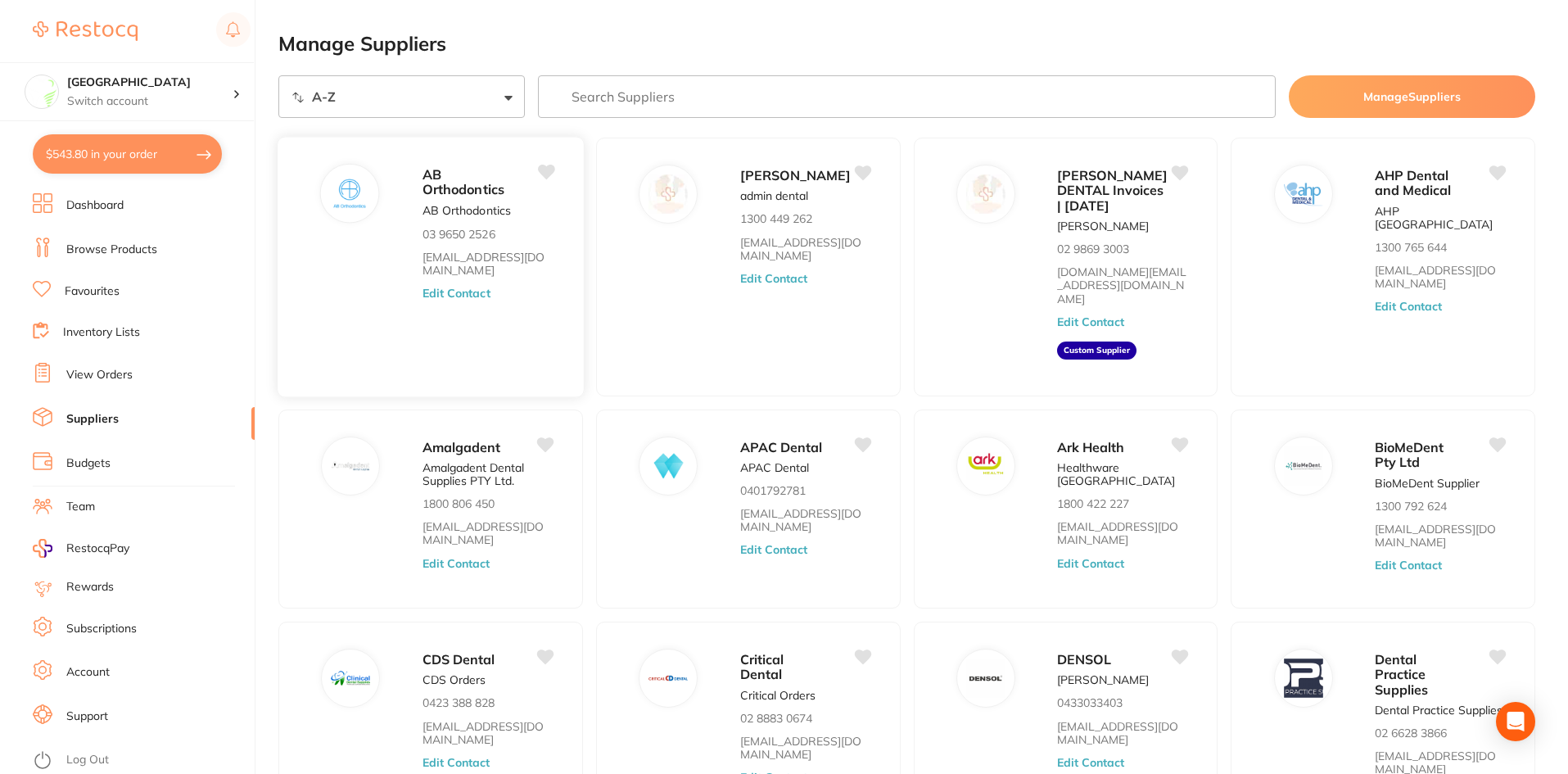
click at [440, 286] on button "Edit Contact" at bounding box center [457, 293] width 68 height 13
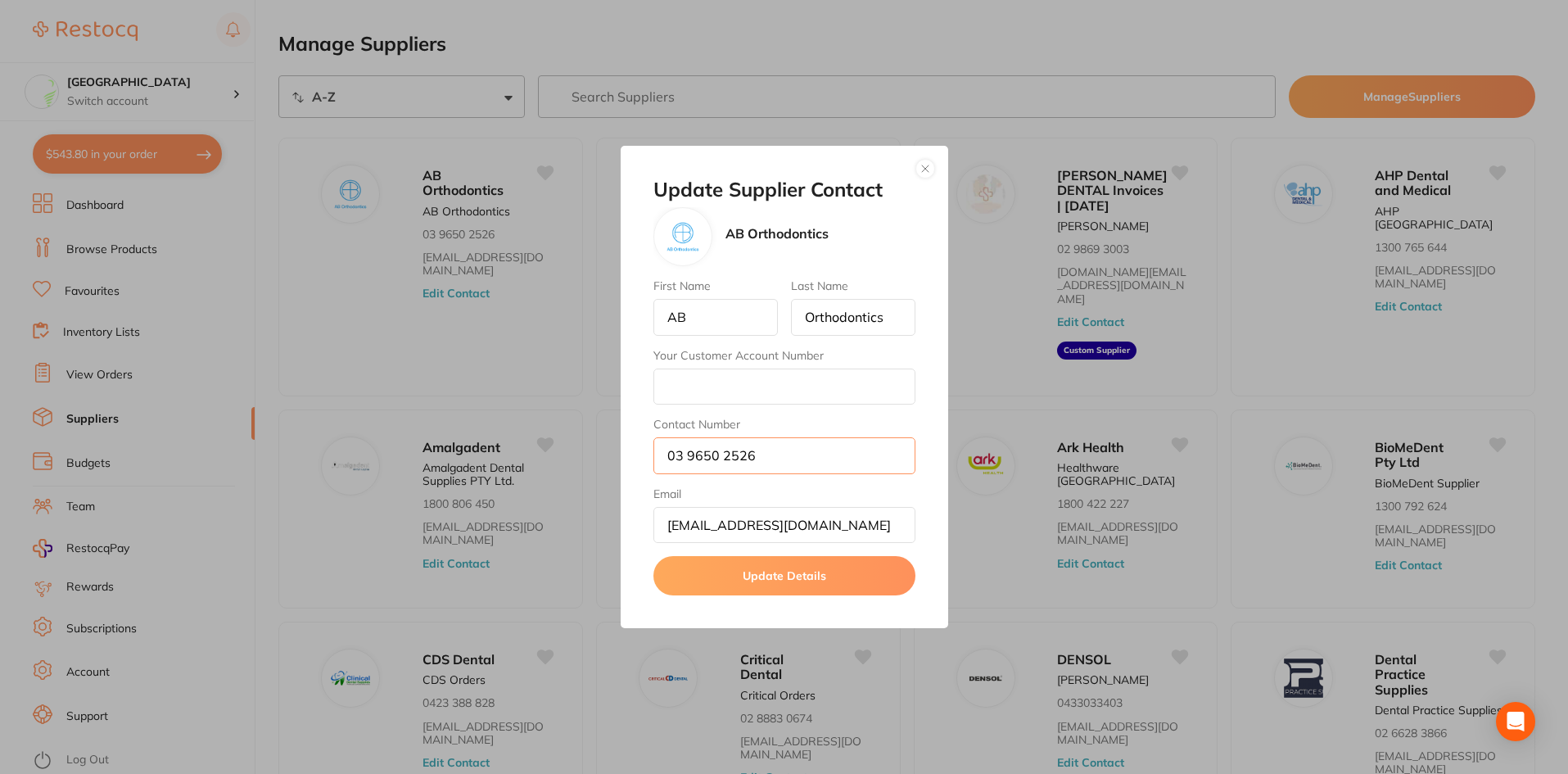
click at [689, 458] on input "03 9650 2526" at bounding box center [784, 456] width 262 height 36
click at [917, 172] on button "button" at bounding box center [924, 168] width 20 height 20
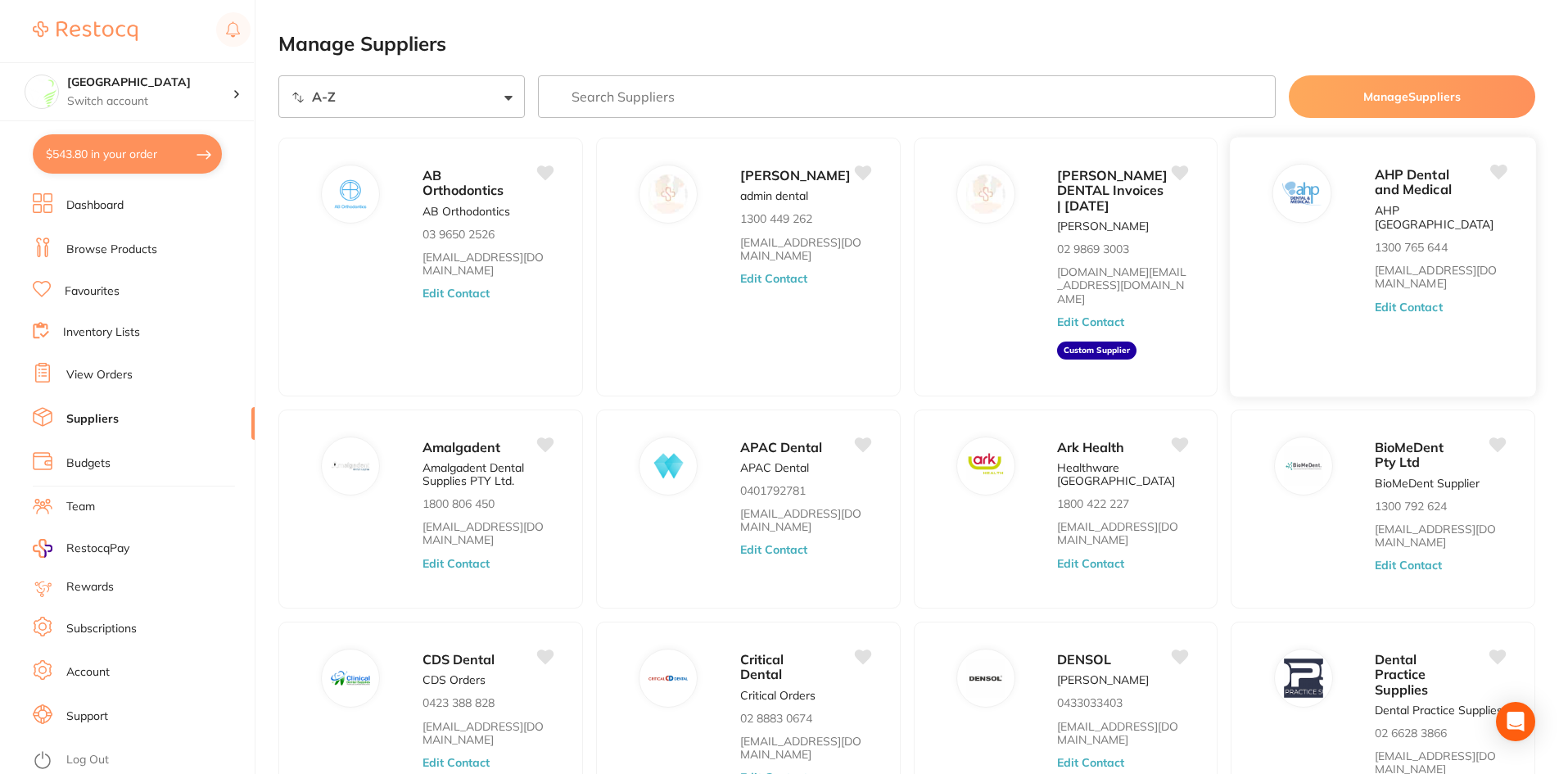
click at [1411, 301] on button "Edit Contact" at bounding box center [1408, 307] width 68 height 13
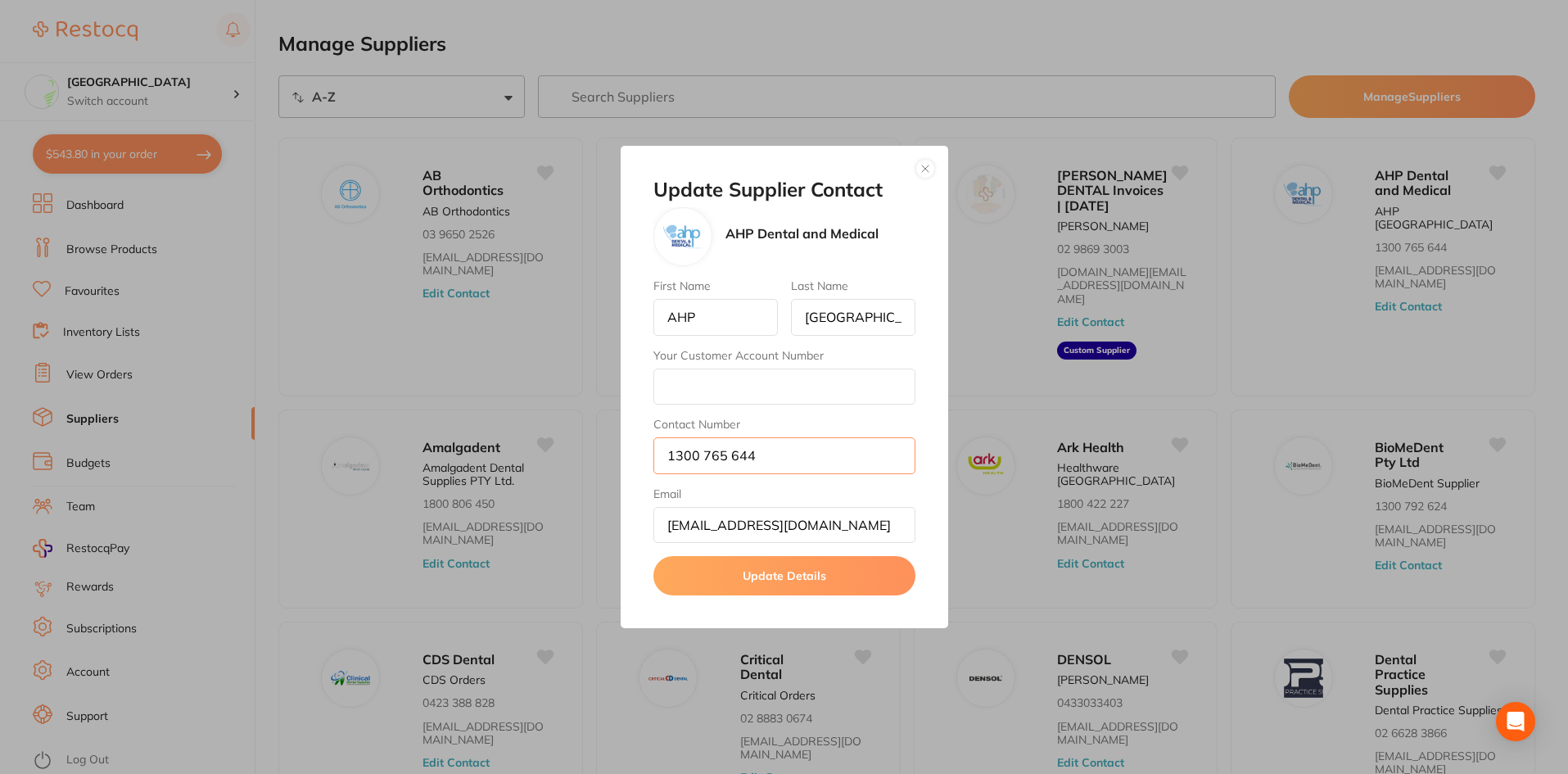
drag, startPoint x: 789, startPoint y: 456, endPoint x: 622, endPoint y: 440, distance: 167.8
click at [622, 446] on div "Update Supplier Contact AHP Dental and Medical First Name AHP Last Name [GEOGRA…" at bounding box center [784, 387] width 328 height 483
drag, startPoint x: 887, startPoint y: 524, endPoint x: 596, endPoint y: 518, distance: 291.1
click at [597, 519] on div "Update Supplier Contact AHP Dental and Medical First Name AHP Last Name [GEOGRA…" at bounding box center [784, 387] width 1568 height 774
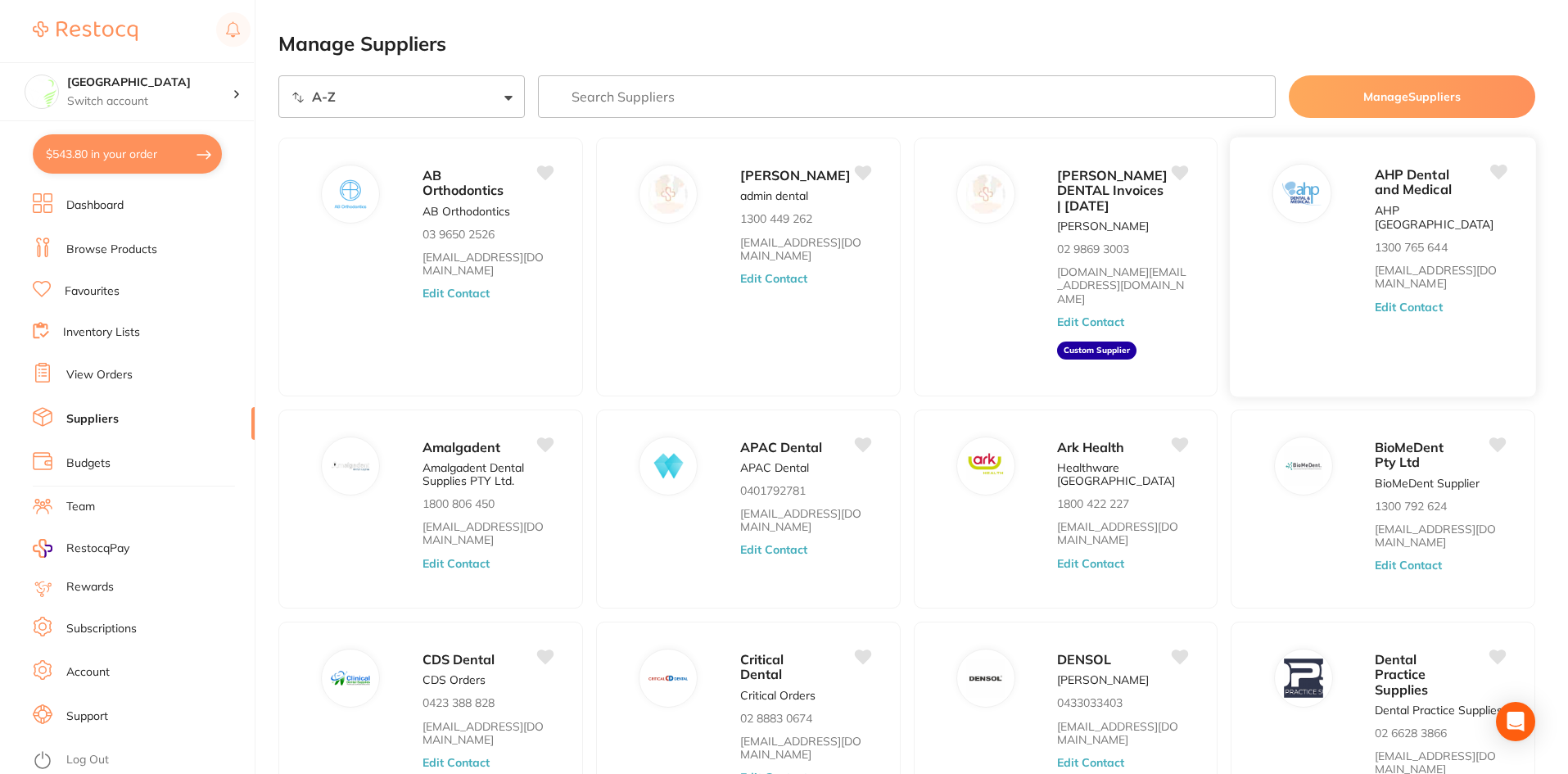
click at [1410, 301] on button "Edit Contact" at bounding box center [1408, 307] width 68 height 13
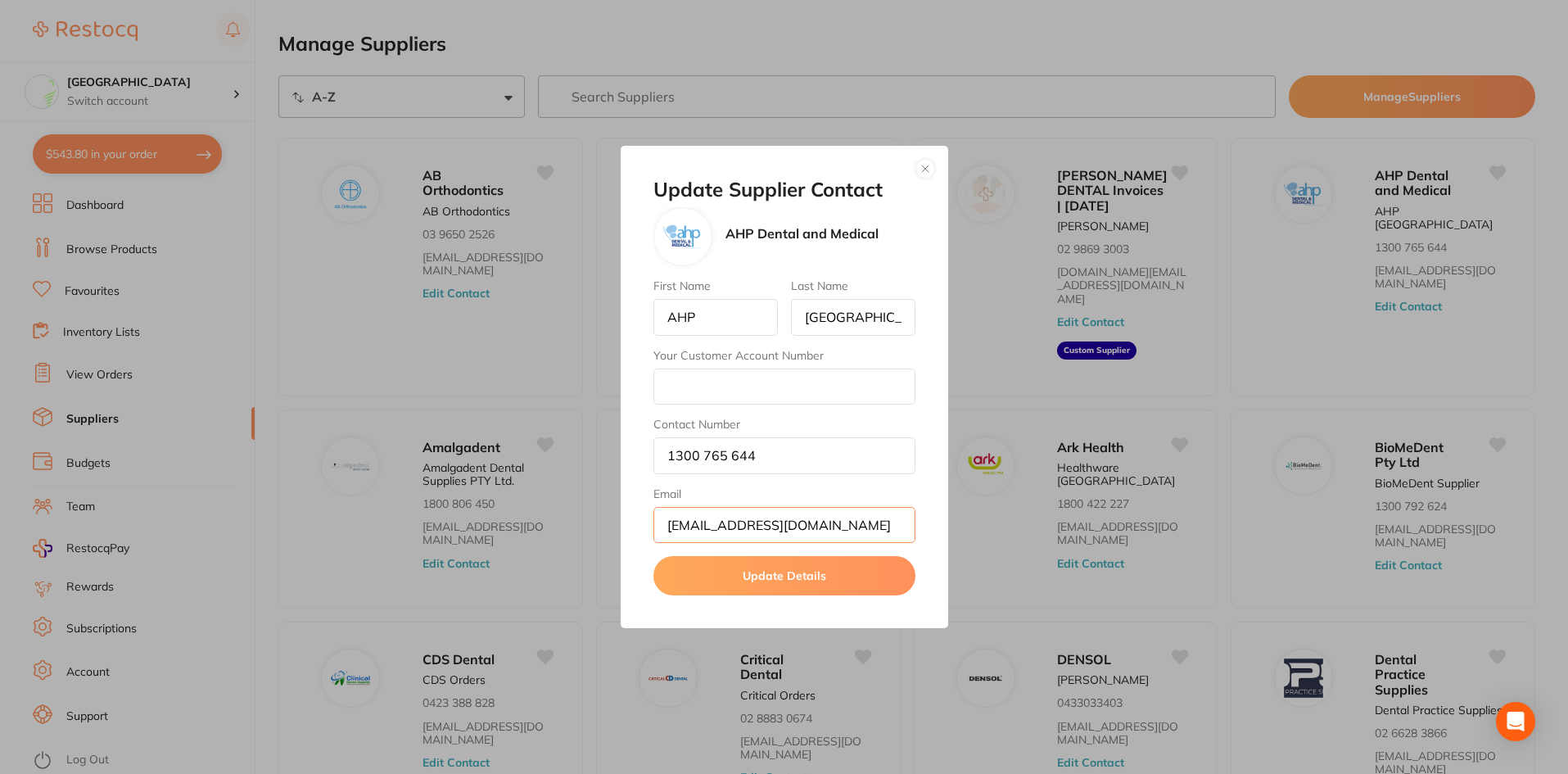
click at [773, 529] on input "[EMAIL_ADDRESS][DOMAIN_NAME]" at bounding box center [784, 525] width 262 height 36
drag, startPoint x: 793, startPoint y: 232, endPoint x: 812, endPoint y: 232, distance: 19.0
click at [812, 232] on p "AHP Dental and Medical" at bounding box center [802, 233] width 153 height 15
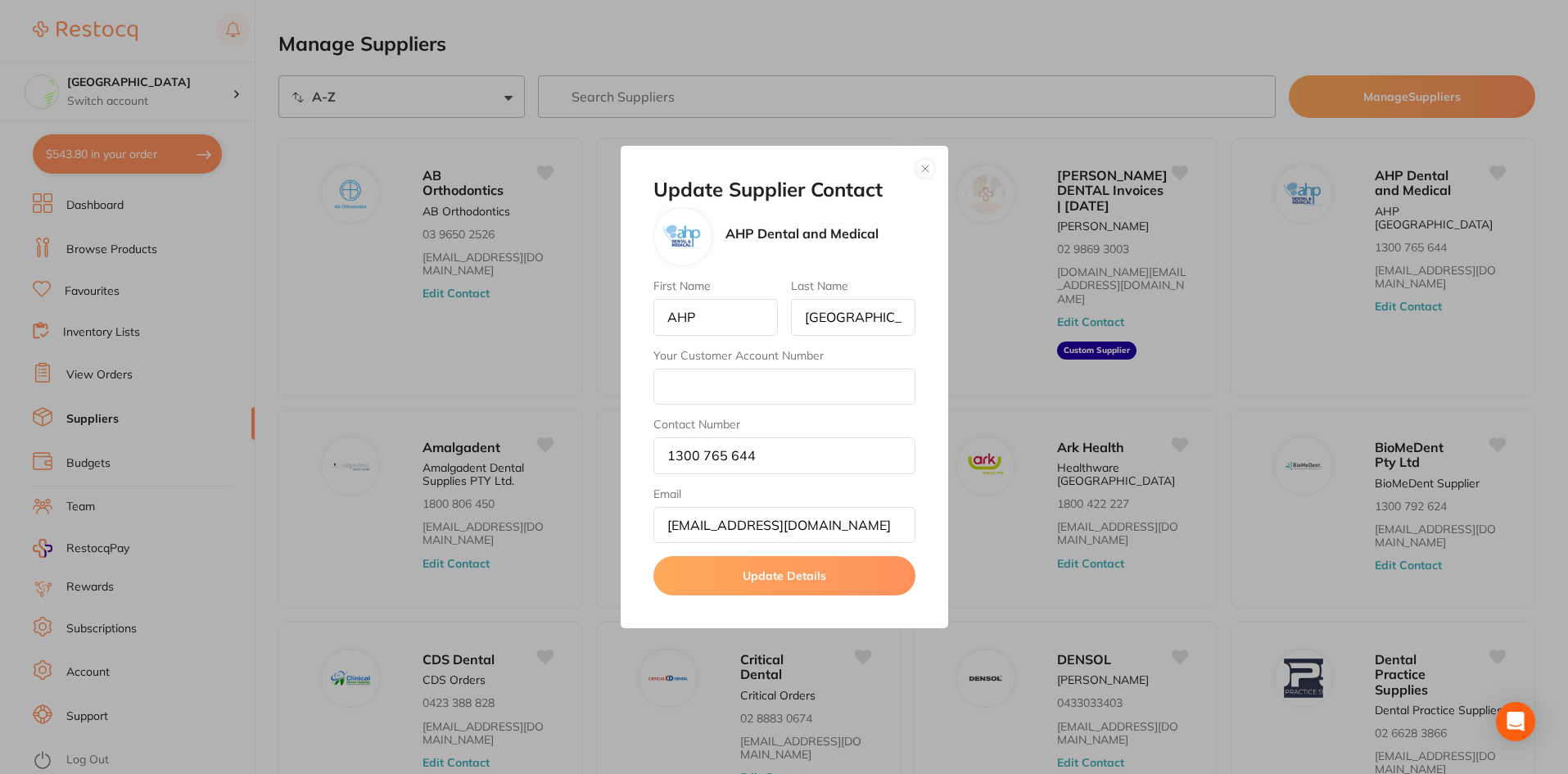
click at [835, 230] on p "AHP Dental and Medical" at bounding box center [802, 233] width 153 height 15
